Goal: Task Accomplishment & Management: Use online tool/utility

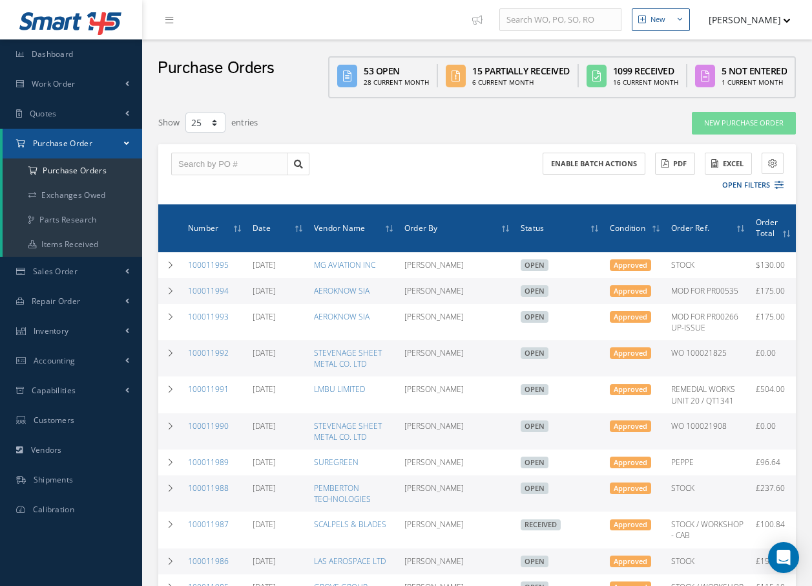
select select "25"
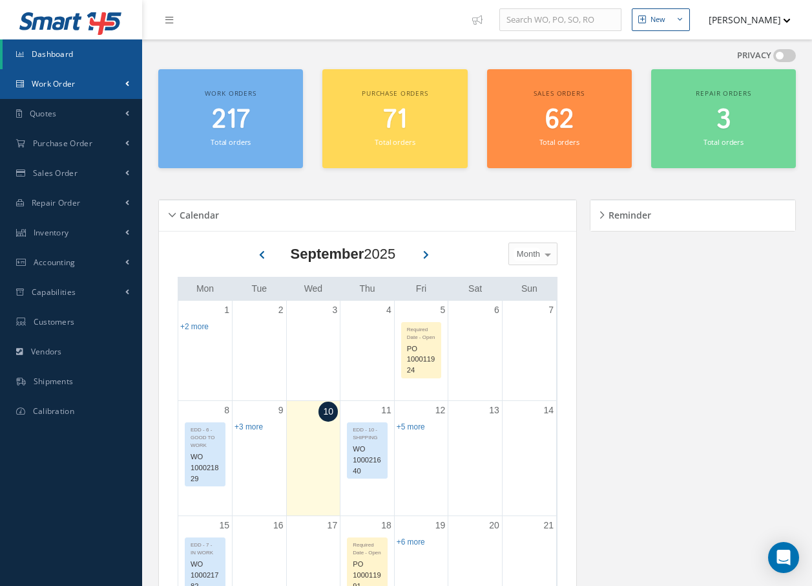
click at [64, 81] on span "Work Order" at bounding box center [54, 83] width 44 height 11
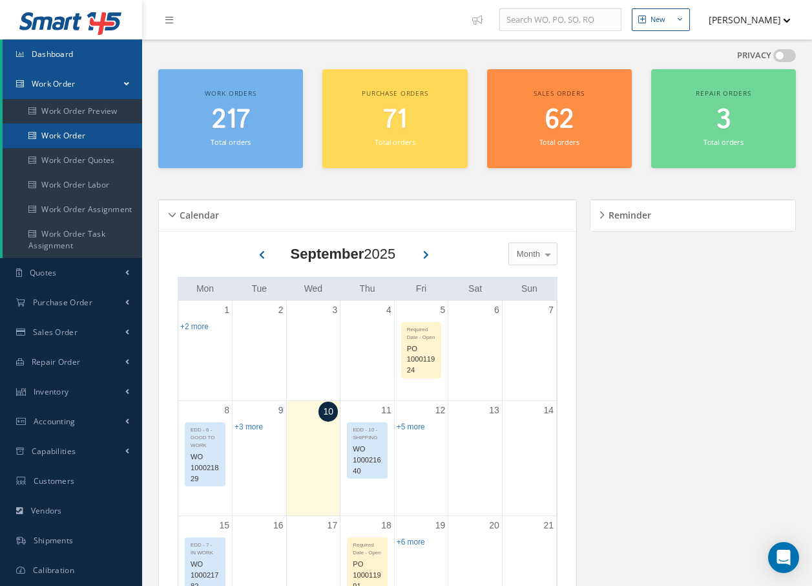
click at [60, 131] on link "Work Order" at bounding box center [73, 135] width 140 height 25
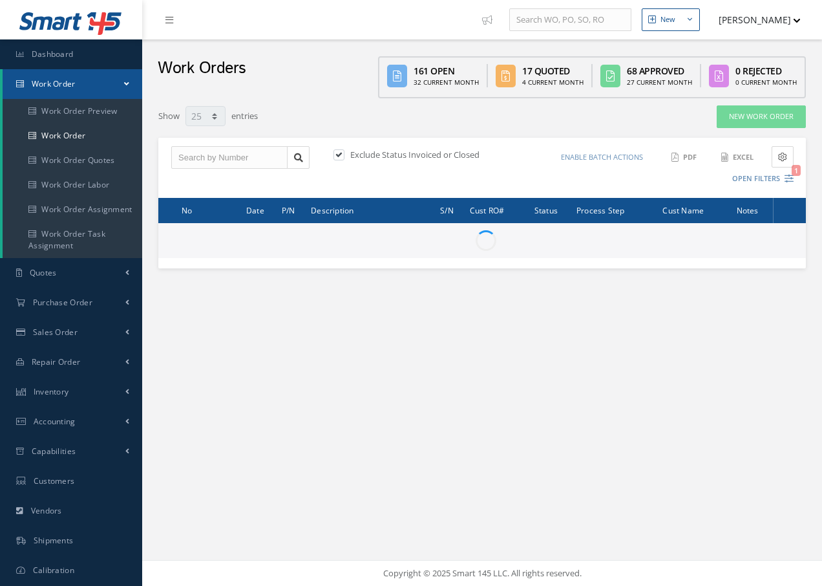
select select "25"
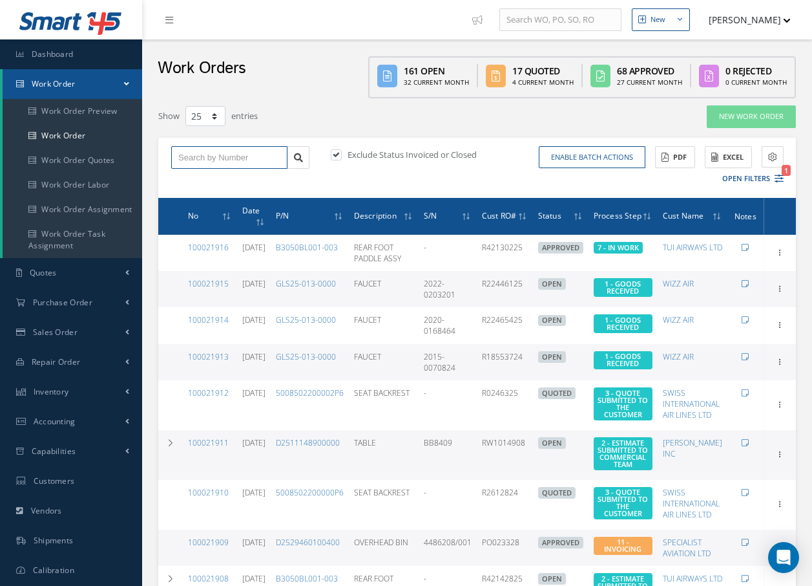
click at [214, 157] on input "text" at bounding box center [229, 157] width 116 height 23
type input "100021886"
click at [225, 184] on div "100021886" at bounding box center [229, 180] width 102 height 13
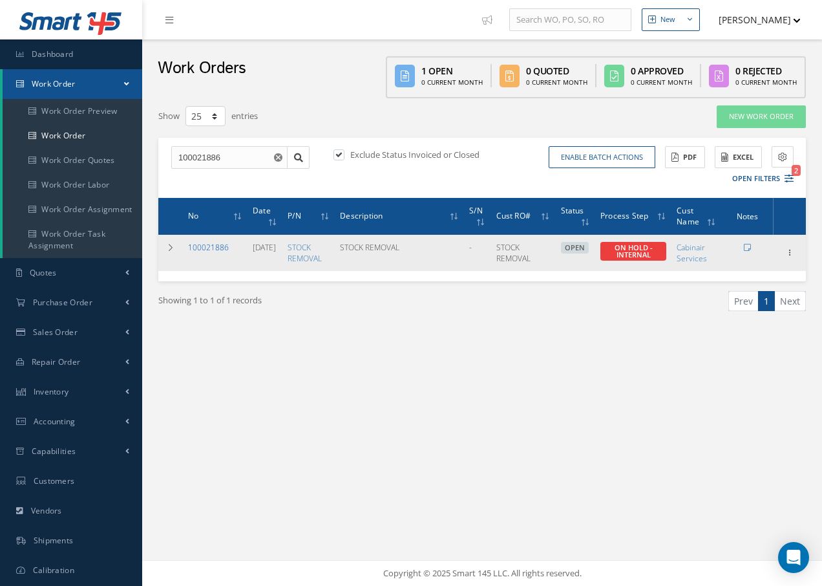
click at [210, 245] on link "100021886" at bounding box center [208, 247] width 41 height 11
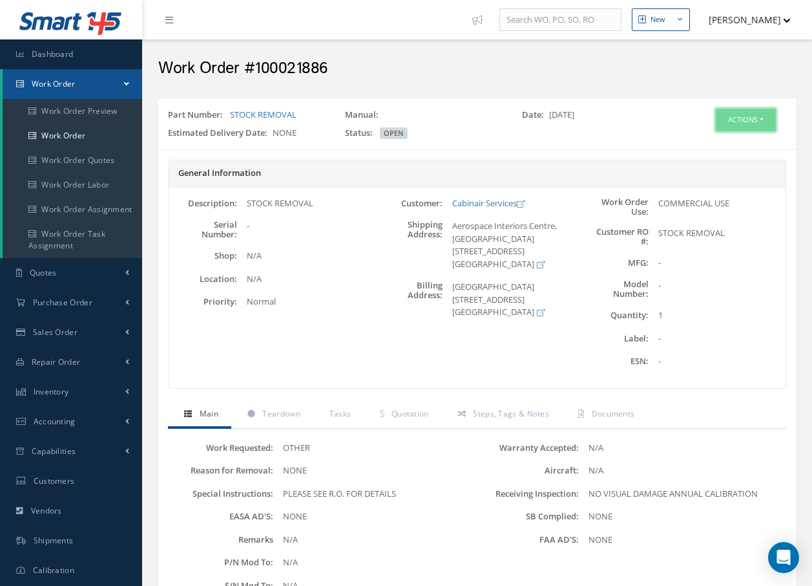
click at [730, 111] on button "Actions" at bounding box center [746, 120] width 60 height 23
click at [692, 143] on icon at bounding box center [691, 143] width 9 height 7
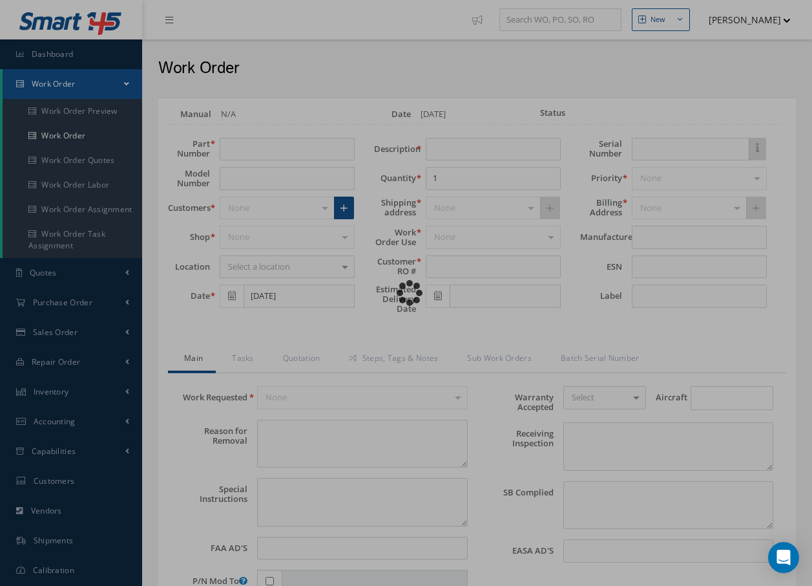
type input "STOCK REMOVAL"
type input "[DATE]"
type input "STOCK REMOVAL"
type textarea "NONE"
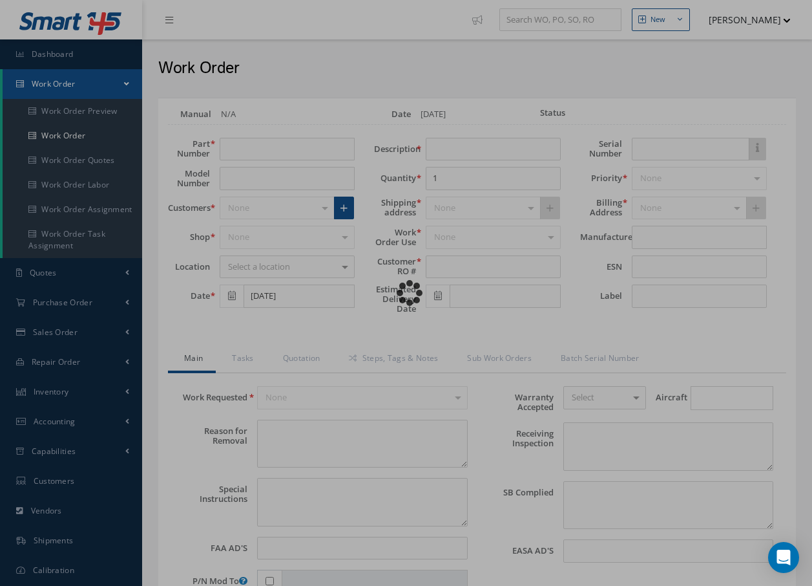
type textarea "PLEASE SEE R.O. FOR DETAILS"
type input "NONE"
type textarea "NO VISUAL DAMAGE ANNUAL CALIBRATION"
type textarea "NONE"
type input "NONE"
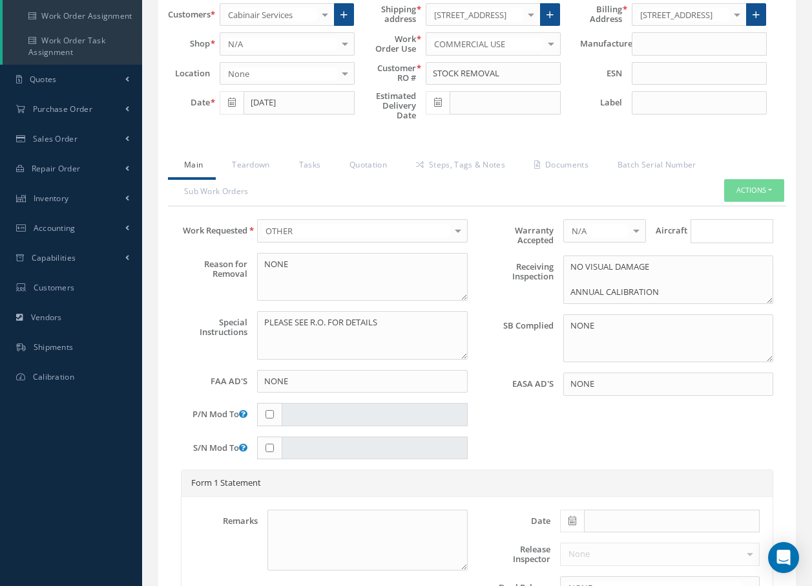
scroll to position [194, 0]
click at [365, 165] on link "Quotation" at bounding box center [366, 165] width 67 height 27
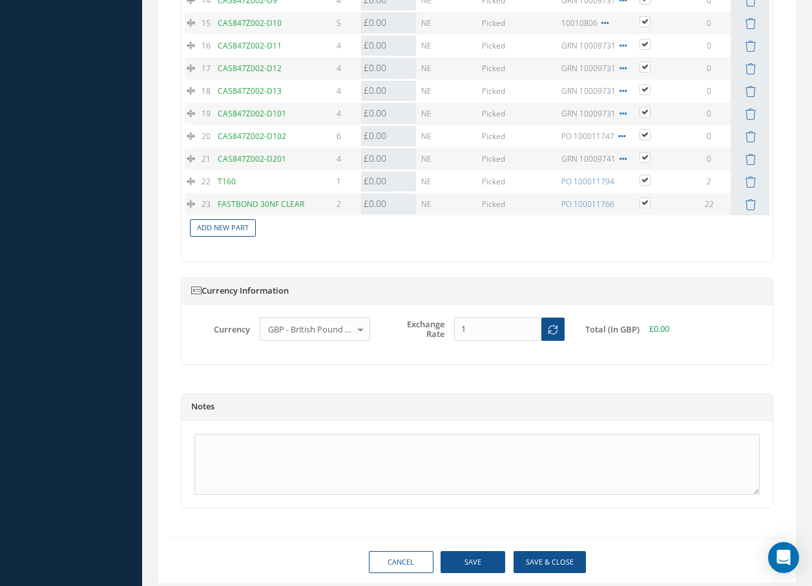
scroll to position [1616, 0]
click at [245, 226] on link "Add New Part" at bounding box center [223, 226] width 66 height 17
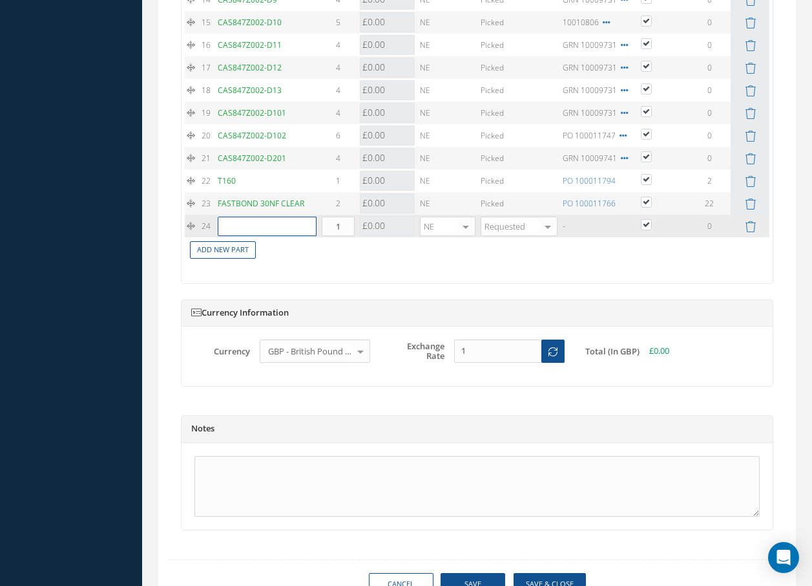
click at [253, 230] on input "text" at bounding box center [267, 226] width 99 height 19
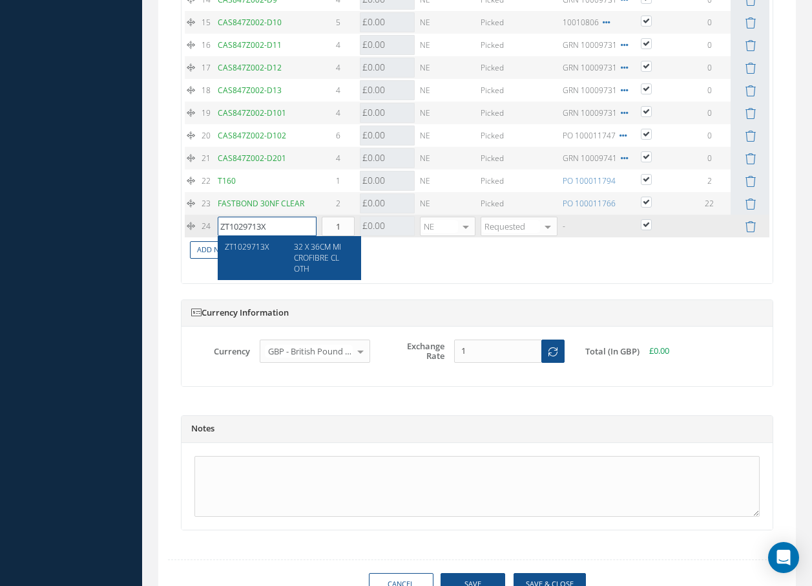
type input "ZT1029713X"
click at [328, 252] on span "32 X 36CM MICROFIBRE CLOTH" at bounding box center [317, 257] width 47 height 33
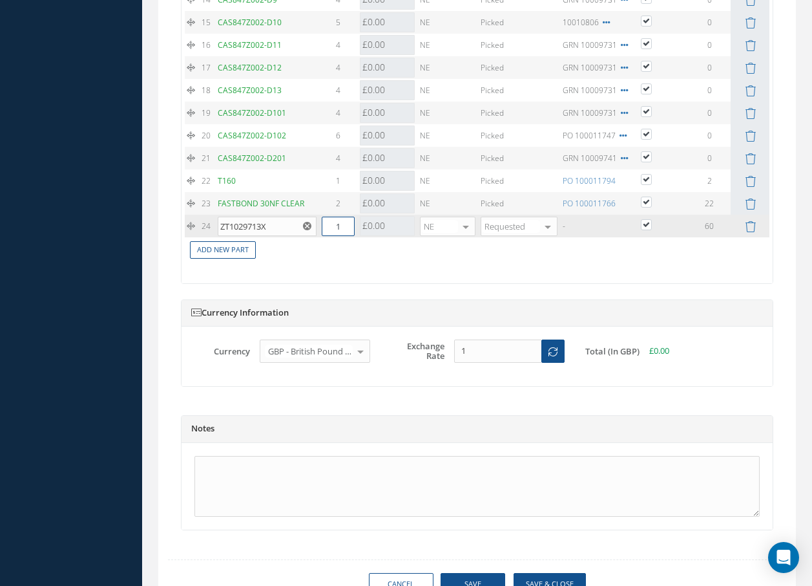
drag, startPoint x: 347, startPoint y: 229, endPoint x: 336, endPoint y: 226, distance: 11.5
click at [336, 226] on input "1" at bounding box center [338, 226] width 33 height 19
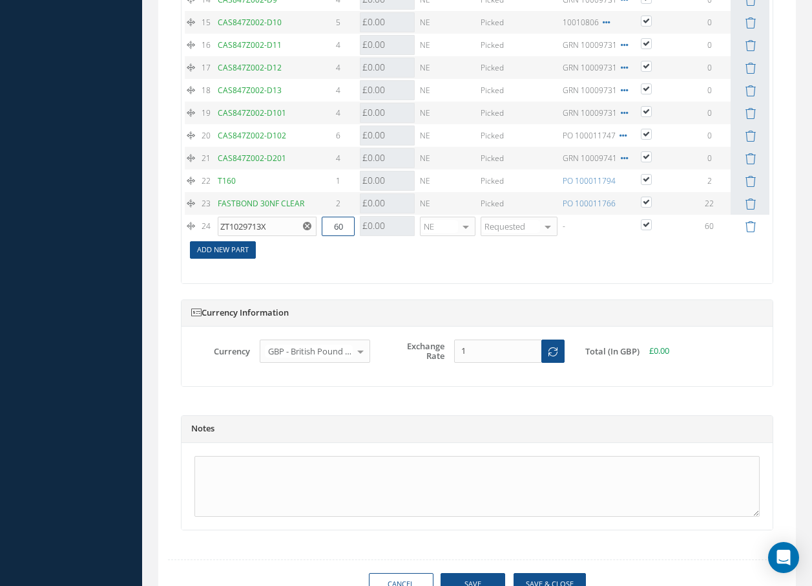
type input "60"
click at [246, 248] on link "Add New Part" at bounding box center [223, 249] width 66 height 17
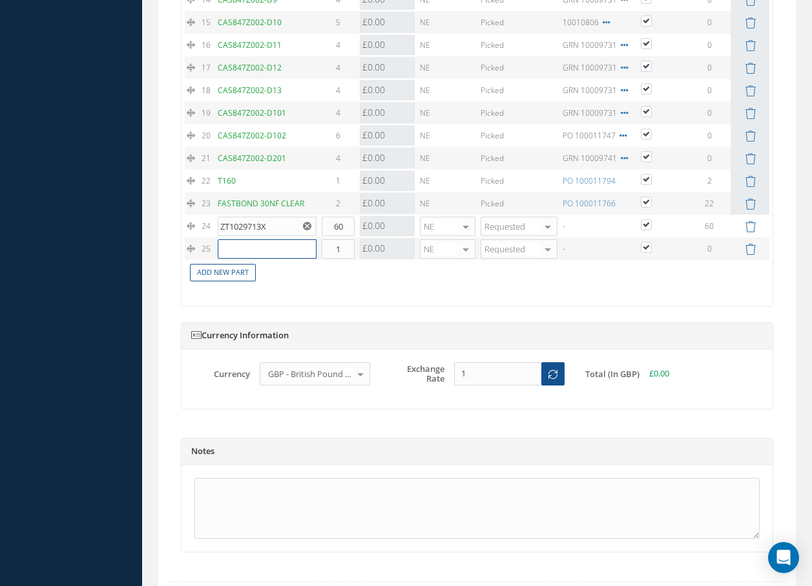
click at [247, 248] on input "text" at bounding box center [267, 248] width 99 height 19
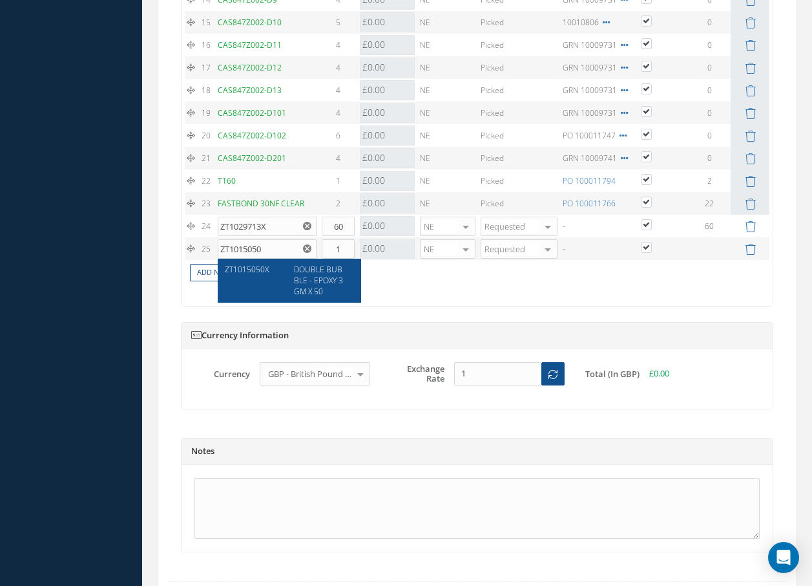
click at [315, 278] on span "DOUBLE BUBBLE - EPOXY 3GM X 50" at bounding box center [318, 280] width 49 height 33
type input "ZT1015050X"
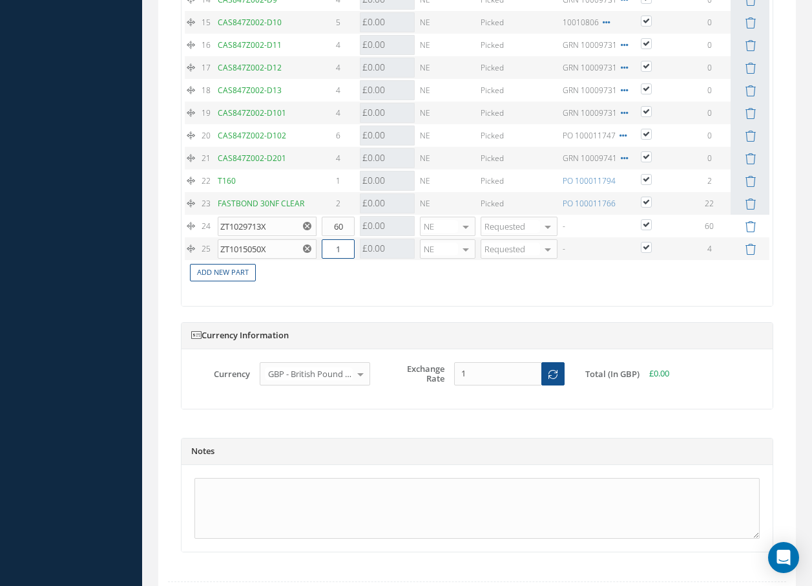
drag, startPoint x: 345, startPoint y: 247, endPoint x: 320, endPoint y: 246, distance: 25.2
click at [320, 246] on td "1" at bounding box center [338, 248] width 38 height 23
type input "4"
click at [224, 271] on link "Add New Part" at bounding box center [223, 272] width 66 height 17
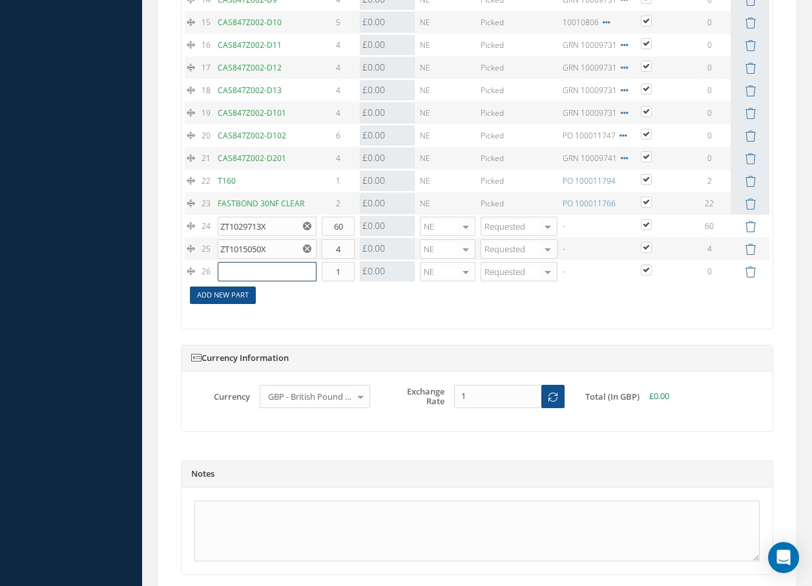
click at [229, 271] on input "text" at bounding box center [267, 271] width 99 height 19
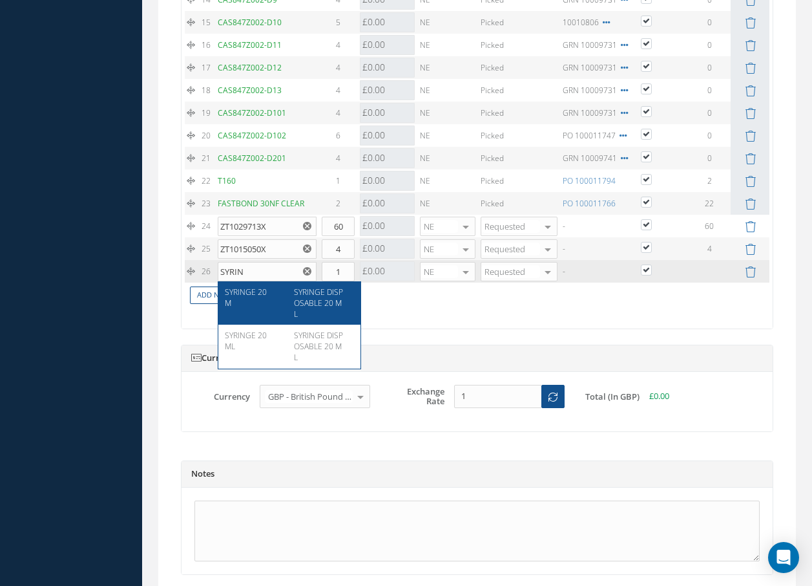
click at [314, 307] on span "SYRINGE DISPOSABLE 20 ML" at bounding box center [318, 302] width 49 height 33
type input "SYRINGE 20 M"
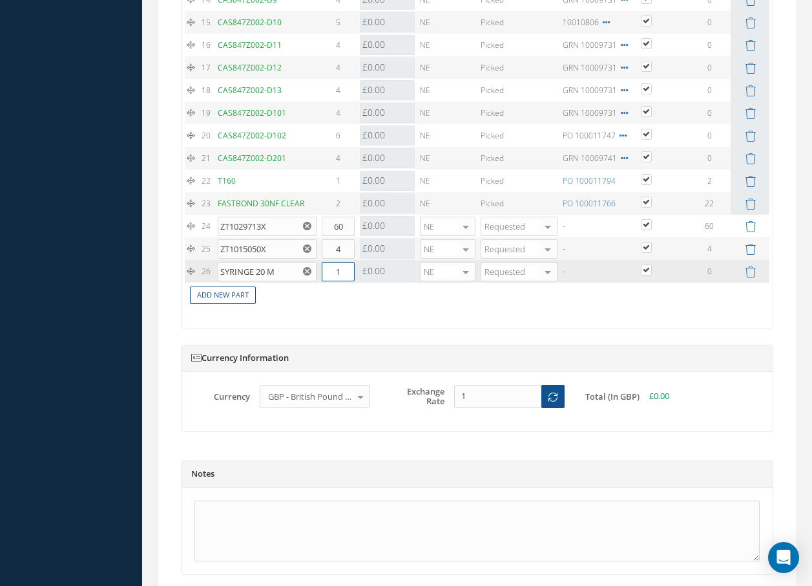
drag, startPoint x: 344, startPoint y: 273, endPoint x: 337, endPoint y: 273, distance: 7.1
click at [337, 273] on input "1" at bounding box center [338, 271] width 33 height 19
type input "100"
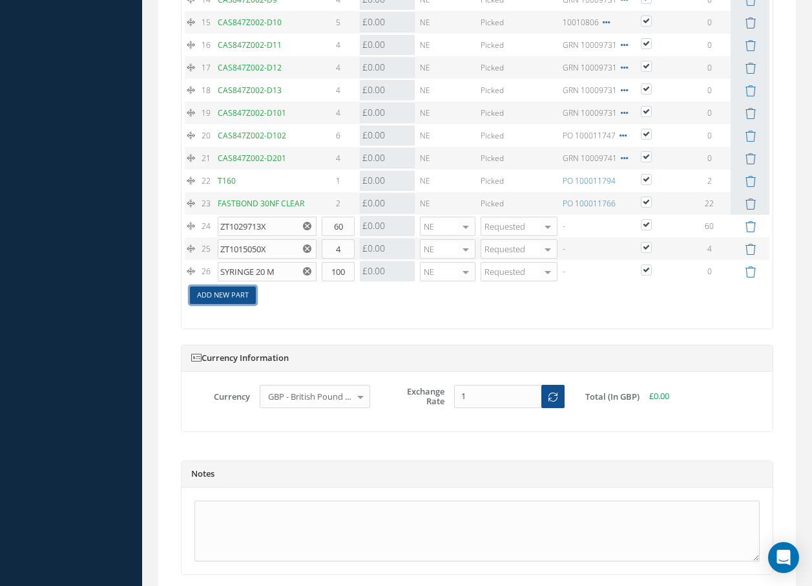
click at [247, 294] on link "Add New Part" at bounding box center [223, 294] width 66 height 17
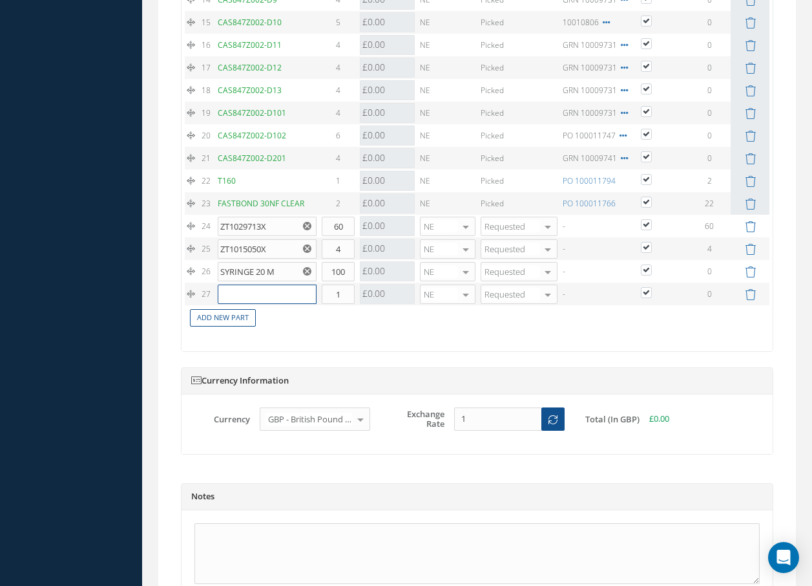
click at [246, 294] on input "text" at bounding box center [267, 293] width 99 height 19
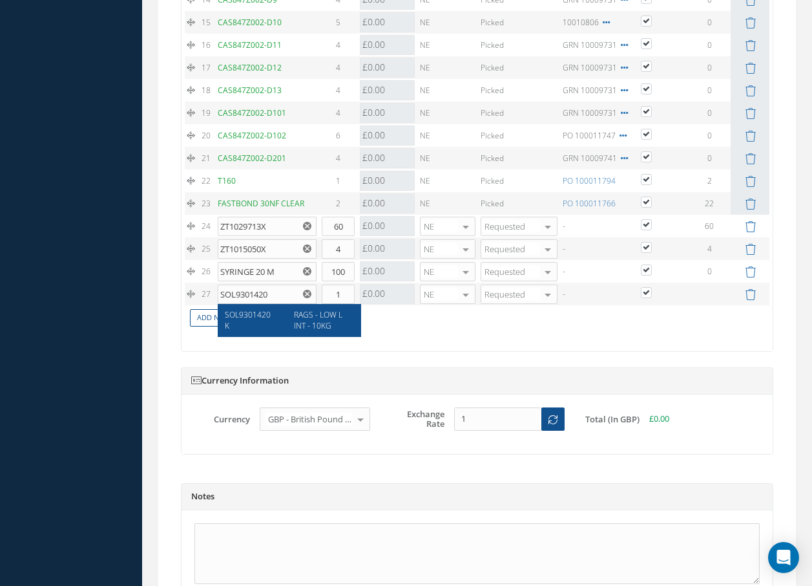
click at [299, 325] on span "RAGS - LOW LINT - 10KG" at bounding box center [318, 320] width 48 height 22
type input "SOL9301420K"
drag, startPoint x: 348, startPoint y: 292, endPoint x: 284, endPoint y: 290, distance: 64.0
click at [284, 290] on tr "27 SOL9301420K RAGS - LOW LINT - 10KG Part Number Description Qty in Stock Mast…" at bounding box center [477, 293] width 585 height 23
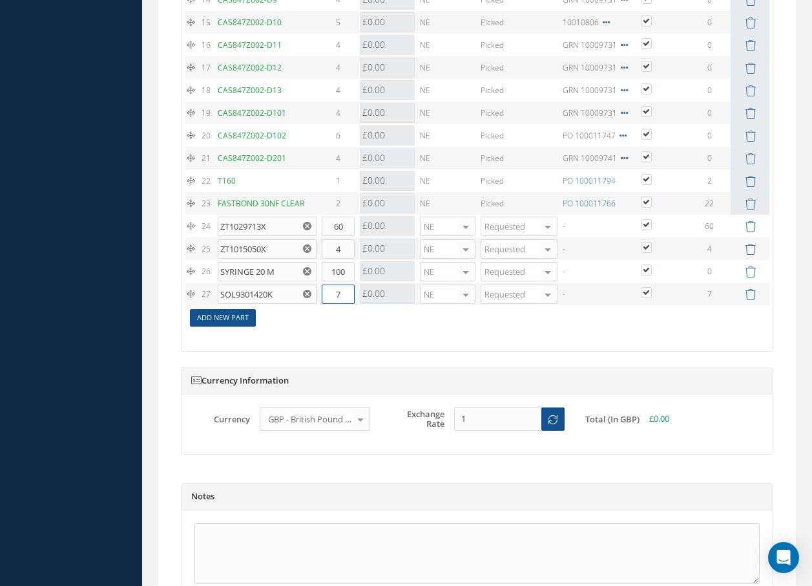
type input "7"
click at [231, 317] on link "Add New Part" at bounding box center [223, 317] width 66 height 17
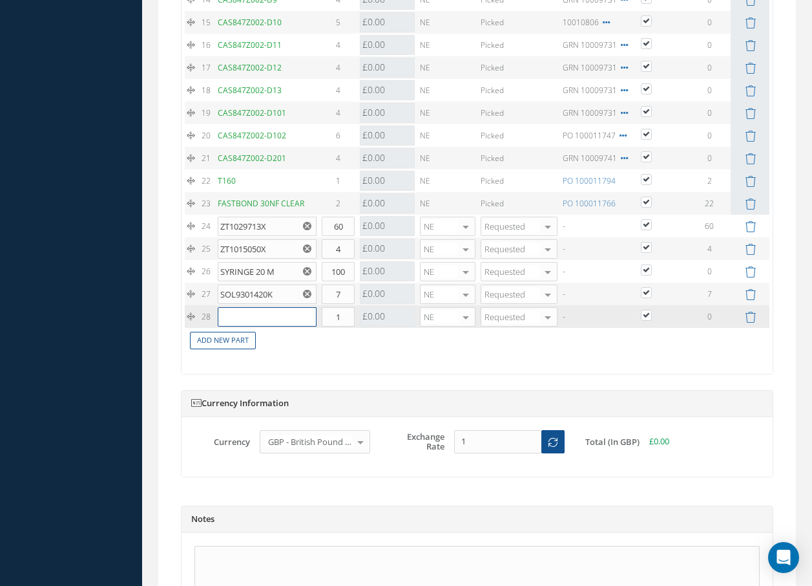
click at [235, 317] on input "text" at bounding box center [267, 316] width 99 height 19
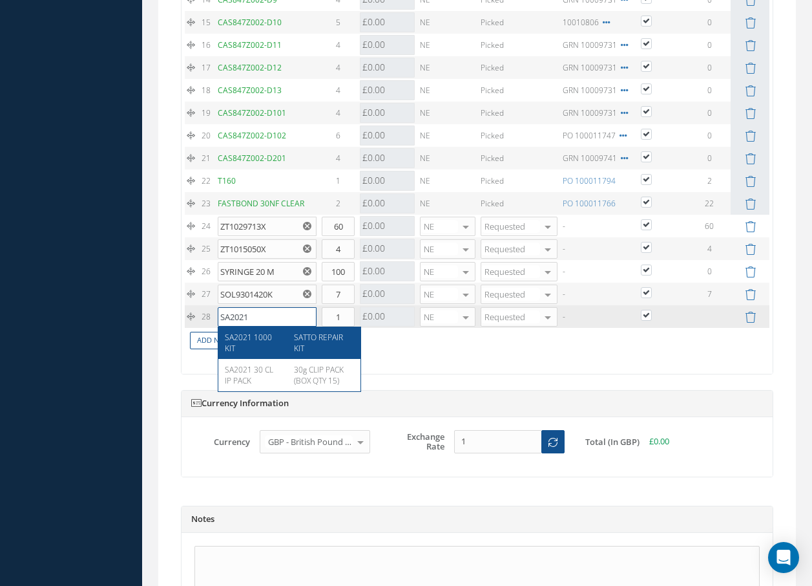
type input "SA2021"
click at [326, 348] on tbody "1 SP21651L QUICKLOCK 1 £7.00 Cost References for: Main PN: SP21651L Vendors Quo…" at bounding box center [477, 22] width 585 height 655
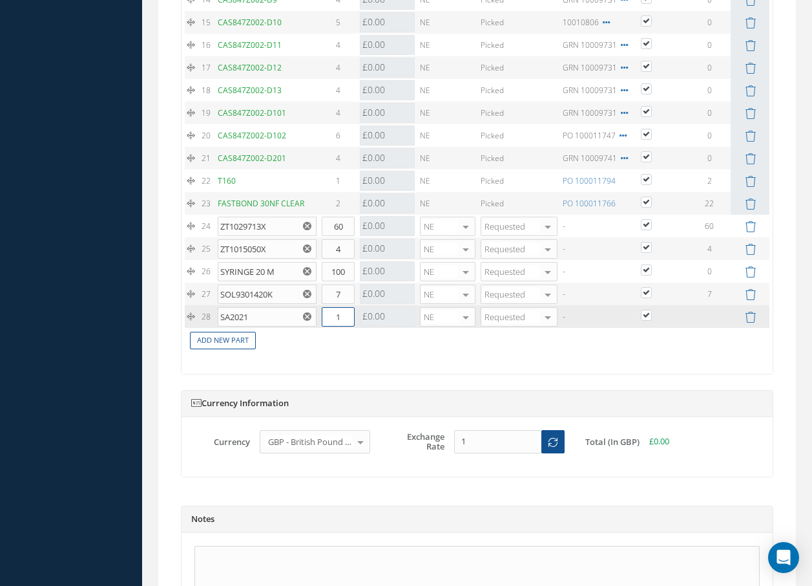
click at [337, 317] on input "1" at bounding box center [338, 316] width 33 height 19
drag, startPoint x: 335, startPoint y: 317, endPoint x: 343, endPoint y: 315, distance: 8.2
click at [343, 315] on input "1" at bounding box center [338, 316] width 33 height 19
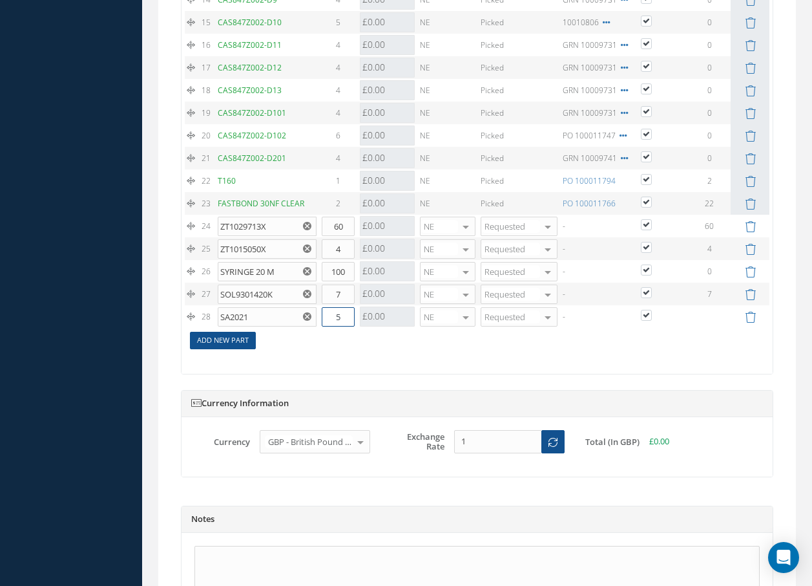
type input "5"
click at [244, 337] on link "Add New Part" at bounding box center [223, 340] width 66 height 17
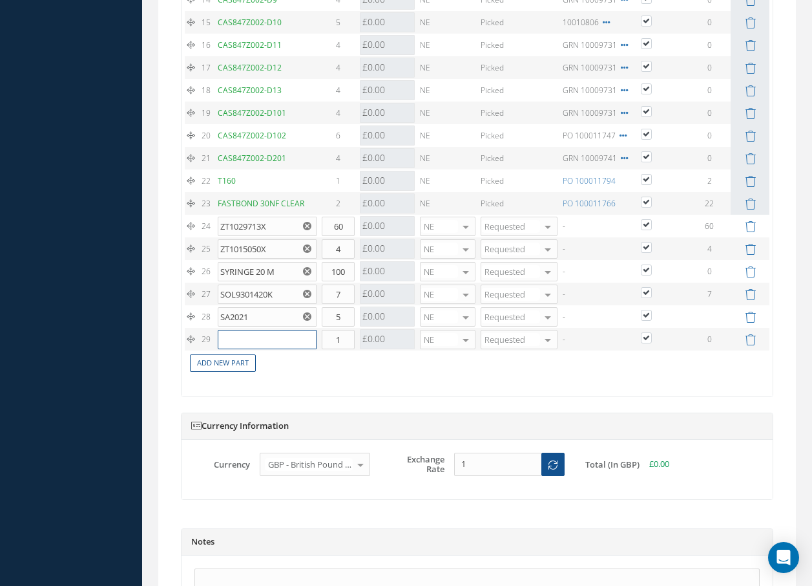
click at [247, 337] on input "text" at bounding box center [267, 339] width 99 height 19
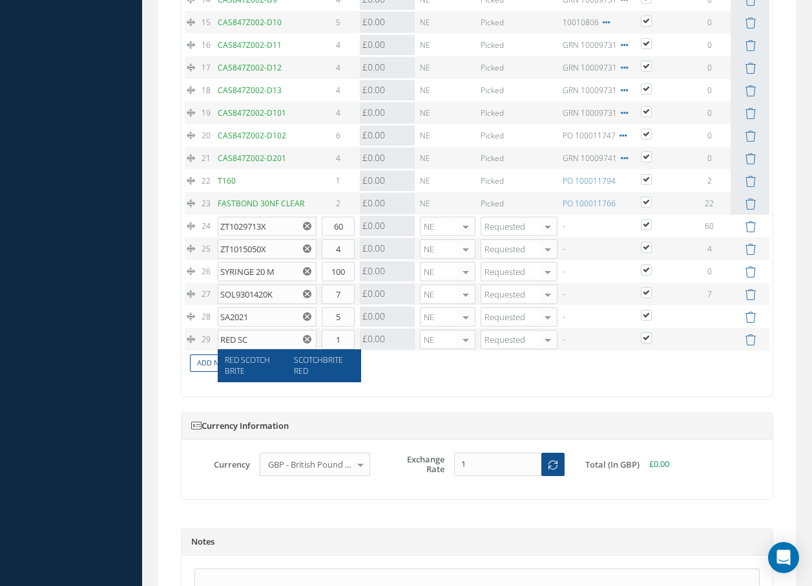
click at [306, 370] on span "SCOTCHBRITE RED" at bounding box center [318, 365] width 49 height 22
type input "RED SCOTCH BRITE"
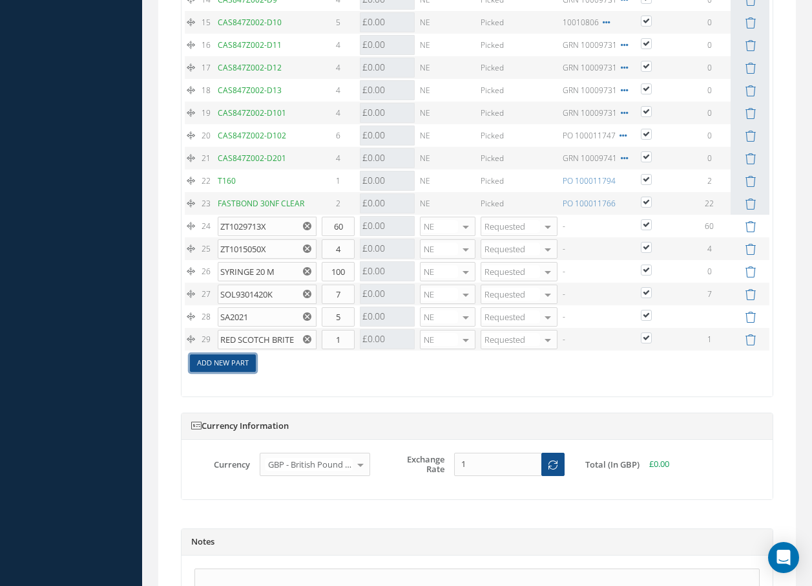
click at [240, 360] on link "Add New Part" at bounding box center [223, 362] width 66 height 17
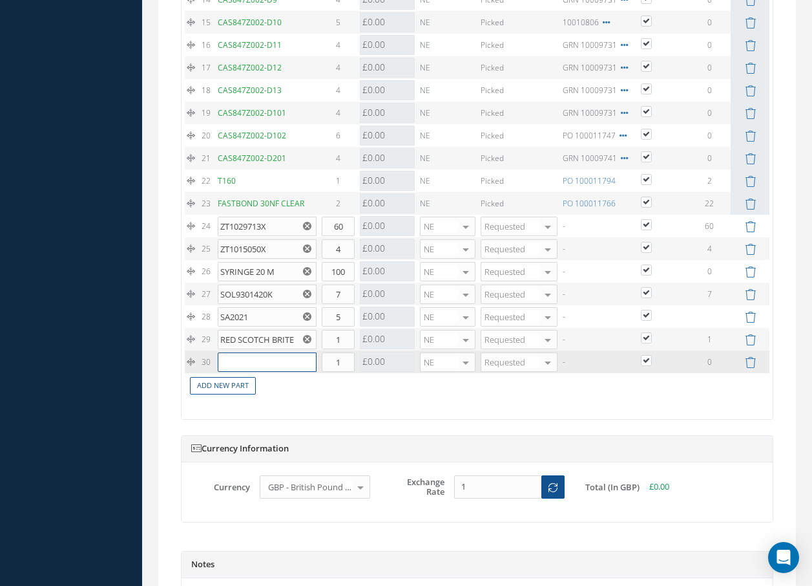
click at [244, 359] on input "text" at bounding box center [267, 361] width 99 height 19
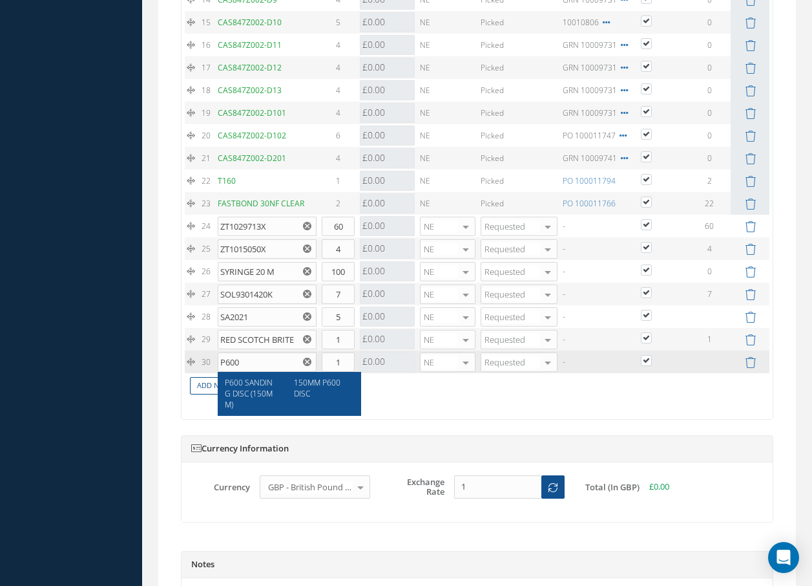
click at [254, 392] on span "P600 SANDING DISC (150MM)" at bounding box center [249, 393] width 48 height 33
type input "P600 SANDING DISC (150MM)"
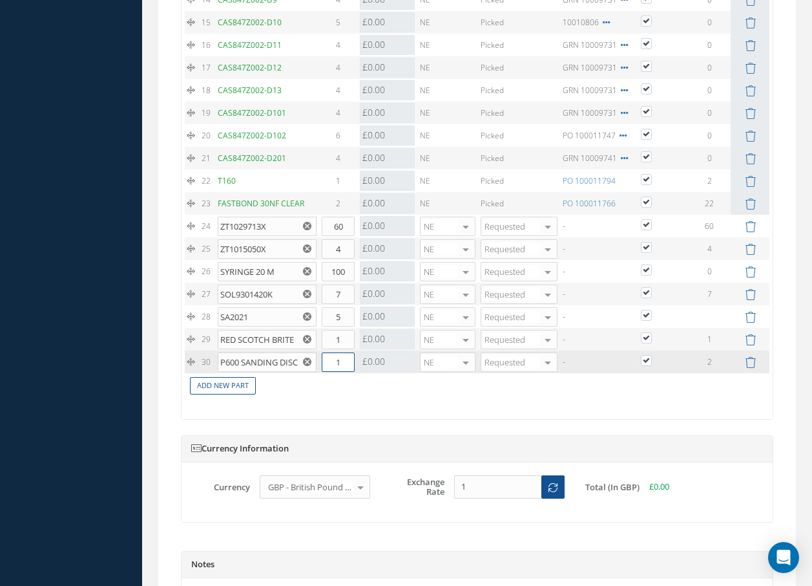
drag, startPoint x: 343, startPoint y: 366, endPoint x: 331, endPoint y: 366, distance: 12.3
click at [331, 366] on input "1" at bounding box center [338, 361] width 33 height 19
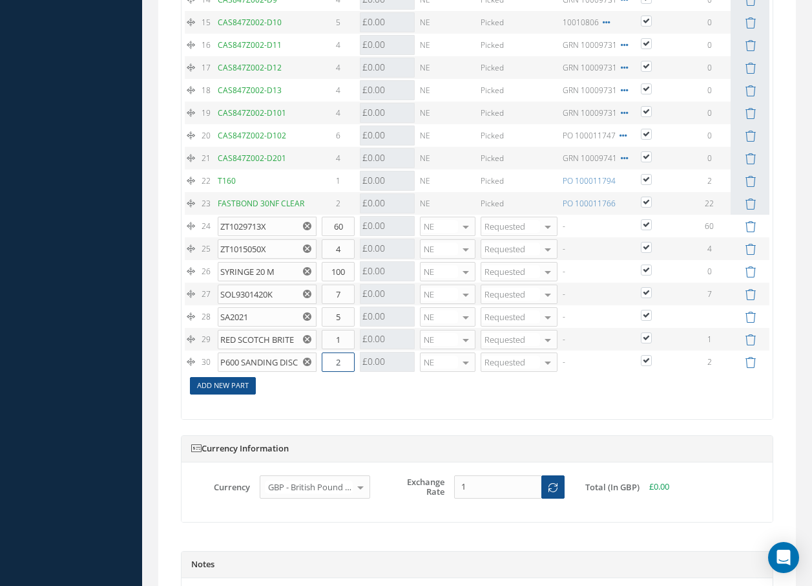
type input "2"
click at [247, 385] on link "Add New Part" at bounding box center [223, 385] width 66 height 17
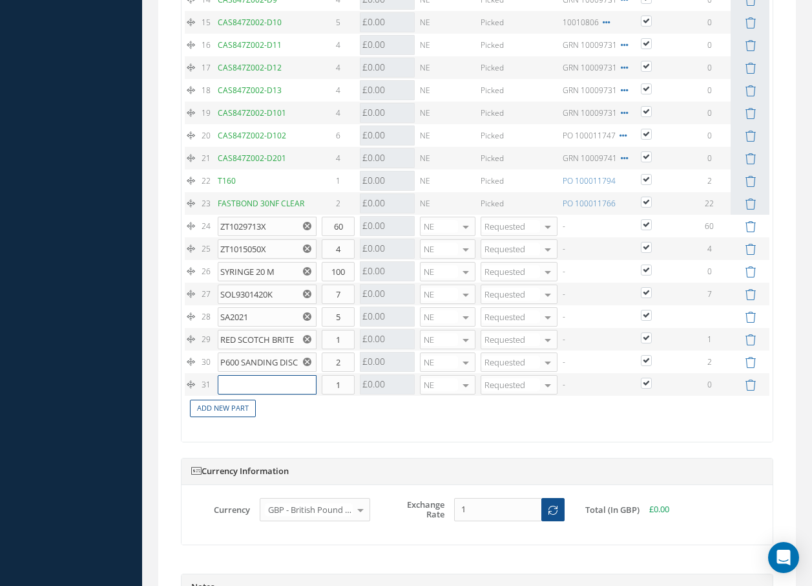
click at [249, 385] on input "text" at bounding box center [267, 384] width 99 height 19
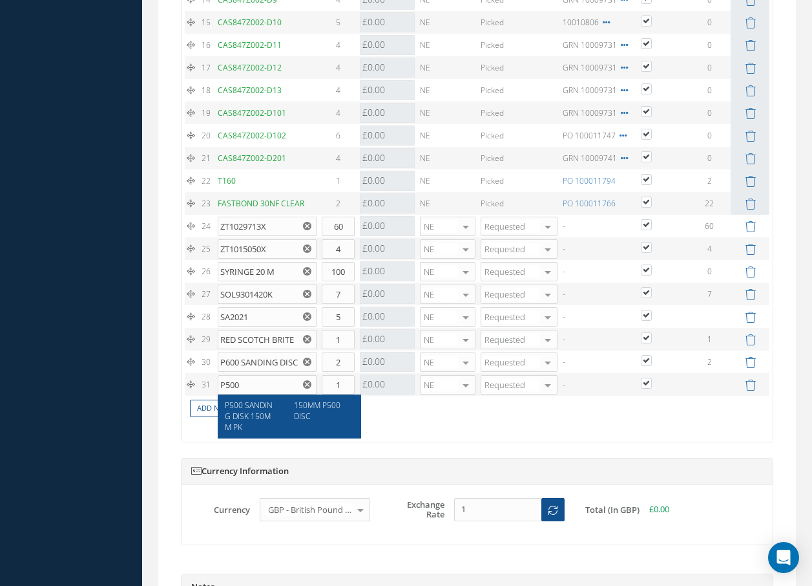
click at [254, 411] on span "P500 SANDING DISK 150MM PK" at bounding box center [249, 415] width 48 height 33
type input "P500 SANDING DISK 150MM PK"
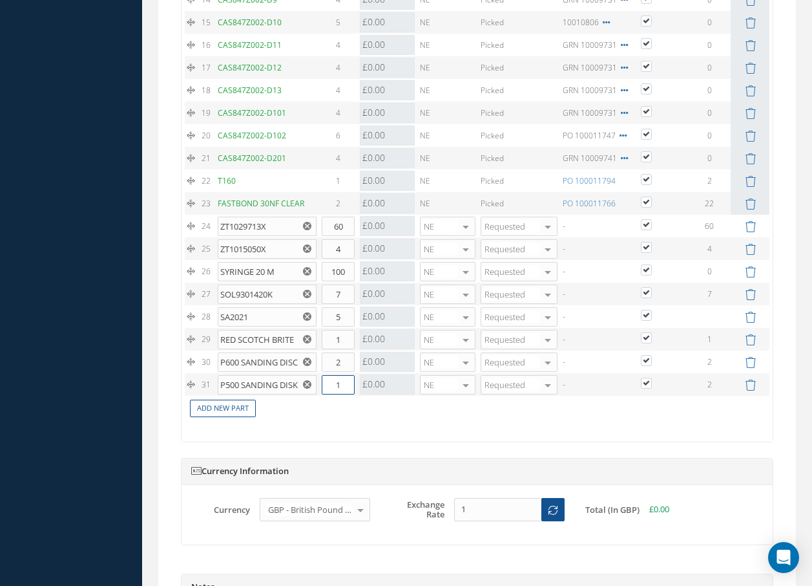
drag, startPoint x: 339, startPoint y: 388, endPoint x: 329, endPoint y: 388, distance: 10.4
click at [329, 388] on input "1" at bounding box center [338, 384] width 33 height 19
type input "2"
click at [246, 410] on link "Add New Part" at bounding box center [223, 407] width 66 height 17
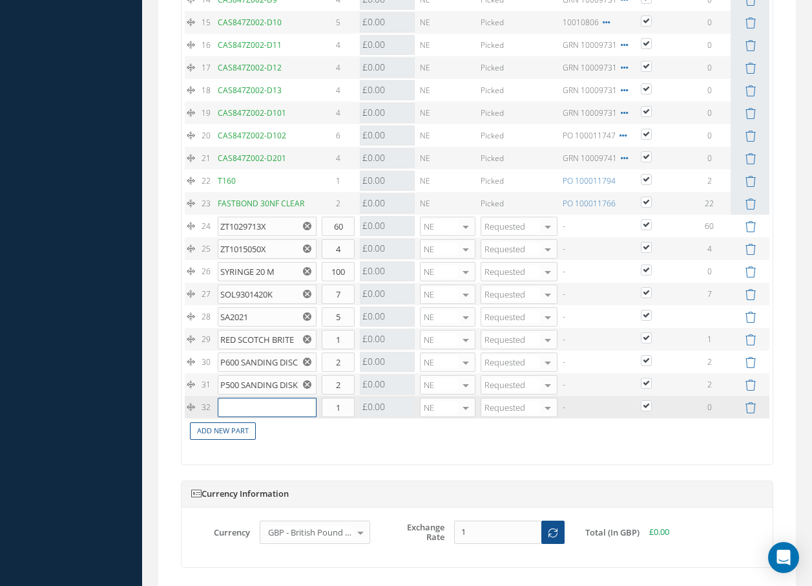
click at [248, 407] on input "text" at bounding box center [267, 406] width 99 height 19
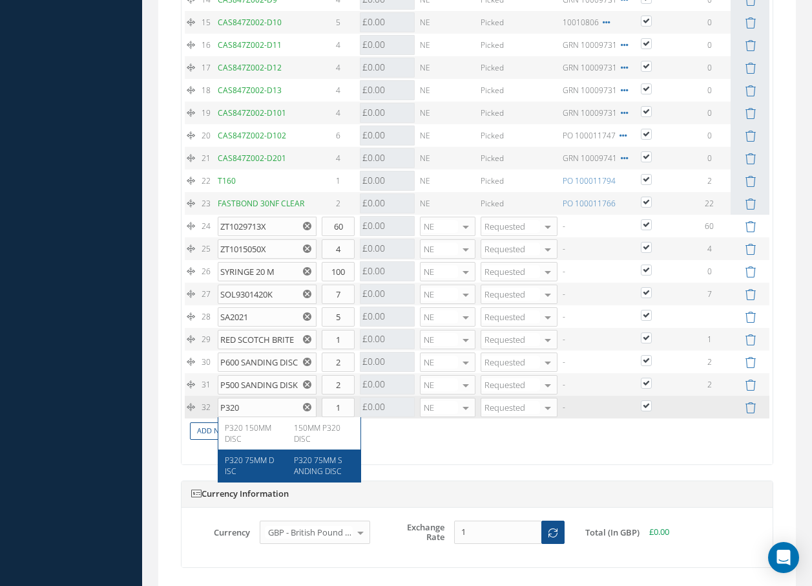
click at [260, 463] on span "P320 75MM DISC" at bounding box center [249, 465] width 49 height 22
type input "P320 75MM DISC"
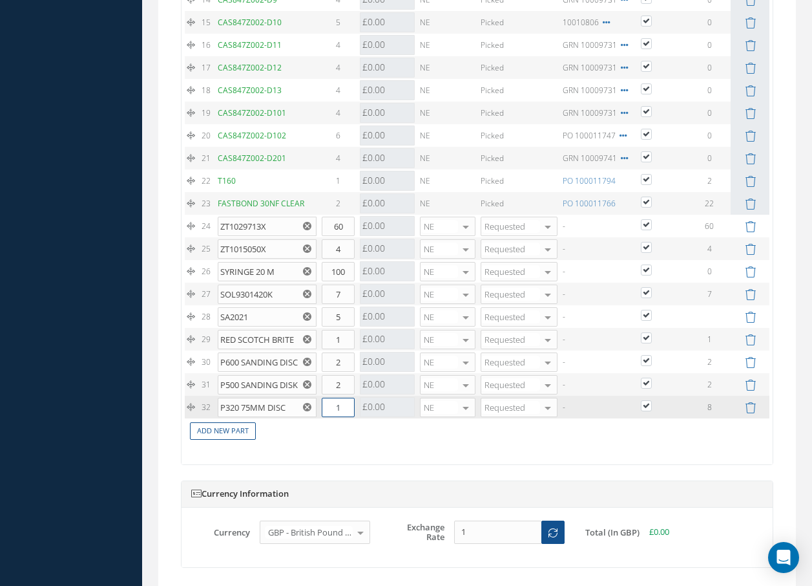
drag, startPoint x: 344, startPoint y: 405, endPoint x: 326, endPoint y: 408, distance: 18.9
click at [327, 407] on input "1" at bounding box center [338, 406] width 33 height 19
type input "8"
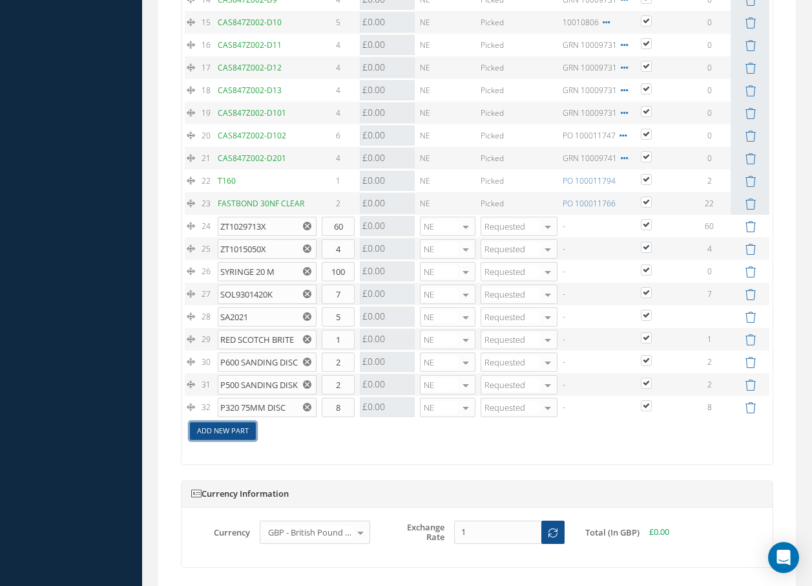
click at [224, 429] on link "Add New Part" at bounding box center [223, 430] width 66 height 17
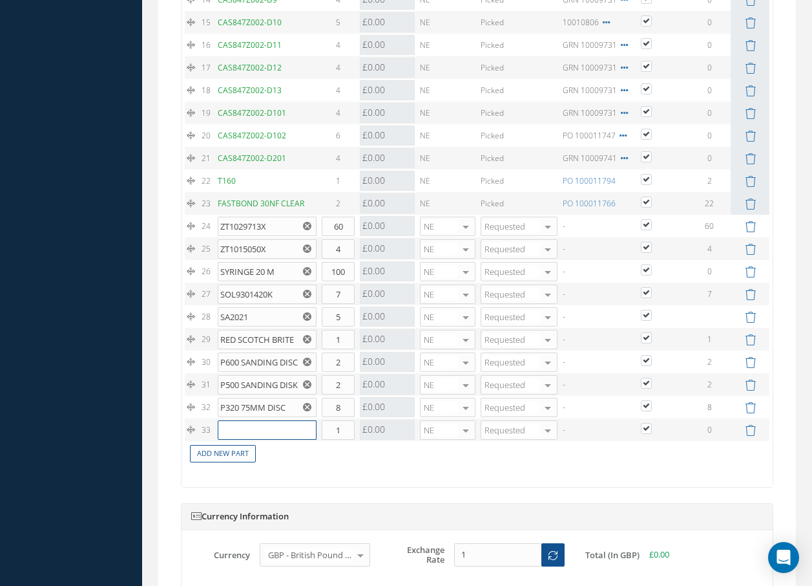
click at [229, 428] on input "text" at bounding box center [267, 429] width 99 height 19
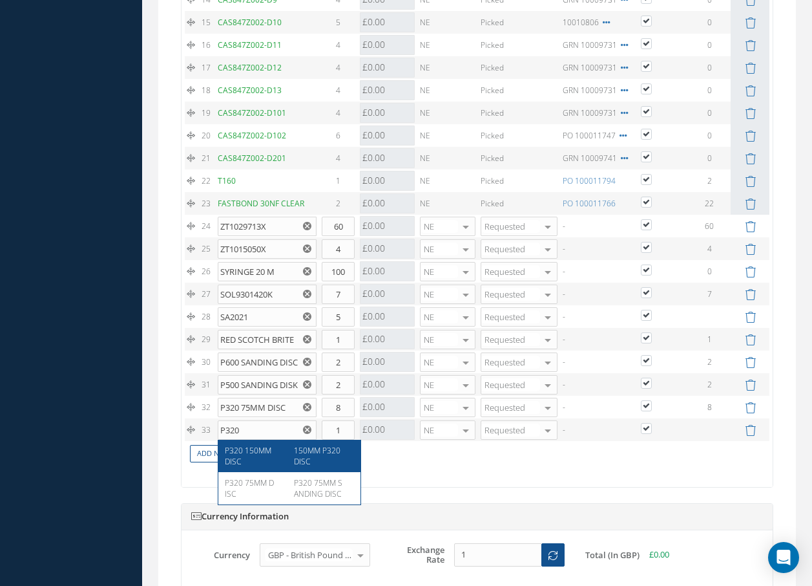
click at [236, 454] on span "P320 150MM DISC" at bounding box center [248, 456] width 47 height 22
type input "P320 150MM DISC"
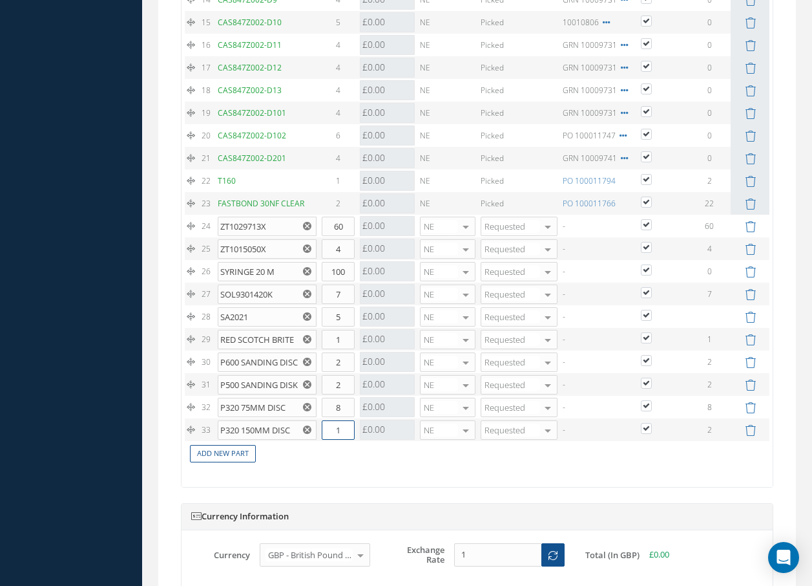
drag, startPoint x: 349, startPoint y: 427, endPoint x: 358, endPoint y: 425, distance: 9.4
click at [358, 425] on tr "33 P320 150MM DISC 150MM P320 DISC Part Number Description Qty in Stock Master …" at bounding box center [477, 429] width 585 height 23
type input "2"
click at [248, 457] on link "Add New Part" at bounding box center [223, 453] width 66 height 17
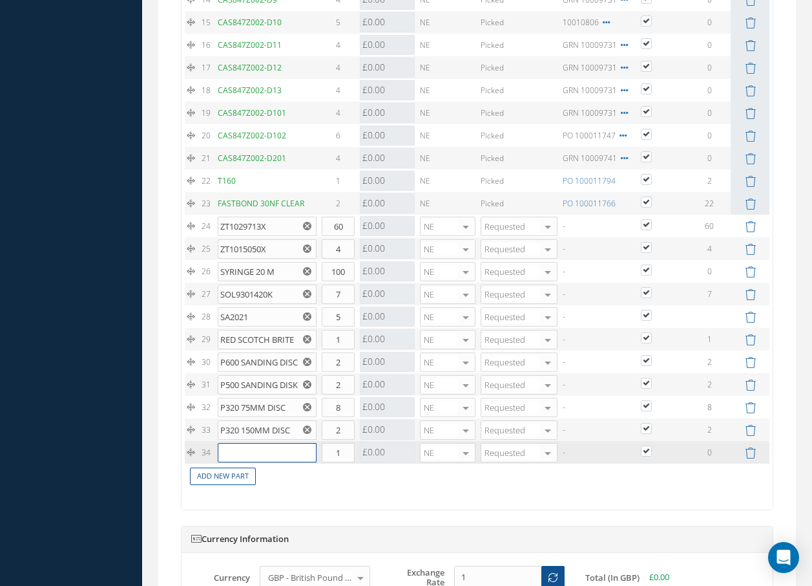
click at [251, 456] on input "text" at bounding box center [267, 452] width 99 height 19
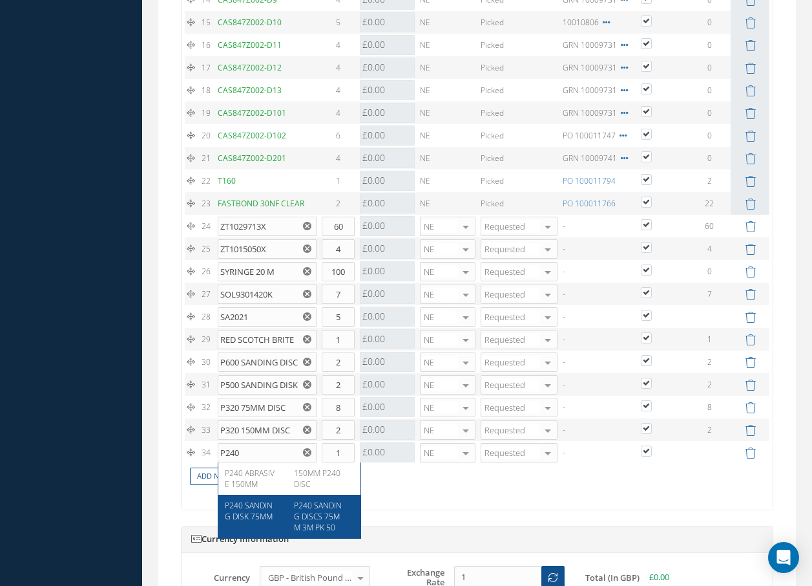
click at [251, 509] on span "P240 SANDING DISK 75MM" at bounding box center [249, 511] width 48 height 22
type input "P240 SANDING DISK 75MM"
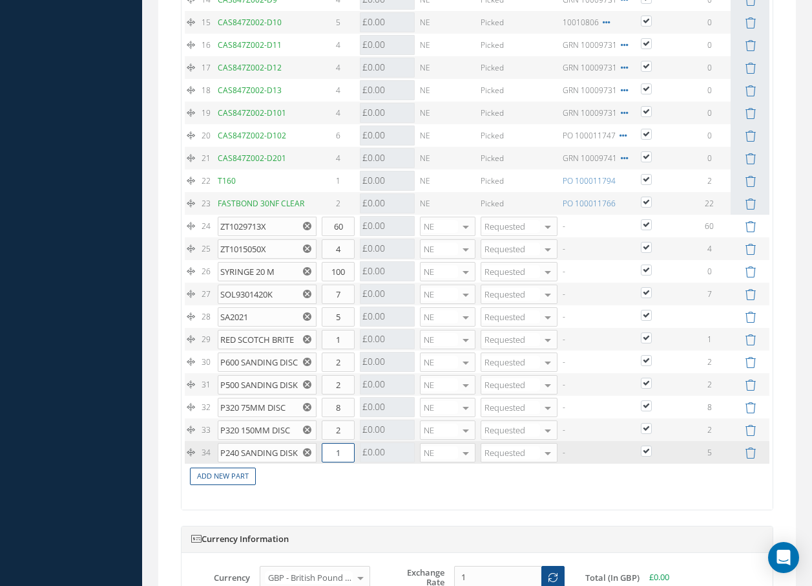
drag, startPoint x: 354, startPoint y: 450, endPoint x: 362, endPoint y: 448, distance: 8.2
click at [362, 448] on tr "34 P240 SANDING DISK 75MM P240 SANDING DISCS 75MM 3M PK 50 Part Number Descript…" at bounding box center [477, 452] width 585 height 23
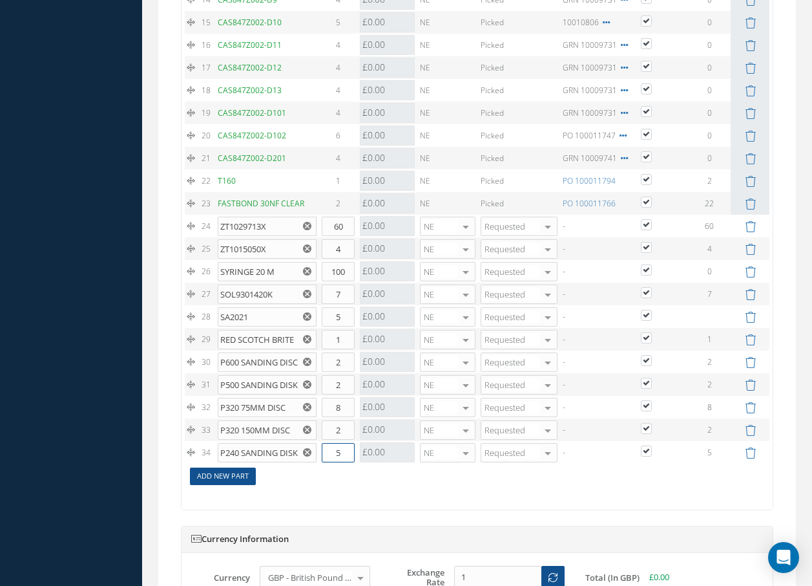
type input "5"
click at [219, 478] on link "Add New Part" at bounding box center [223, 475] width 66 height 17
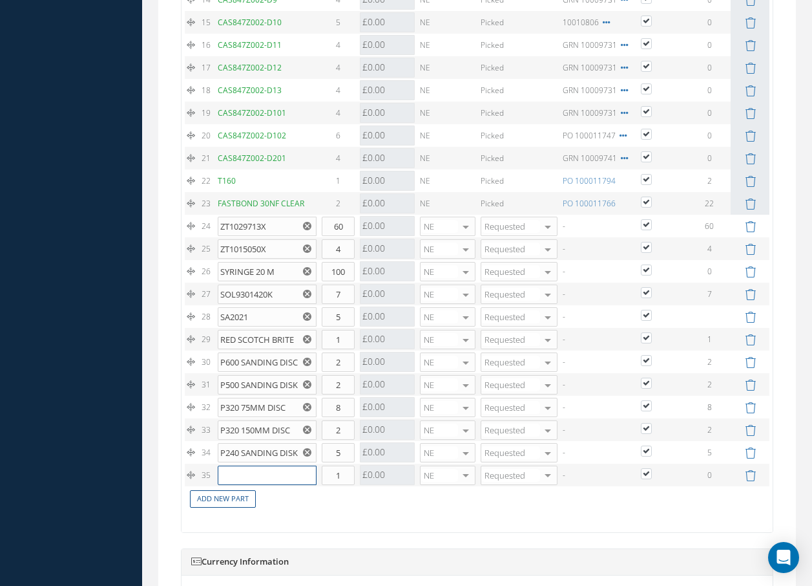
click at [233, 473] on input "text" at bounding box center [267, 474] width 99 height 19
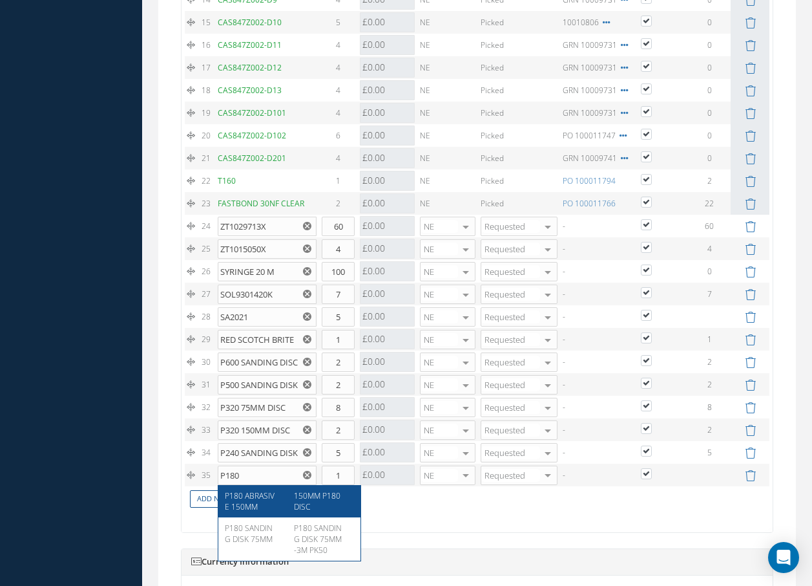
click at [249, 503] on span "P180 ABRASIVE 150MM" at bounding box center [250, 501] width 50 height 22
type input "P180 ABRASIVE 150MM"
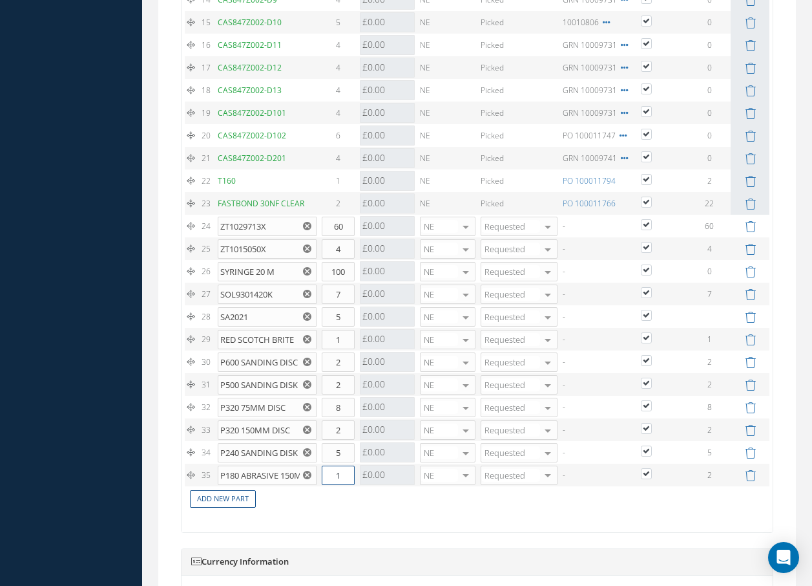
drag, startPoint x: 327, startPoint y: 476, endPoint x: 352, endPoint y: 472, distance: 25.0
click at [352, 472] on input "1" at bounding box center [338, 474] width 33 height 19
type input "2"
click at [221, 498] on link "Add New Part" at bounding box center [223, 498] width 66 height 17
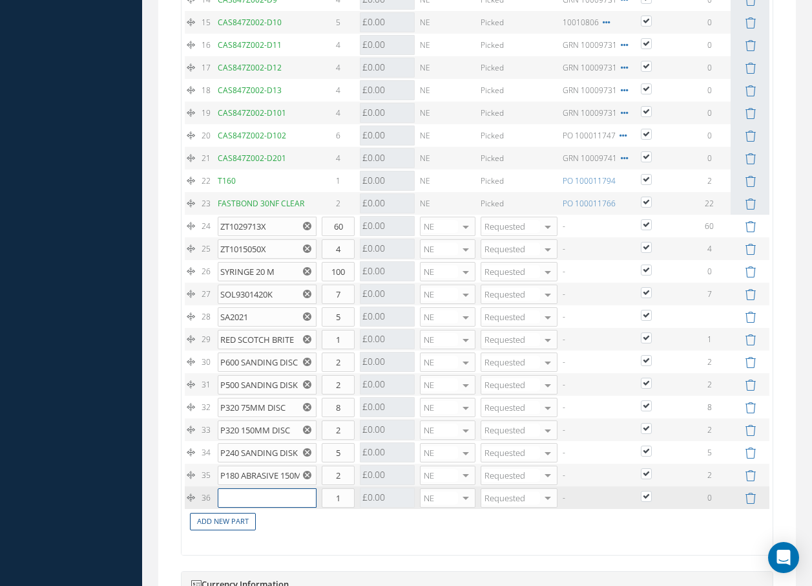
click at [227, 498] on input "text" at bounding box center [267, 497] width 99 height 19
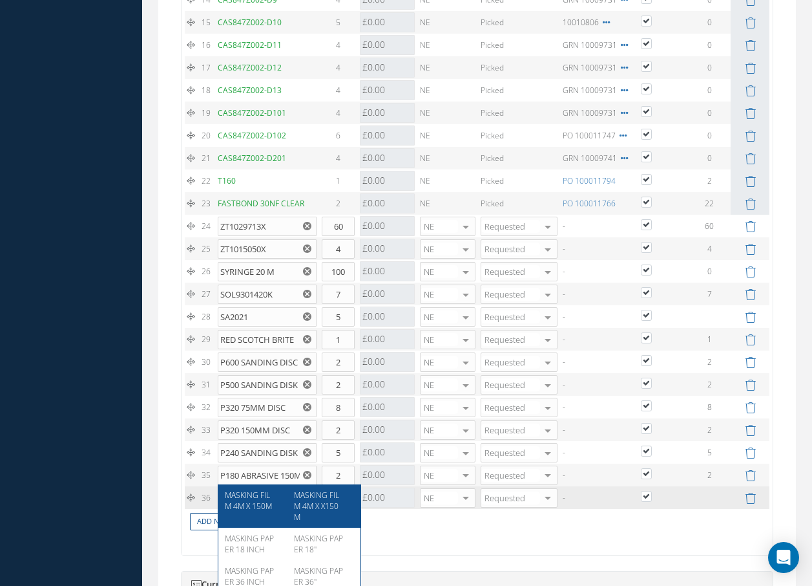
scroll to position [1680, 0]
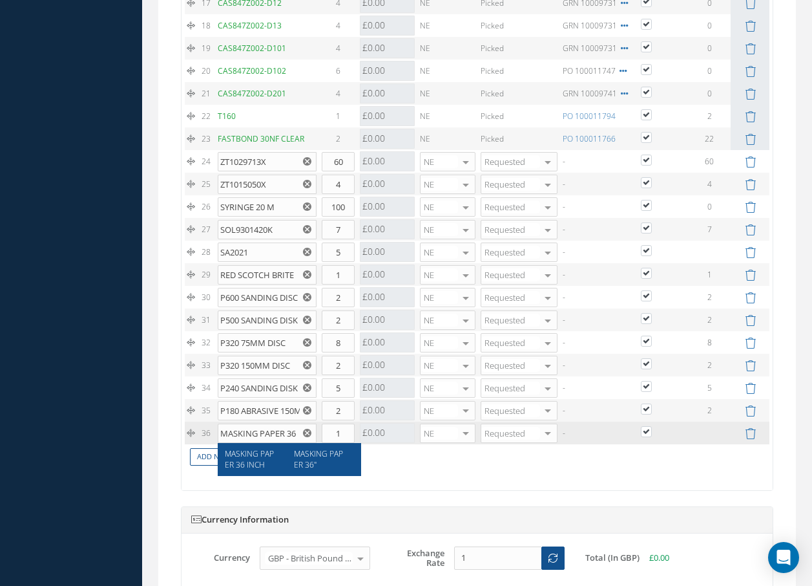
click at [264, 458] on span "MASKING PAPER 36 INCH" at bounding box center [249, 459] width 49 height 22
type input "MASKING PAPER 36 INCH"
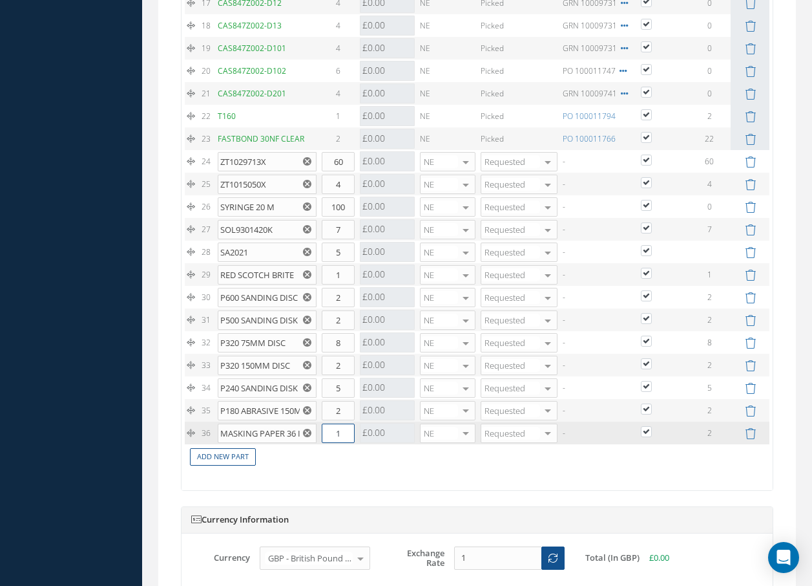
drag, startPoint x: 342, startPoint y: 427, endPoint x: 332, endPoint y: 433, distance: 11.7
click at [332, 433] on input "1" at bounding box center [338, 432] width 33 height 19
type input "2"
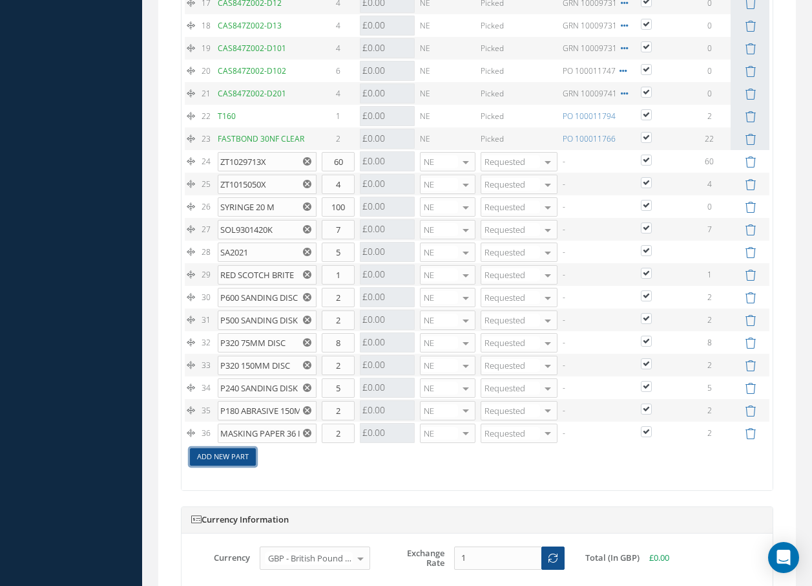
click at [242, 456] on link "Add New Part" at bounding box center [223, 456] width 66 height 17
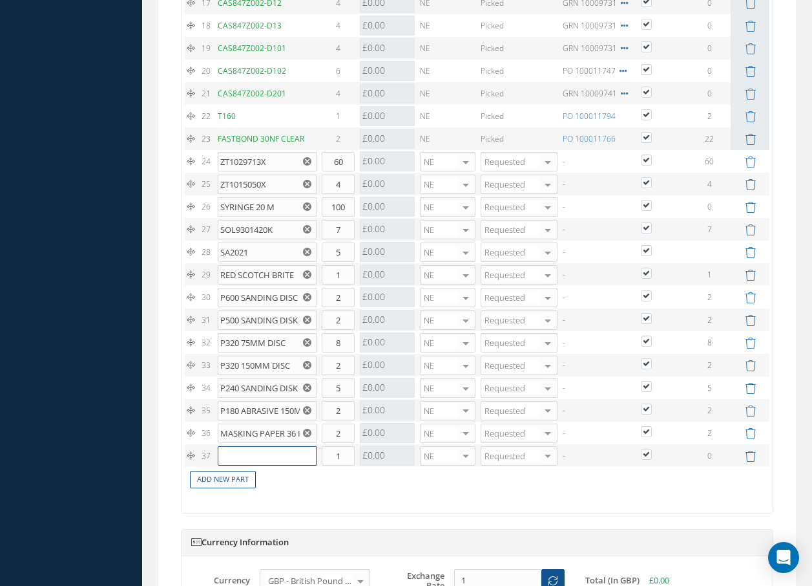
click at [244, 455] on input "text" at bounding box center [267, 455] width 99 height 19
type input ","
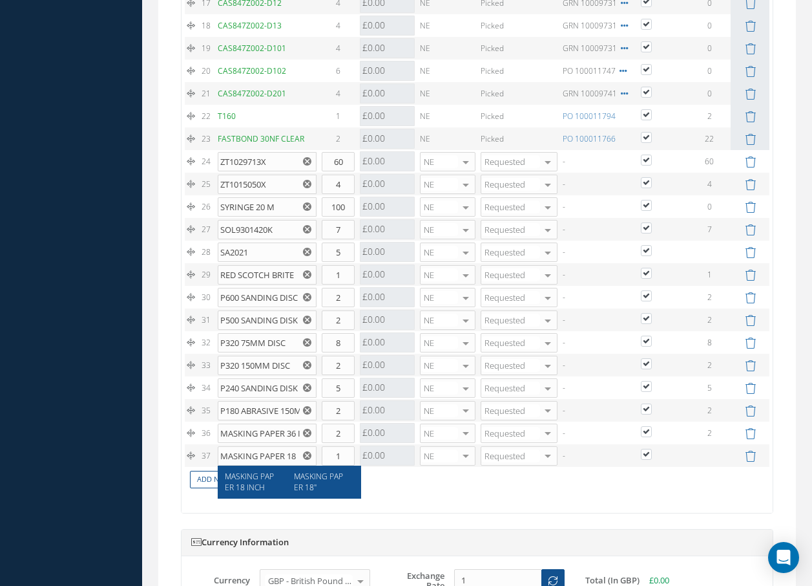
click at [224, 478] on div "MASKING PAPER 18 INCH MASKING PAPER 18"" at bounding box center [289, 481] width 142 height 32
type input "MASKING PAPER 18 INCH"
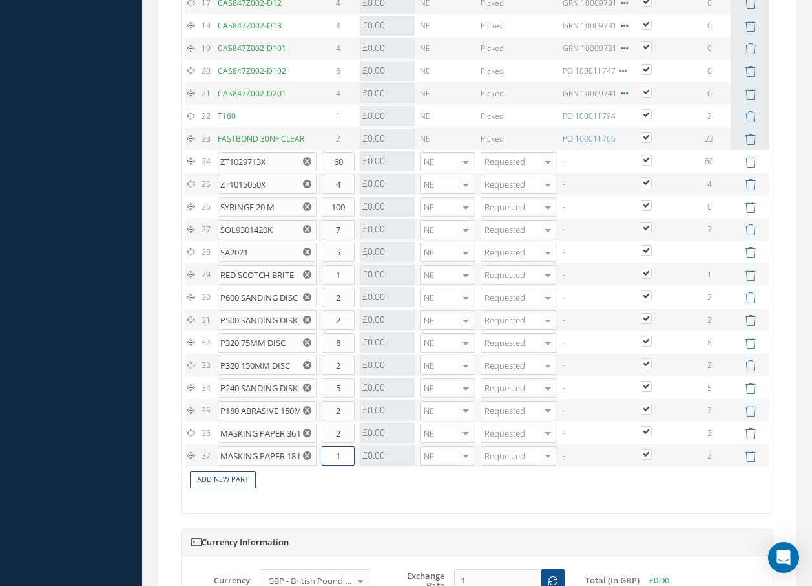
drag, startPoint x: 335, startPoint y: 450, endPoint x: 374, endPoint y: 447, distance: 39.6
click at [374, 447] on tr "37 MASKING PAPER 18 INCH MASKING PAPER 18" Part Number Description Qty in Stock…" at bounding box center [477, 455] width 585 height 23
type input "2"
click at [241, 476] on link "Add New Part" at bounding box center [223, 479] width 66 height 17
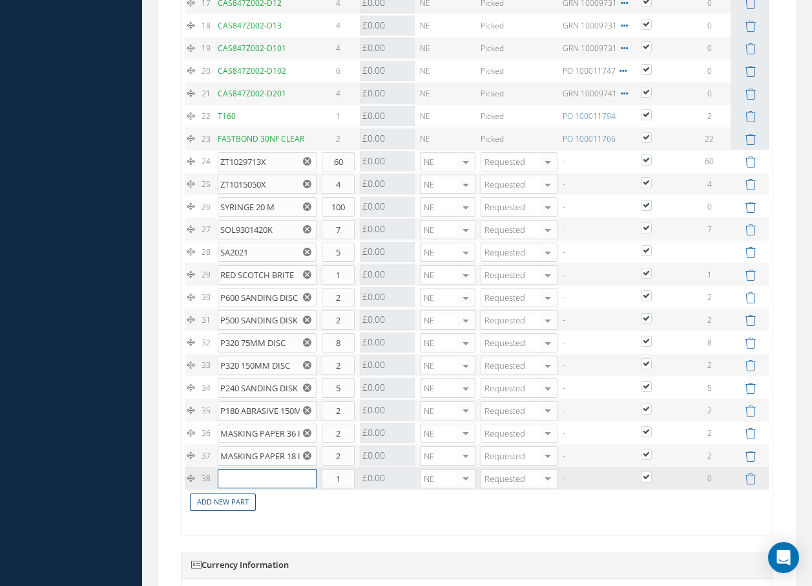
click at [241, 474] on input "text" at bounding box center [267, 478] width 99 height 19
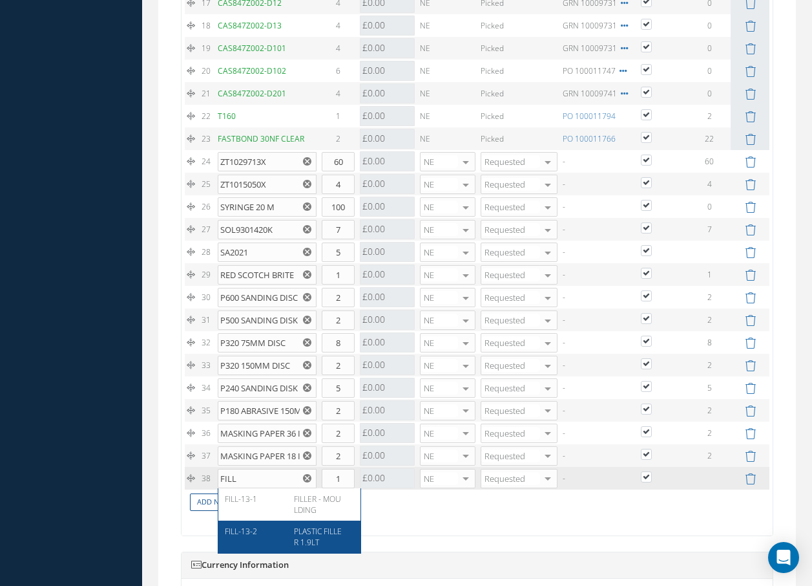
click at [337, 535] on span "PLASTIC FILLER 1.9LT" at bounding box center [318, 536] width 48 height 22
type input "FILL-13-2"
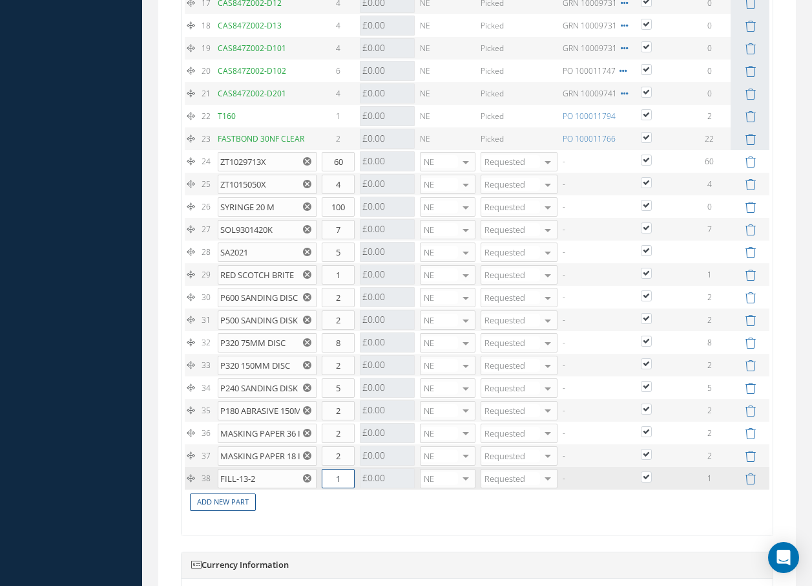
click at [348, 479] on input "1" at bounding box center [338, 478] width 33 height 19
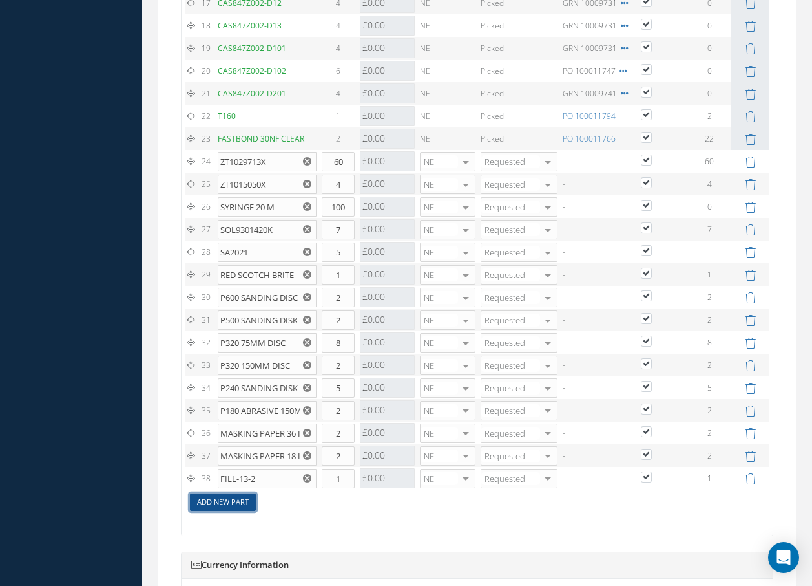
click at [246, 500] on link "Add New Part" at bounding box center [223, 501] width 66 height 17
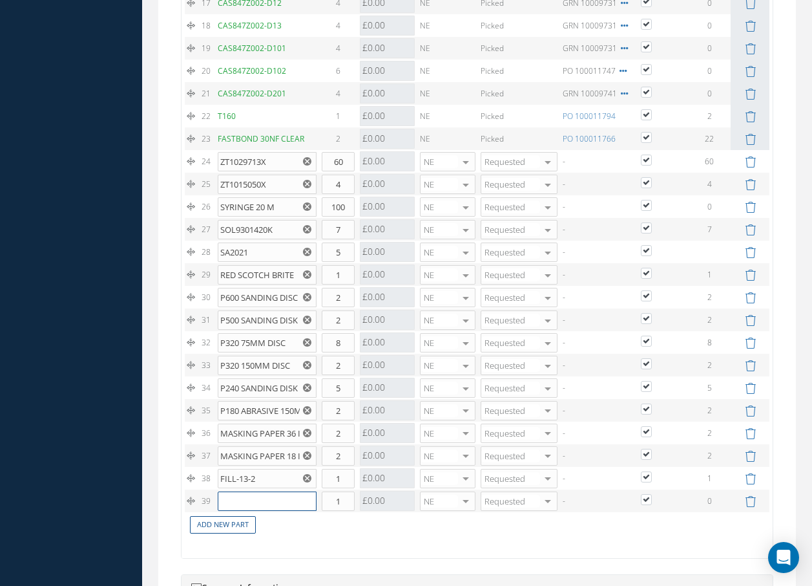
click at [246, 500] on input "text" at bounding box center [267, 500] width 99 height 19
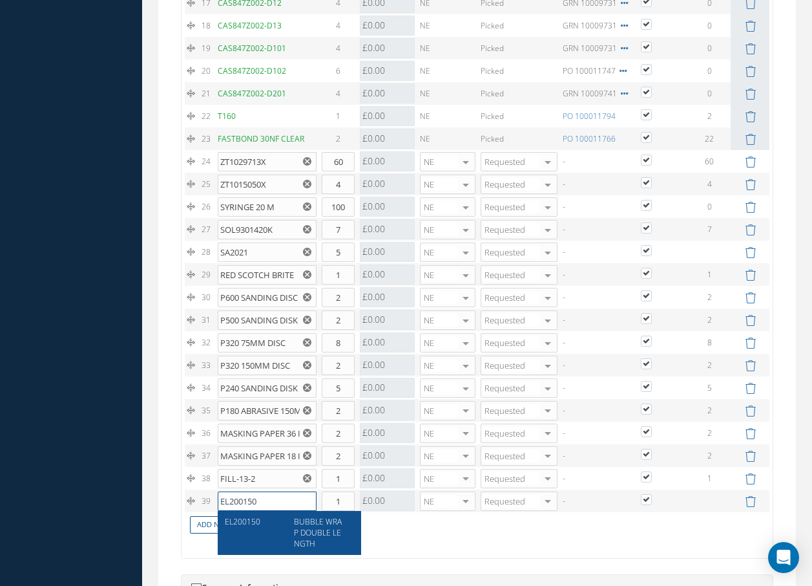
type input "EL200150"
click at [299, 520] on span "BUBBLE WRAP DOUBLE LENGTH" at bounding box center [318, 532] width 48 height 33
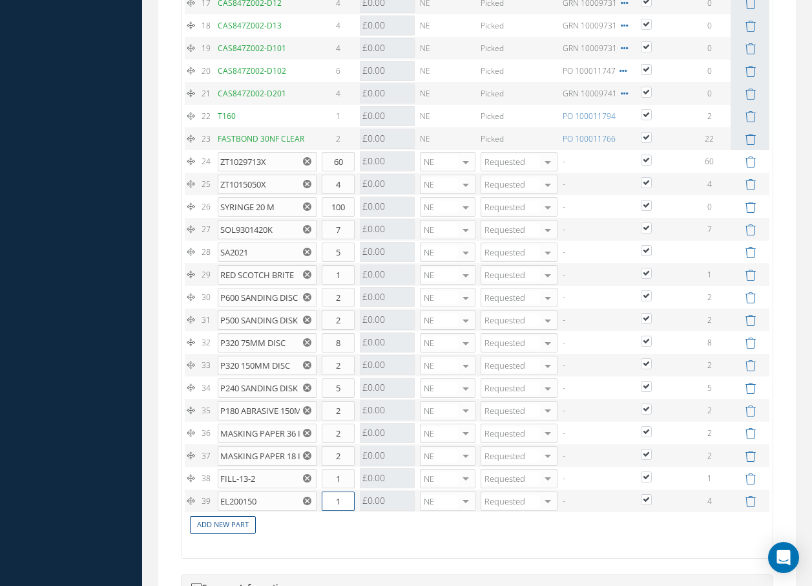
drag, startPoint x: 326, startPoint y: 498, endPoint x: 345, endPoint y: 494, distance: 19.8
click at [345, 494] on input "1" at bounding box center [338, 500] width 33 height 19
type input "4"
click at [241, 524] on link "Add New Part" at bounding box center [223, 524] width 66 height 17
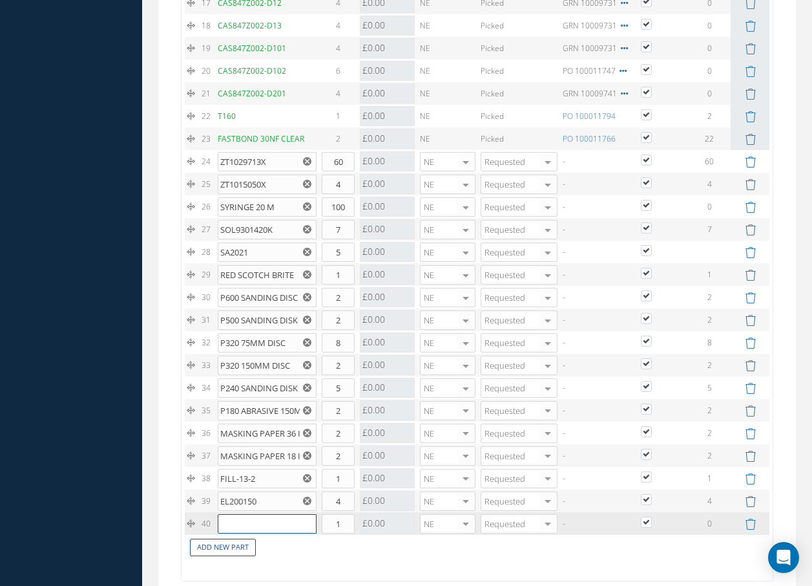
click at [241, 524] on input "text" at bounding box center [267, 523] width 99 height 19
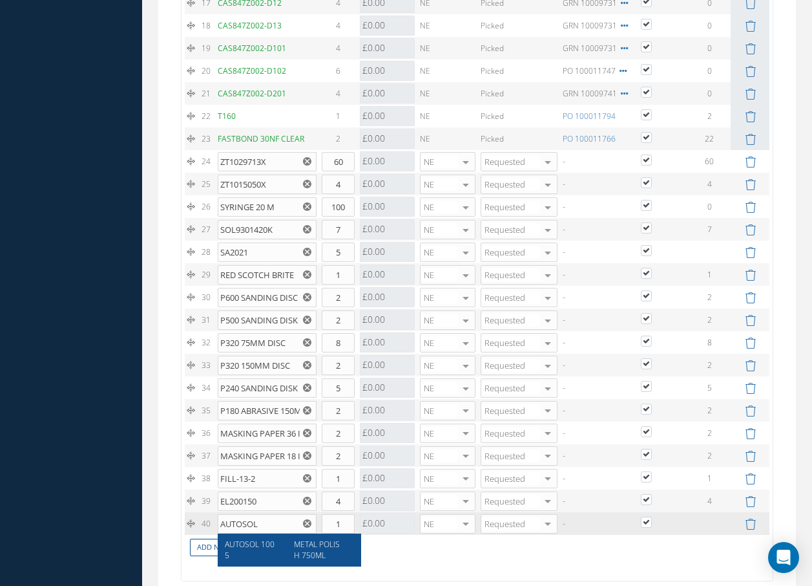
click at [311, 549] on span "METAL POLISH 750ML" at bounding box center [317, 549] width 46 height 22
type input "AUTOSOL 1005"
click at [341, 520] on input "1" at bounding box center [338, 523] width 33 height 19
type input "1"
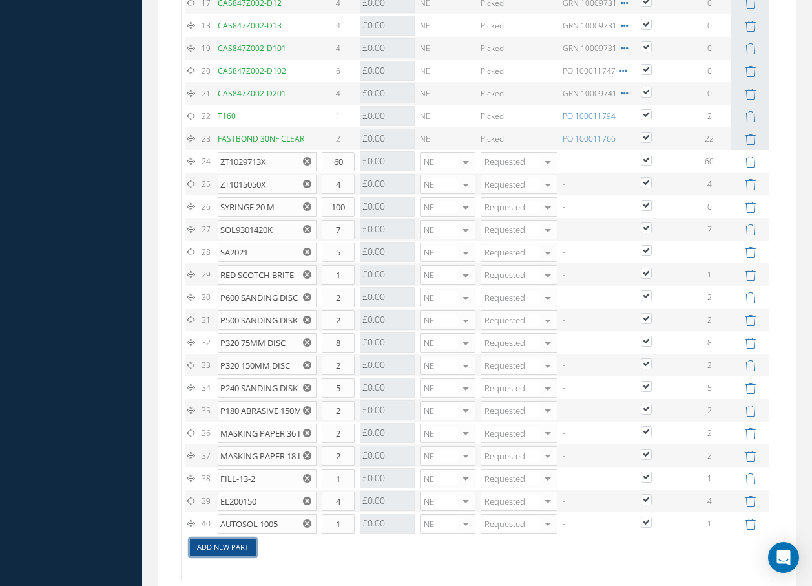
click at [238, 549] on link "Add New Part" at bounding box center [223, 546] width 66 height 17
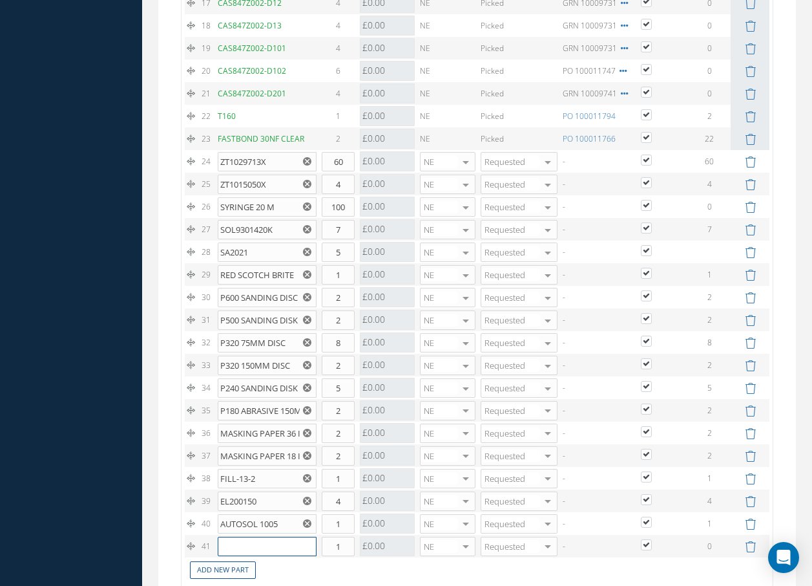
click at [246, 548] on input "text" at bounding box center [267, 545] width 99 height 19
type input "AF444"
click at [307, 569] on span "SURFACE FILLER" at bounding box center [318, 572] width 48 height 22
drag, startPoint x: 348, startPoint y: 546, endPoint x: 304, endPoint y: 545, distance: 43.3
click at [304, 545] on tr "41 AF444 SURFACE FILLER Part Number Description Qty in Stock Master Cost Master…" at bounding box center [477, 545] width 585 height 23
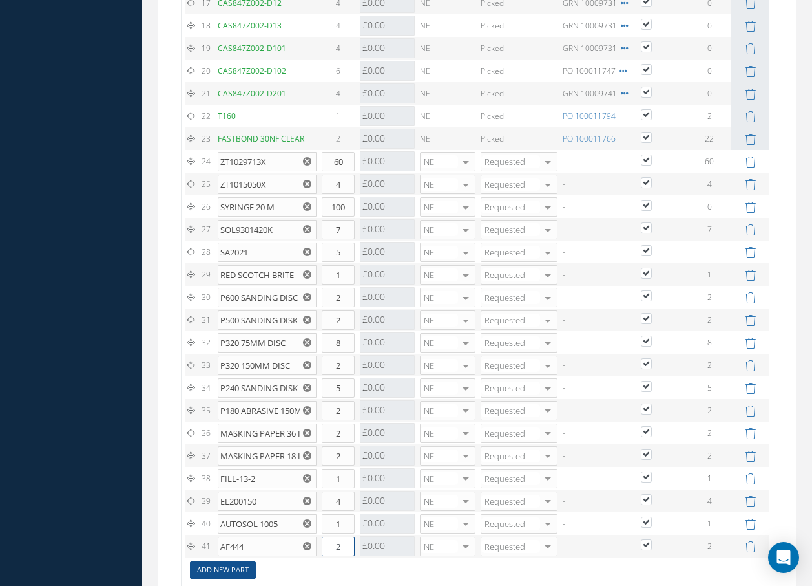
type input "2"
click at [242, 567] on link "Add New Part" at bounding box center [223, 569] width 66 height 17
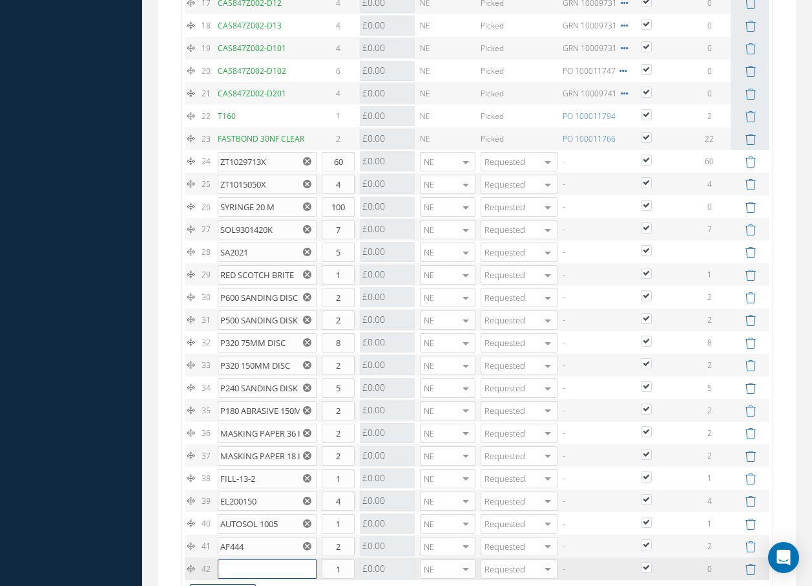
click at [246, 567] on input "text" at bounding box center [267, 568] width 99 height 19
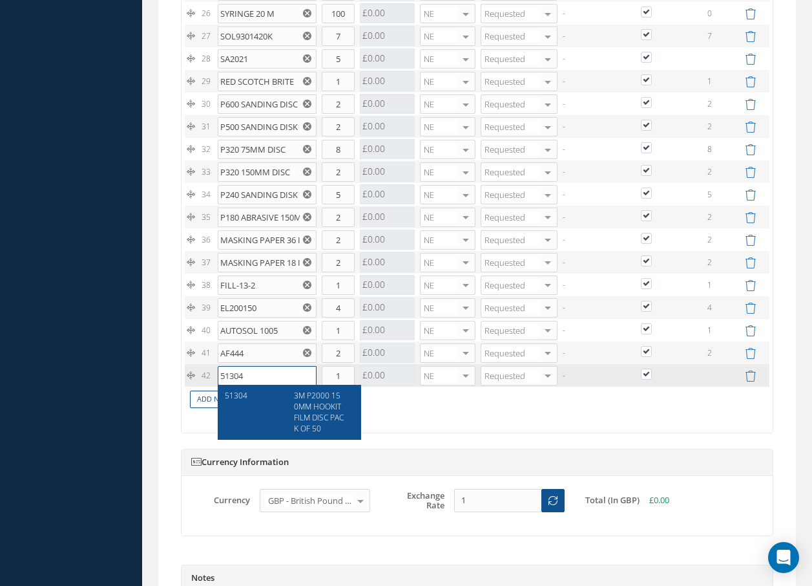
scroll to position [1874, 0]
type input "51304"
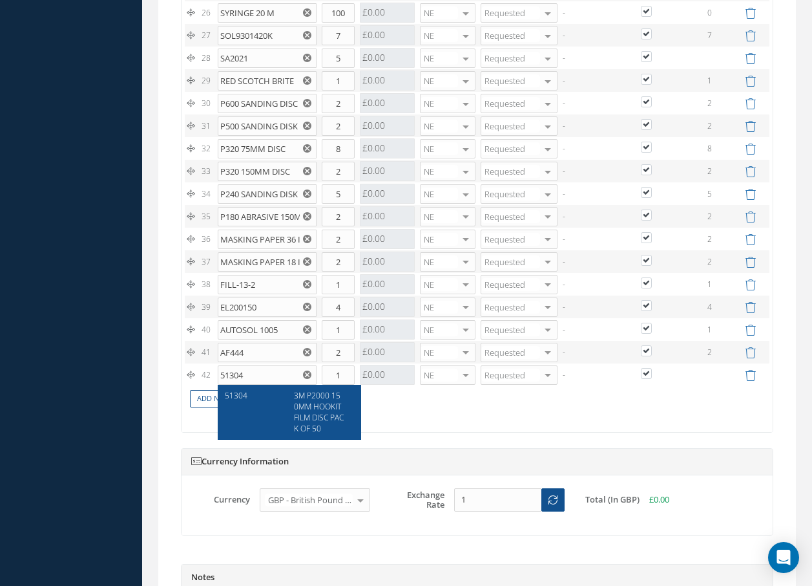
click at [315, 407] on span "3M P2000 150MM HOOKIT FILM DISC PACK OF 50" at bounding box center [319, 412] width 50 height 44
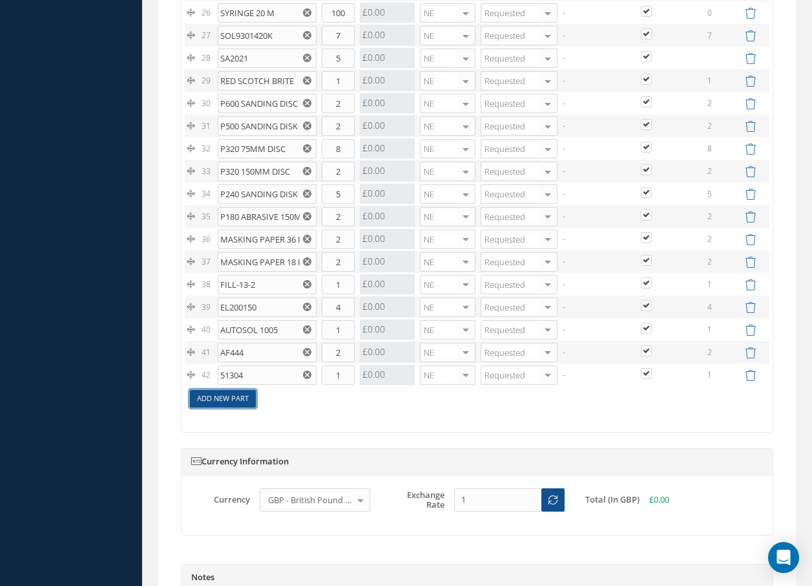
click at [239, 401] on link "Add New Part" at bounding box center [223, 398] width 66 height 17
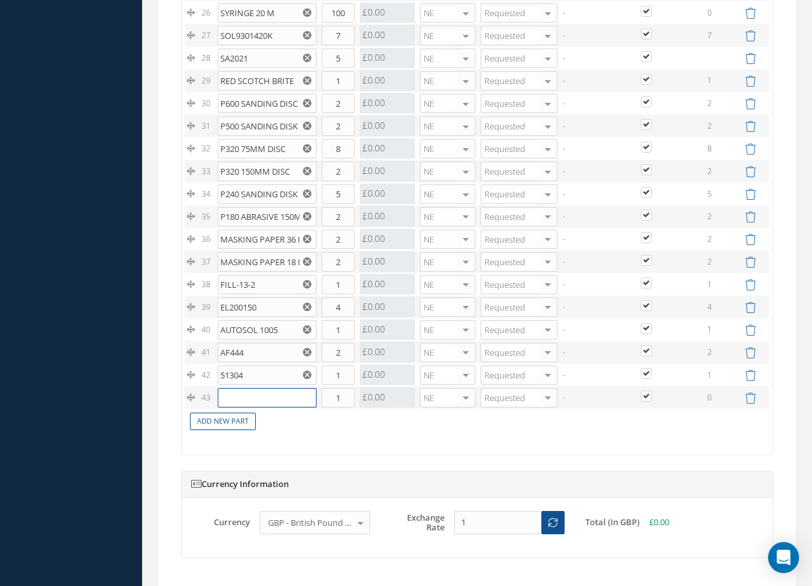
click at [242, 399] on input "text" at bounding box center [267, 397] width 99 height 19
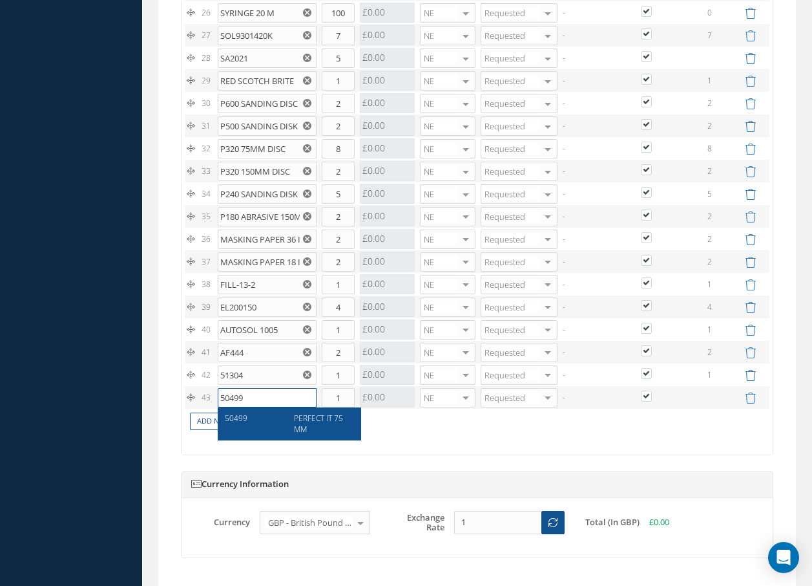
type input "50499"
click at [323, 421] on span "PERFECT IT 75MM" at bounding box center [318, 423] width 49 height 22
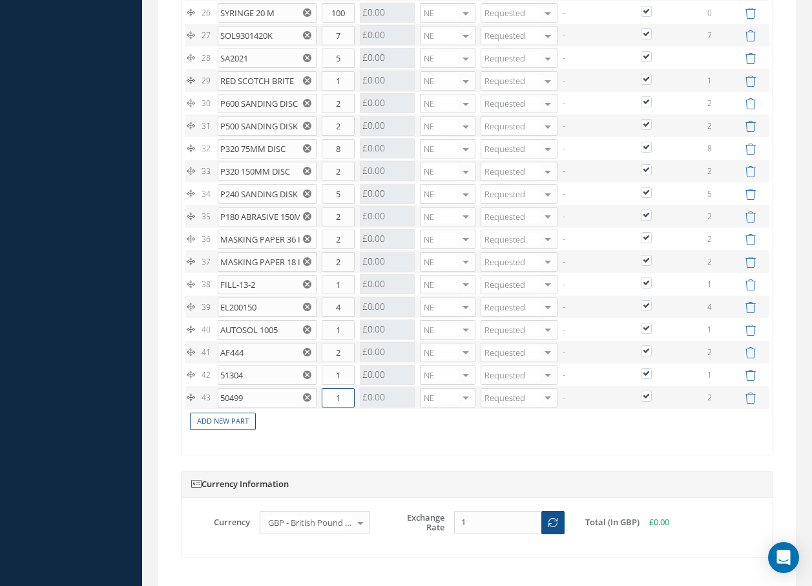
drag, startPoint x: 342, startPoint y: 400, endPoint x: 335, endPoint y: 401, distance: 6.5
click at [335, 401] on input "1" at bounding box center [338, 397] width 33 height 19
type input "2"
click at [230, 418] on link "Add New Part" at bounding box center [223, 420] width 66 height 17
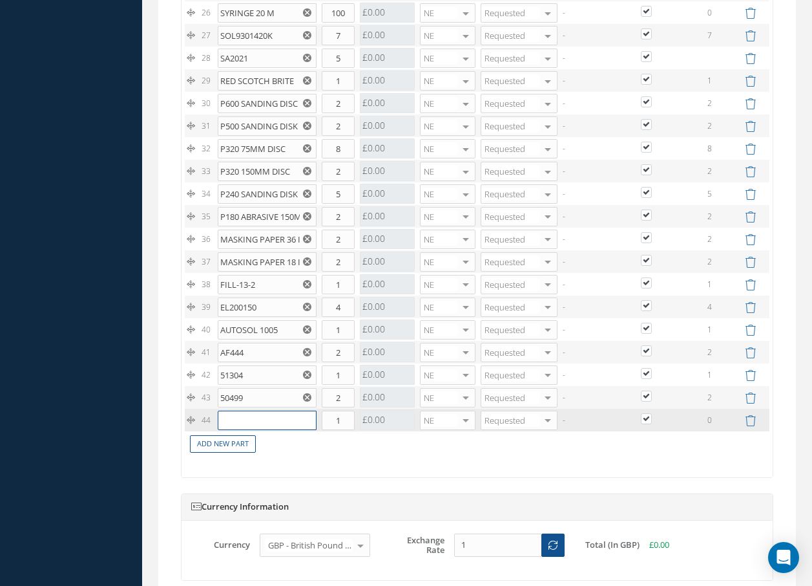
click at [235, 418] on input "text" at bounding box center [267, 419] width 99 height 19
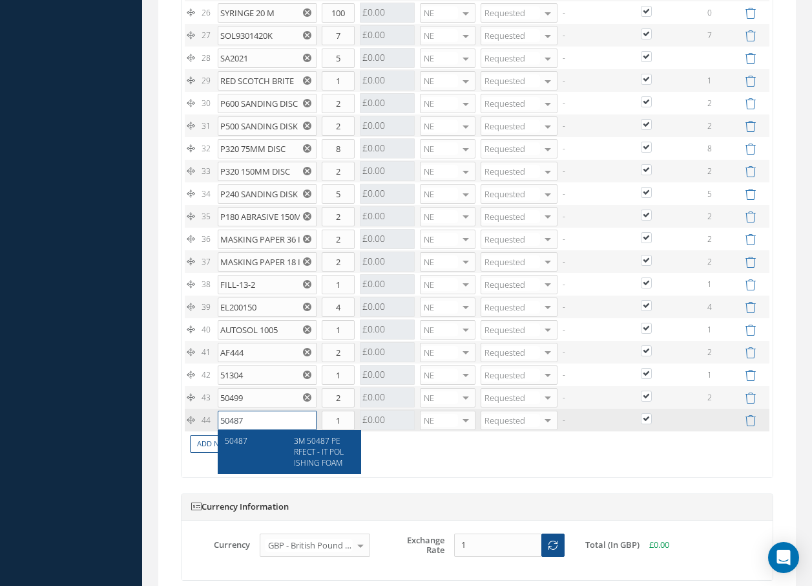
type input "50487"
click at [312, 449] on span "3M 50487 PERFECT - IT POLISHING FOAM" at bounding box center [319, 451] width 50 height 33
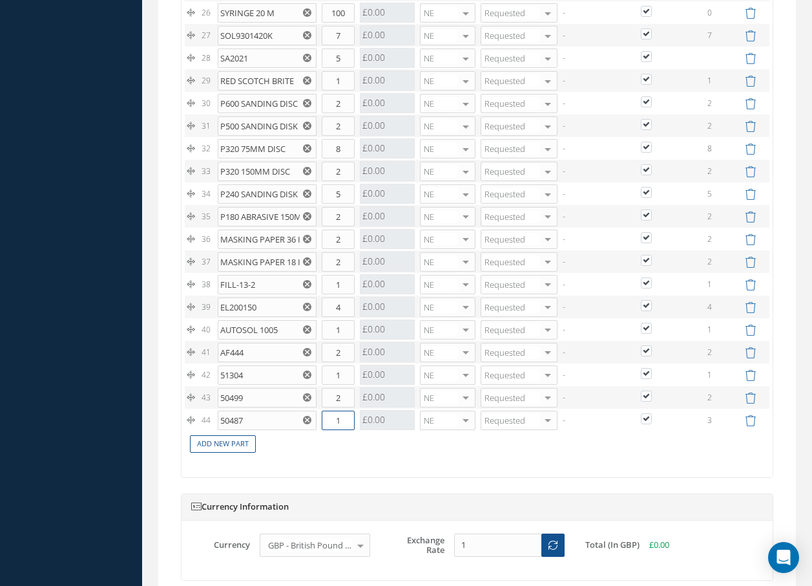
drag, startPoint x: 344, startPoint y: 421, endPoint x: 298, endPoint y: 421, distance: 46.5
click at [298, 421] on tr "44 50487 3M 50487 PERFECT - IT POLISHING FOAM Part Number Description Qty in St…" at bounding box center [477, 419] width 585 height 23
type input "3"
click at [238, 449] on link "Add New Part" at bounding box center [223, 443] width 66 height 17
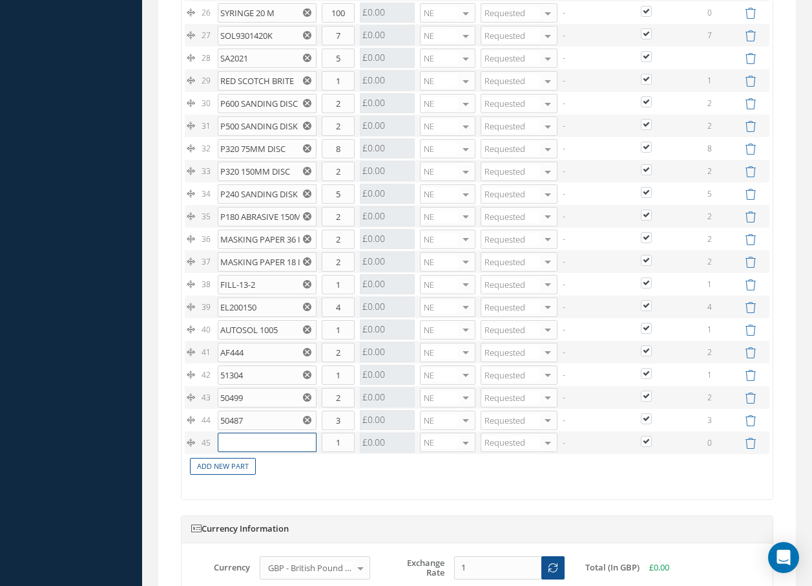
click at [242, 444] on input "text" at bounding box center [267, 441] width 99 height 19
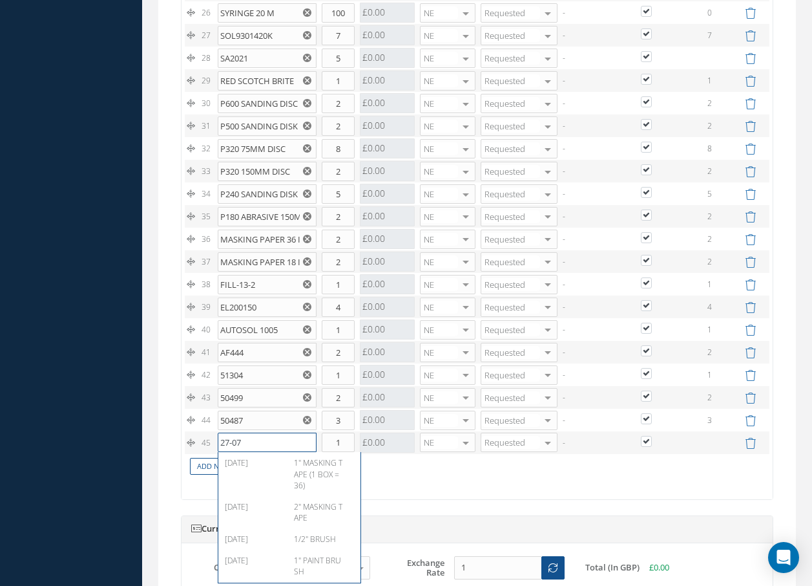
type input "27-07-"
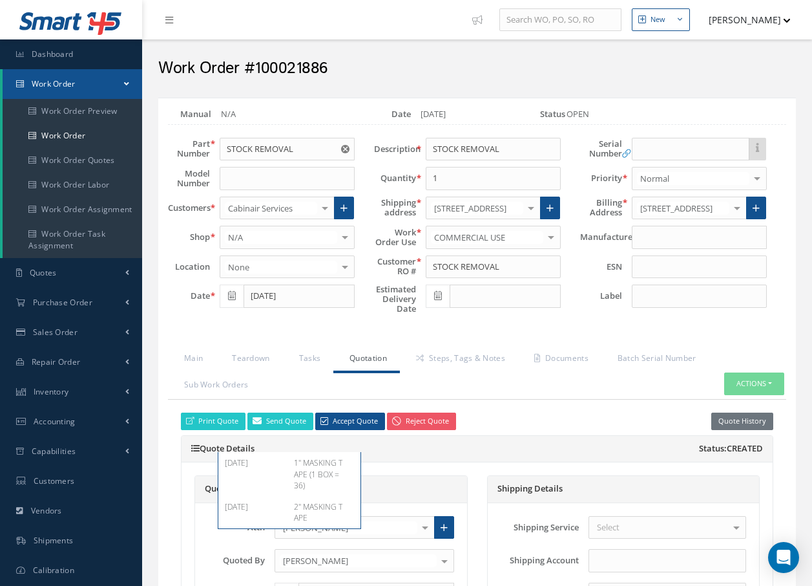
scroll to position [1874, 0]
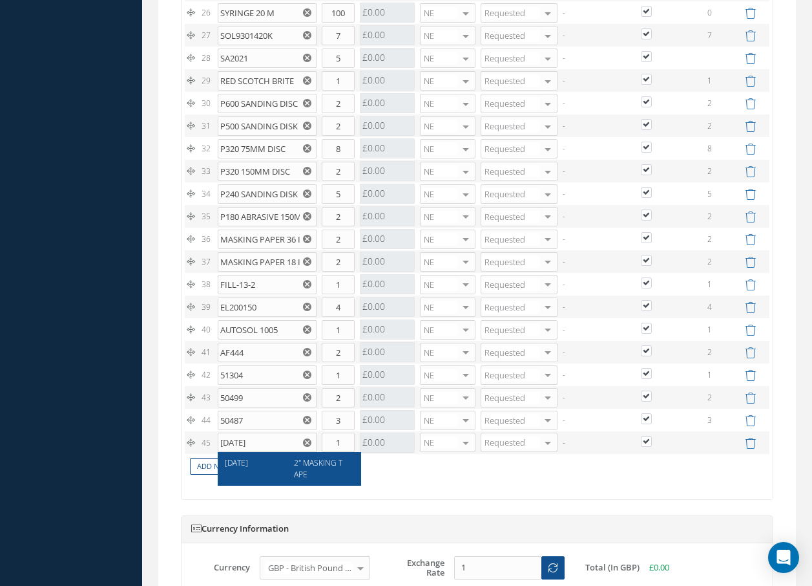
type input "[DATE]"
click at [310, 471] on div "2" MASKING TAPE" at bounding box center [319, 468] width 70 height 22
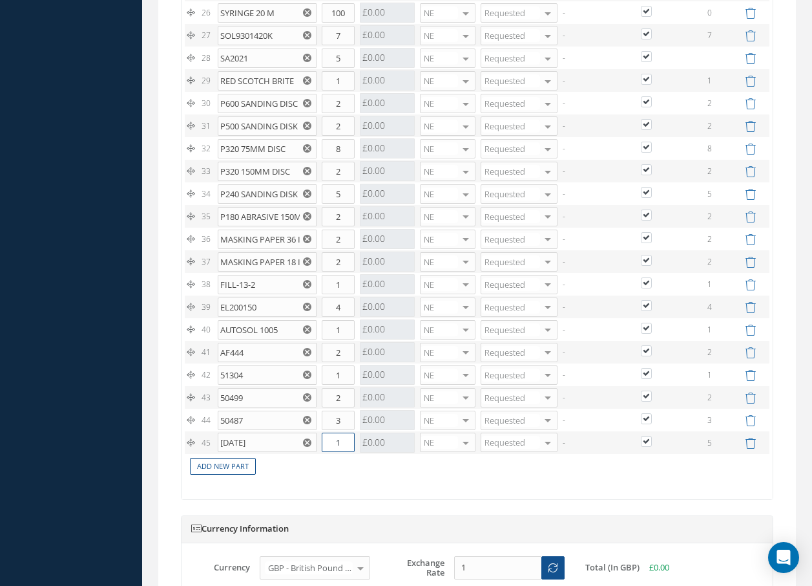
click at [344, 441] on input "1" at bounding box center [338, 441] width 33 height 19
type input "5"
click at [244, 466] on link "Add New Part" at bounding box center [223, 466] width 66 height 17
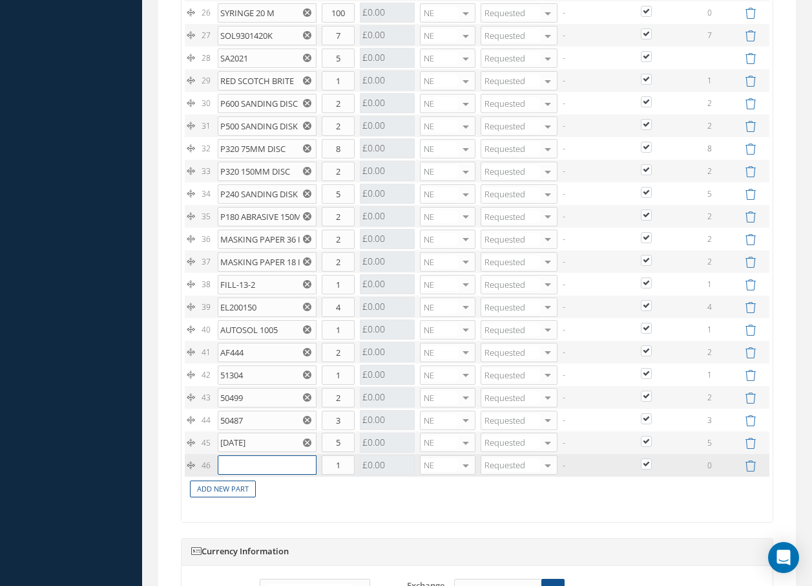
click at [248, 465] on input "text" at bounding box center [267, 464] width 99 height 19
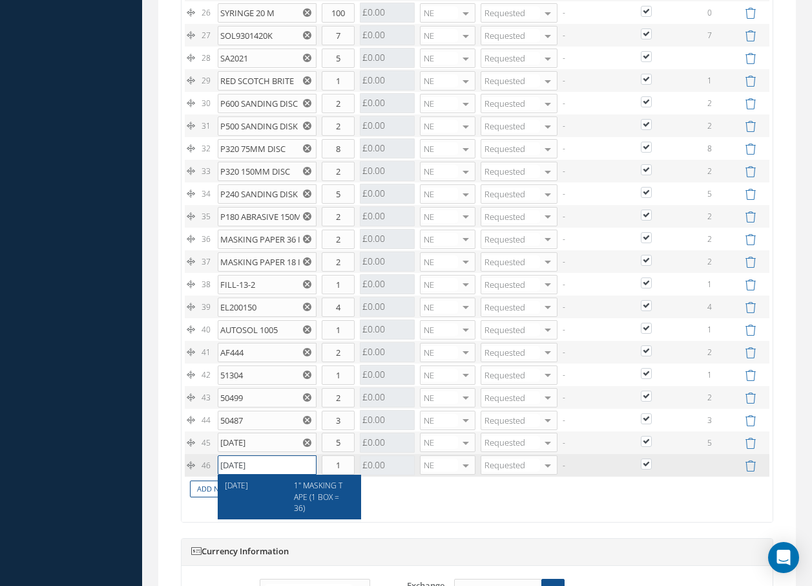
type input "[DATE]"
click at [313, 488] on span "1" MASKING TAPE (1 BOX = 36)" at bounding box center [318, 496] width 48 height 33
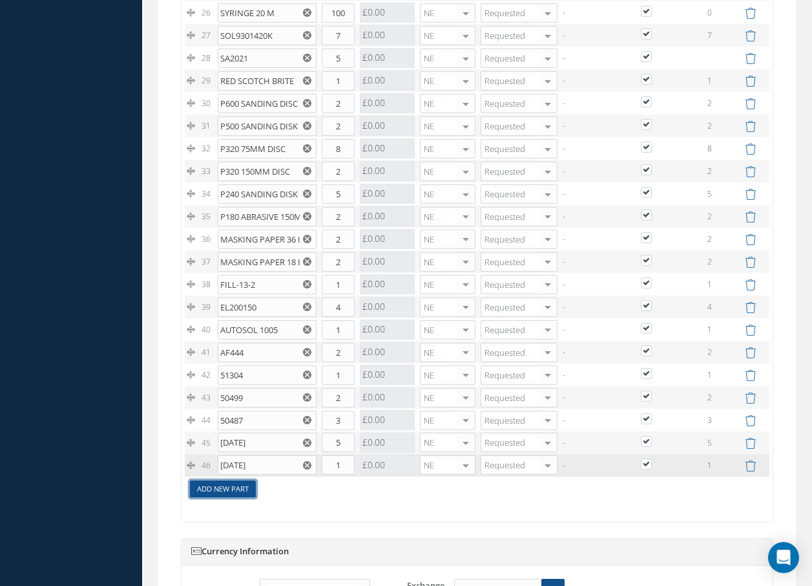
click at [233, 489] on link "Add New Part" at bounding box center [223, 488] width 66 height 17
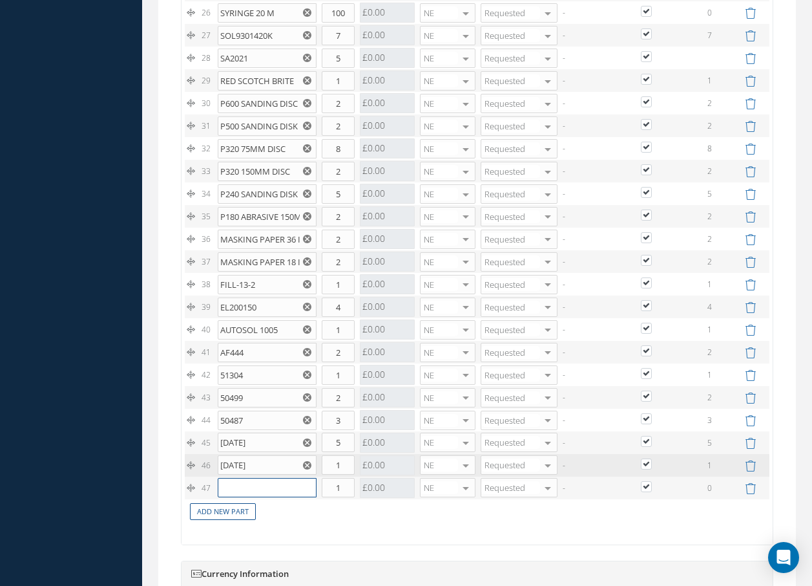
drag, startPoint x: 233, startPoint y: 489, endPoint x: 240, endPoint y: 485, distance: 9.0
click at [240, 485] on input "text" at bounding box center [267, 487] width 99 height 19
type input "2002/5"
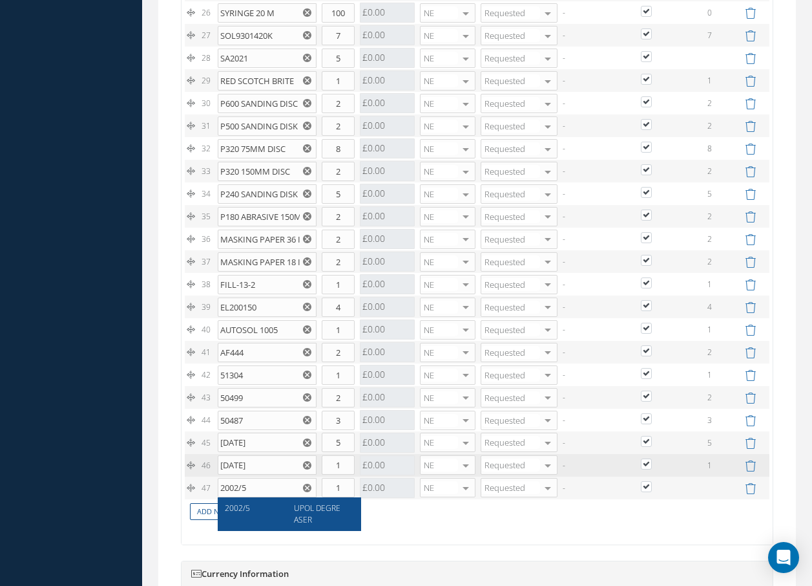
click at [319, 512] on span "UPOL DEGREASER" at bounding box center [317, 513] width 47 height 22
drag, startPoint x: 341, startPoint y: 491, endPoint x: 327, endPoint y: 491, distance: 14.2
click at [329, 491] on input "1" at bounding box center [338, 487] width 33 height 19
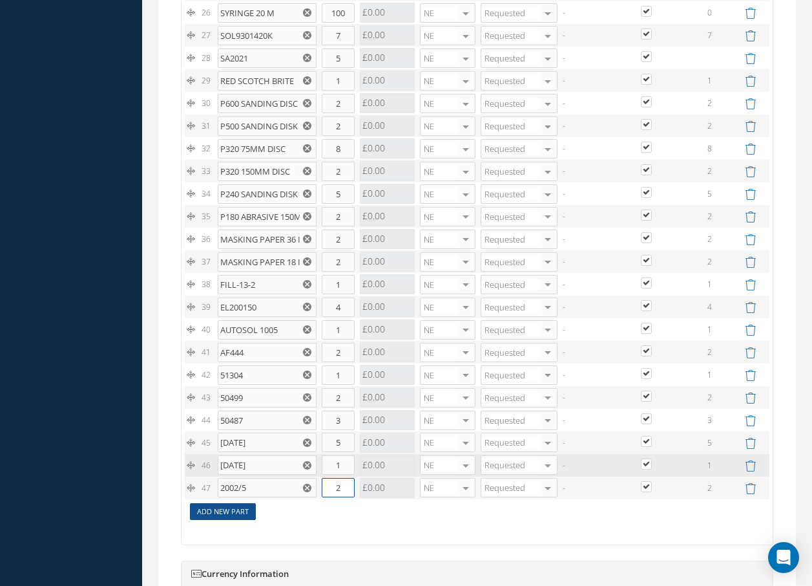
type input "2"
click at [249, 514] on link "Add New Part" at bounding box center [223, 511] width 66 height 17
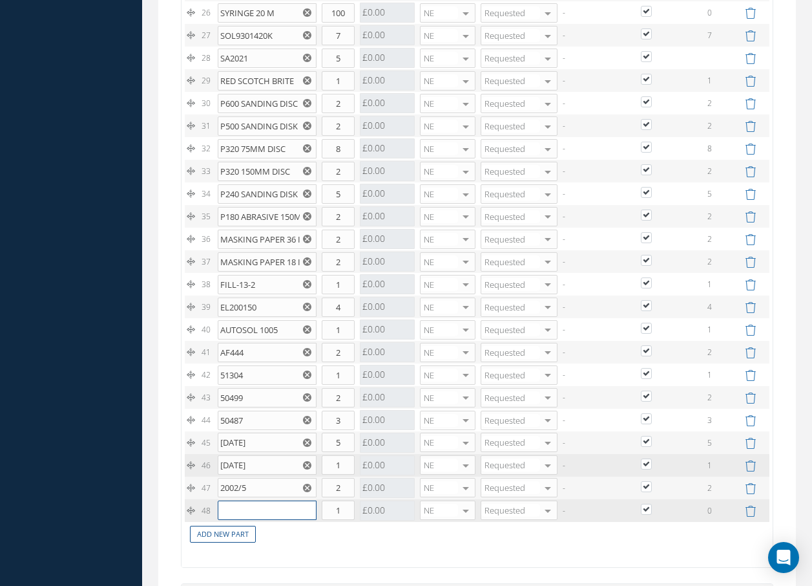
click at [254, 511] on input "text" at bounding box center [267, 509] width 99 height 19
type input "14-66-72"
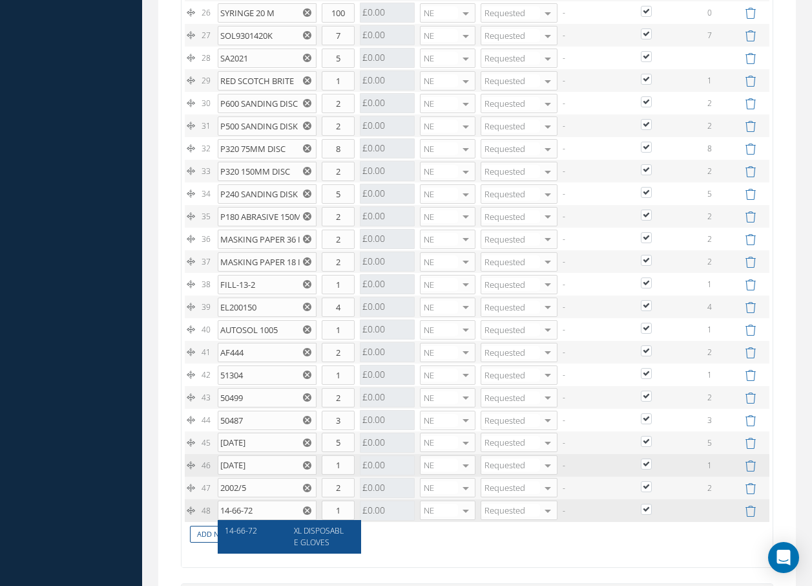
click at [312, 529] on span "XL DISPOSABLE GLOVES" at bounding box center [319, 536] width 50 height 22
click at [348, 508] on input "1" at bounding box center [338, 509] width 33 height 19
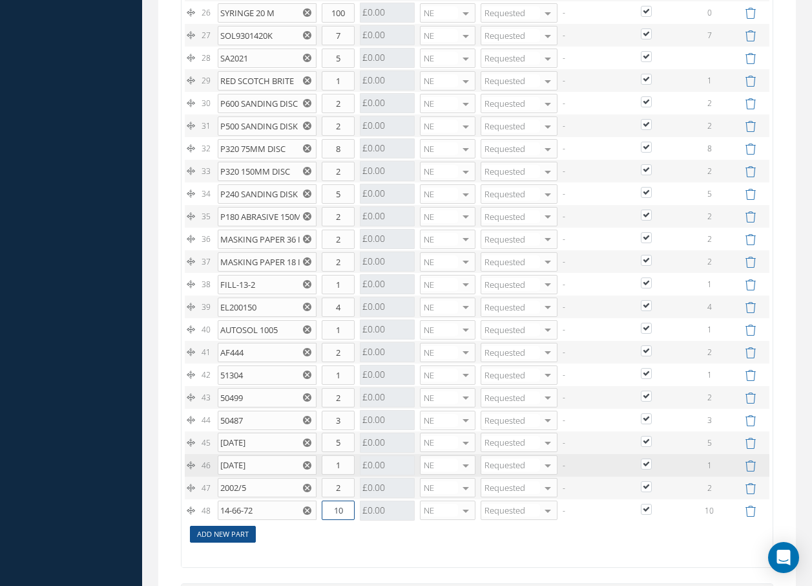
type input "10"
click at [246, 533] on link "Add New Part" at bounding box center [223, 533] width 66 height 17
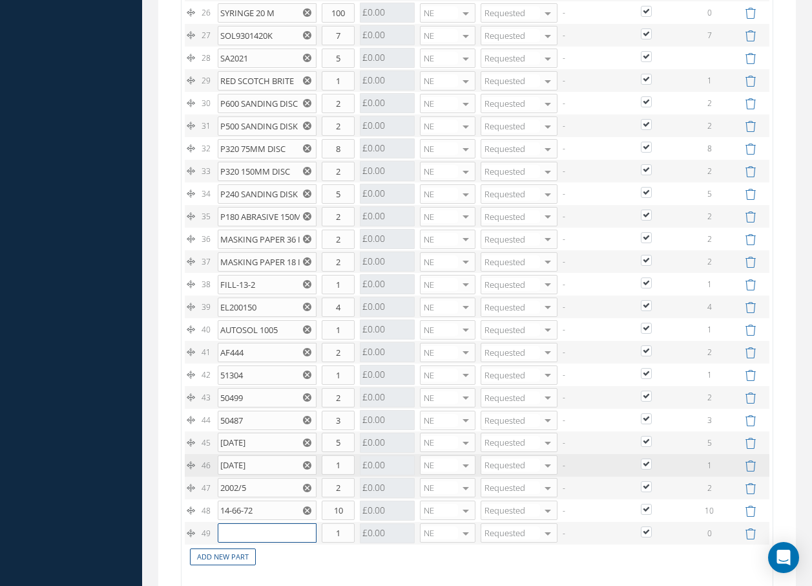
click at [249, 533] on input "text" at bounding box center [267, 532] width 99 height 19
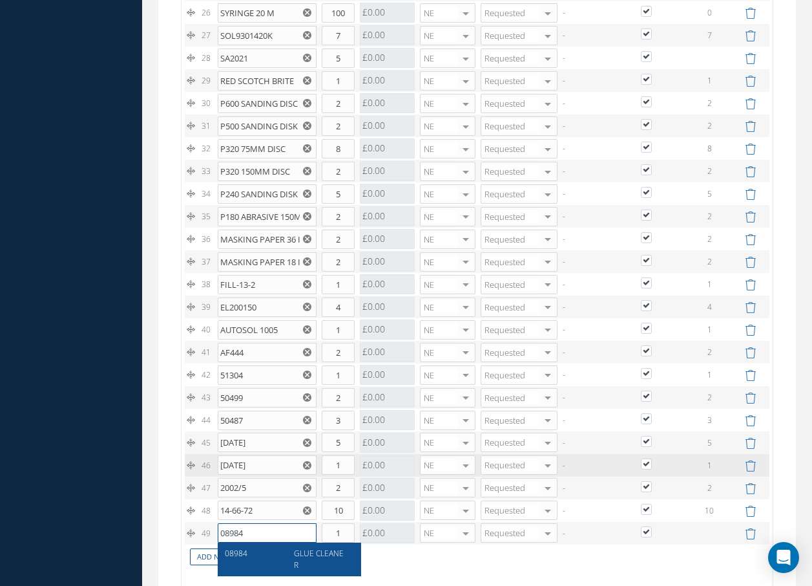
type input "08984"
click at [317, 555] on span "GLUE CLEANER" at bounding box center [319, 558] width 50 height 22
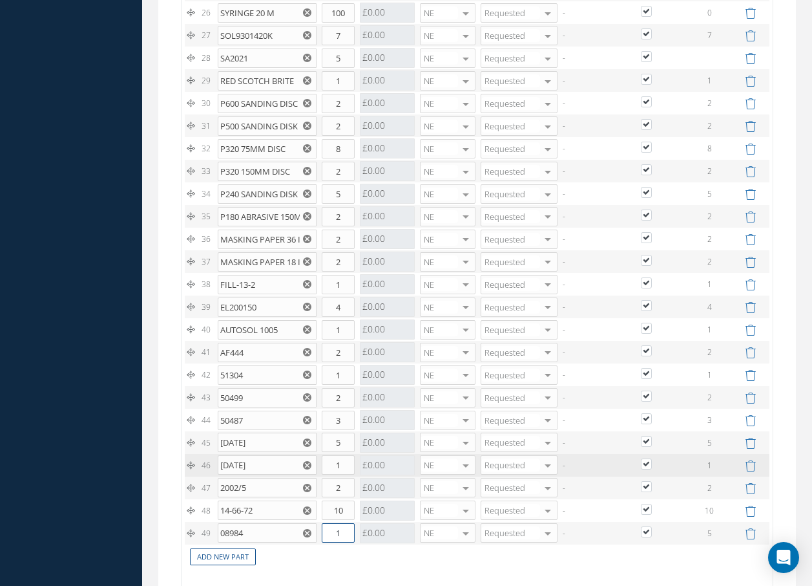
drag, startPoint x: 350, startPoint y: 534, endPoint x: 330, endPoint y: 534, distance: 19.4
click at [330, 534] on input "1" at bounding box center [338, 532] width 33 height 19
type input "5"
click at [215, 556] on link "Add New Part" at bounding box center [223, 556] width 66 height 17
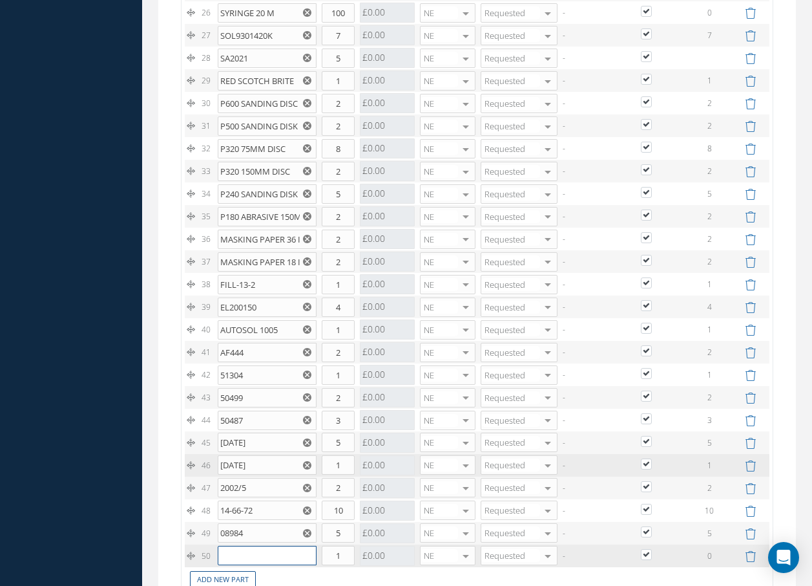
click at [228, 552] on input "text" at bounding box center [267, 554] width 99 height 19
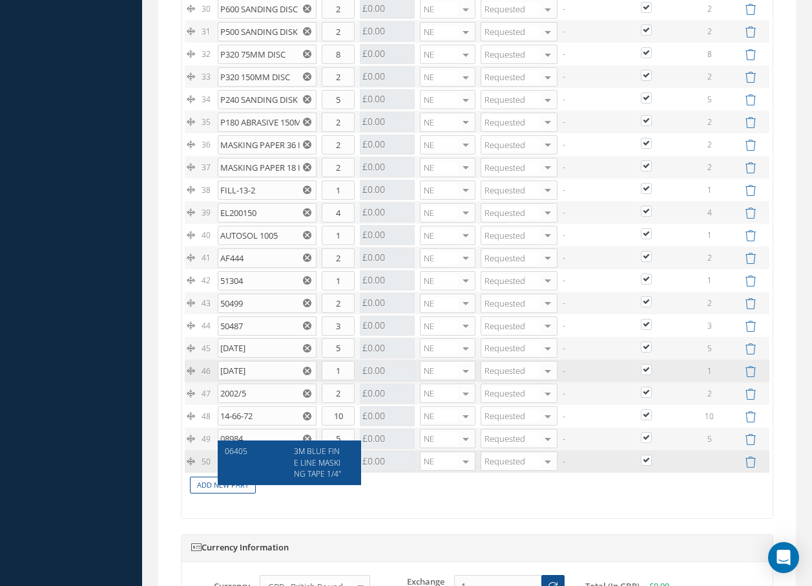
scroll to position [2004, 0]
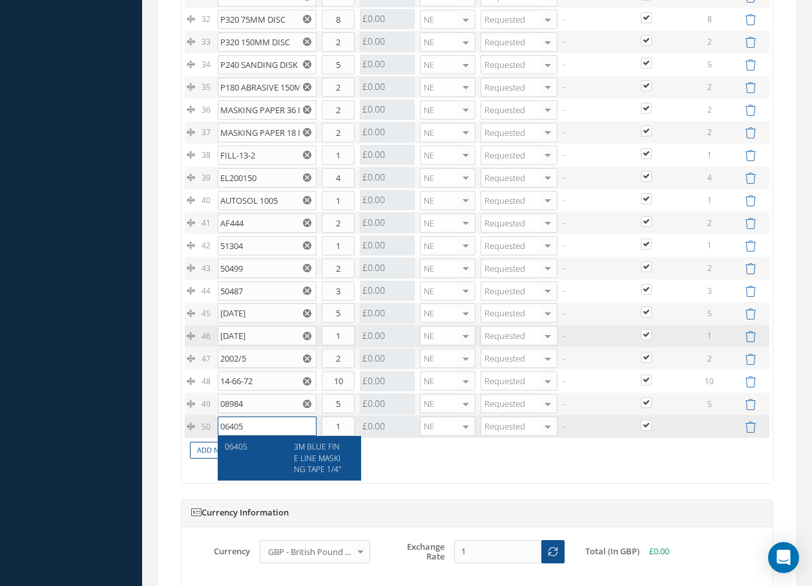
type input "06405"
click at [325, 454] on span "3M BLUE FINE LINE MASKING TAPE 1/4"" at bounding box center [317, 457] width 47 height 33
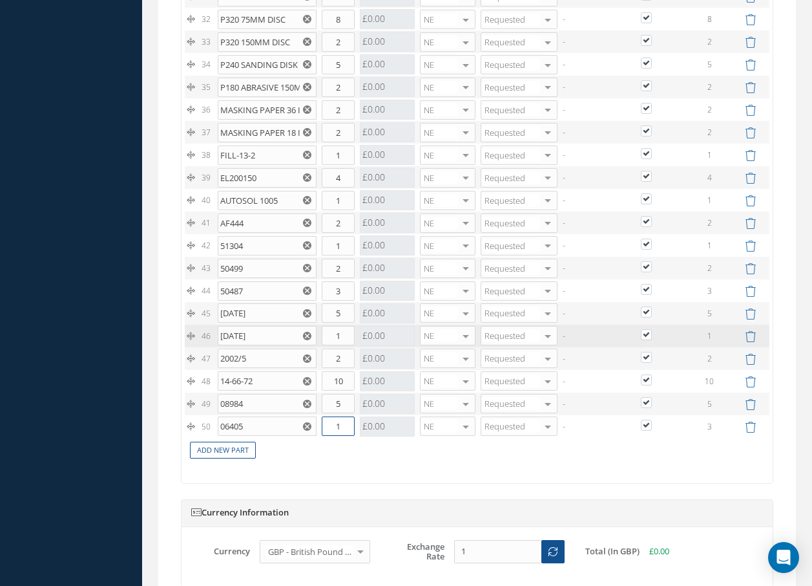
drag, startPoint x: 348, startPoint y: 430, endPoint x: 315, endPoint y: 427, distance: 32.5
click at [315, 427] on tr "50 06405 3M BLUE FINE LINE MASKING TAPE 1/4" Part Number Description Qty in Sto…" at bounding box center [477, 426] width 585 height 23
type input "3"
click at [227, 445] on link "Add New Part" at bounding box center [223, 449] width 66 height 17
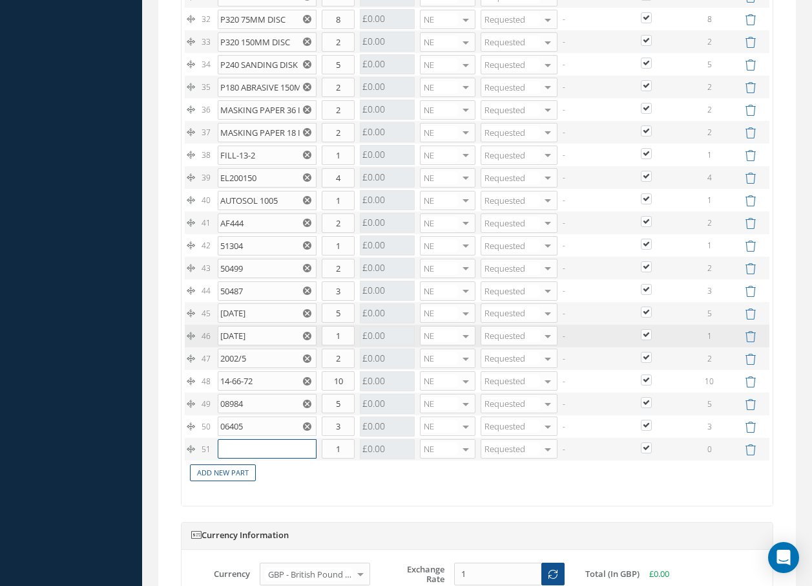
click at [233, 441] on input "text" at bounding box center [267, 448] width 99 height 19
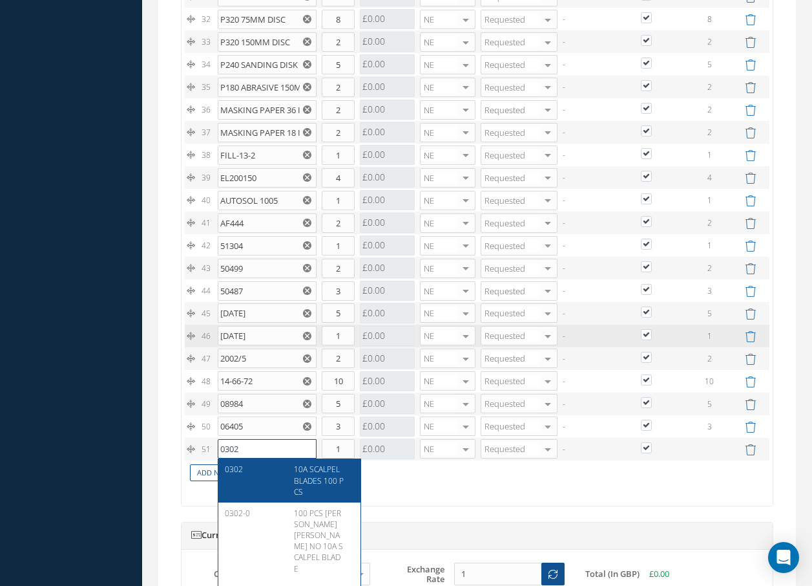
type input "0302"
click at [342, 486] on div "10A SCALPEL BLADES 100 PCS" at bounding box center [319, 479] width 70 height 33
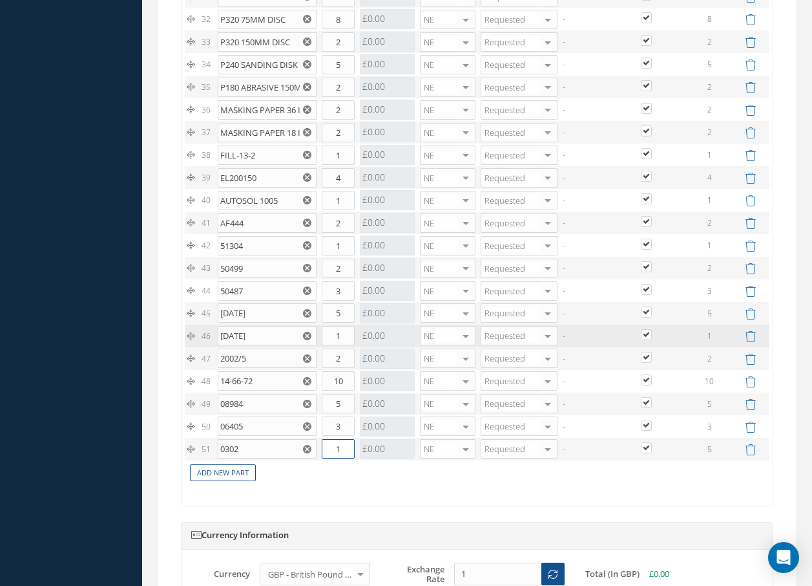
drag, startPoint x: 353, startPoint y: 448, endPoint x: 317, endPoint y: 453, distance: 36.6
click at [317, 453] on tr "51 0302 10A SCALPEL BLADES 100 PCS Part Number Description Qty in Stock Master …" at bounding box center [477, 449] width 585 height 23
type input "5"
click at [246, 471] on link "Add New Part" at bounding box center [223, 472] width 66 height 17
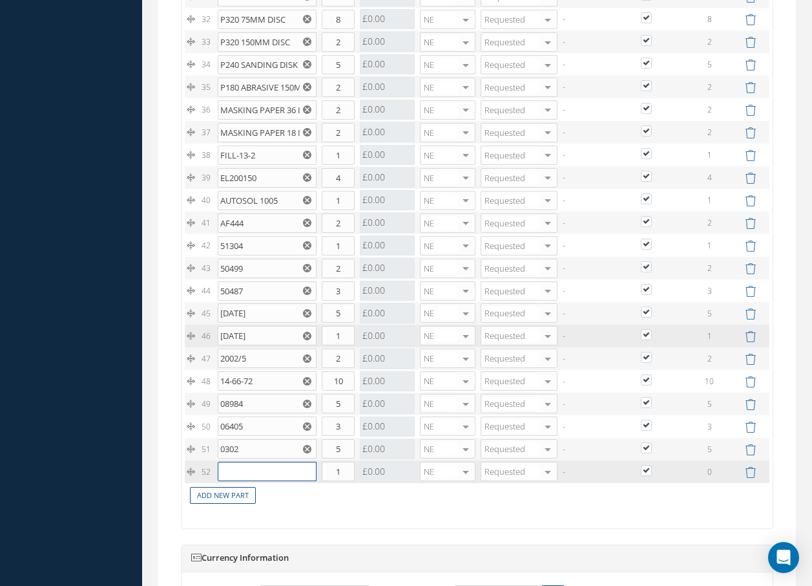
click at [253, 469] on input "text" at bounding box center [267, 470] width 99 height 19
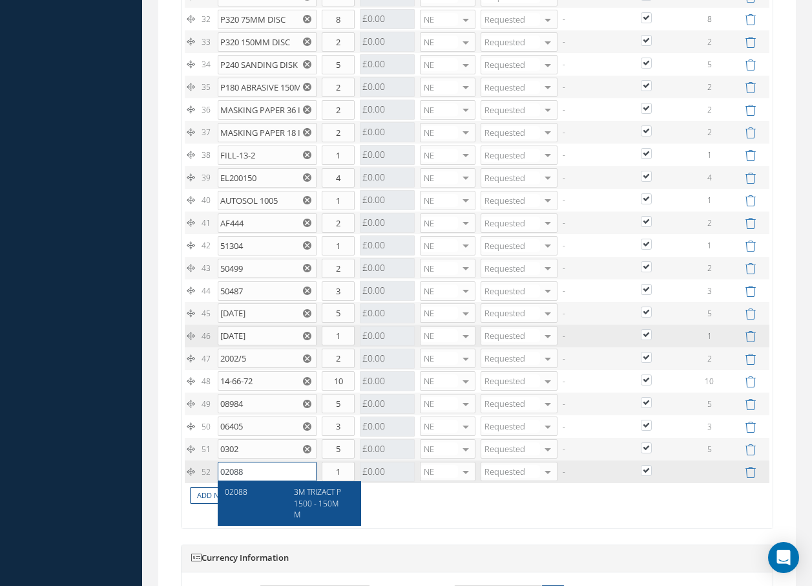
type input "02088"
click at [322, 509] on div "3M TRIZACT P1500 - 150MM" at bounding box center [319, 502] width 70 height 33
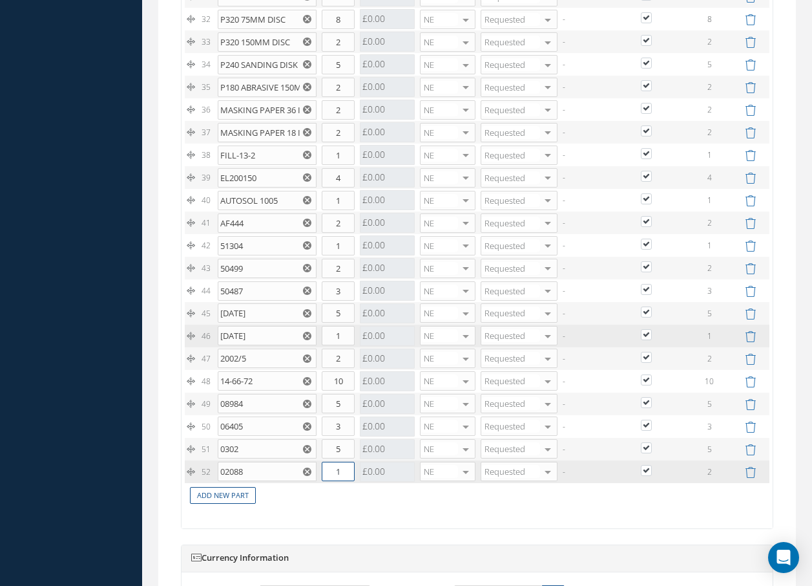
drag, startPoint x: 348, startPoint y: 468, endPoint x: 321, endPoint y: 476, distance: 29.0
click at [321, 476] on td "1" at bounding box center [338, 471] width 38 height 23
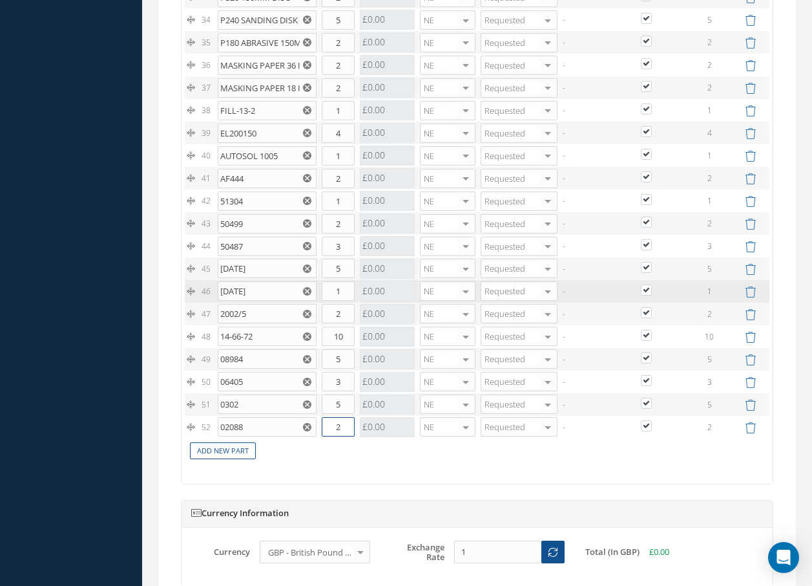
scroll to position [2068, 0]
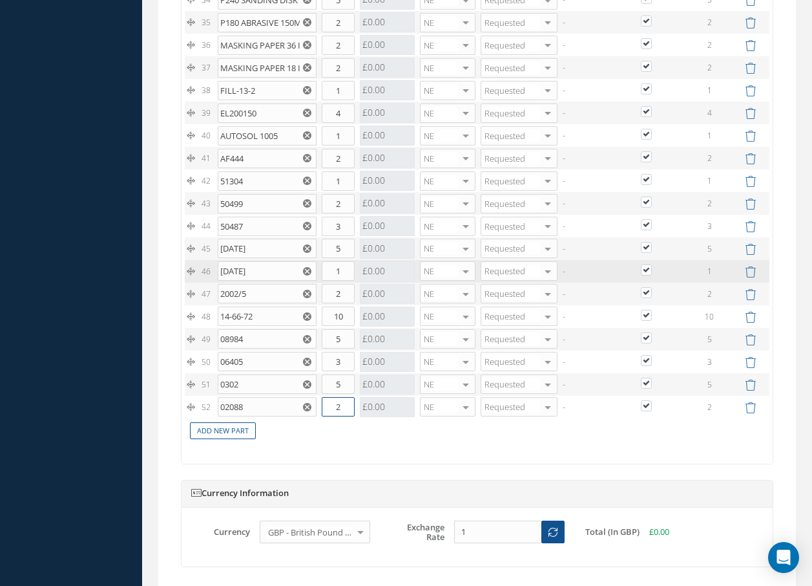
type input "2"
click at [370, 439] on td "Add New Part" at bounding box center [477, 429] width 585 height 23
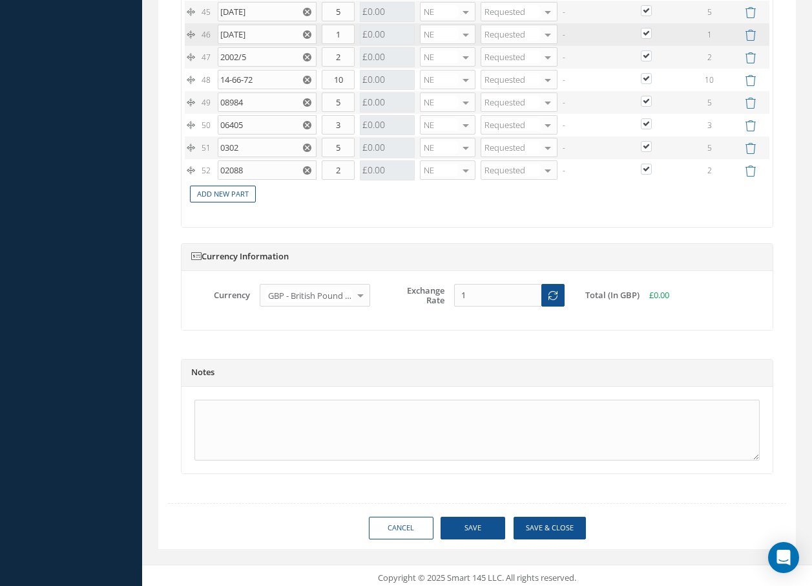
scroll to position [2310, 0]
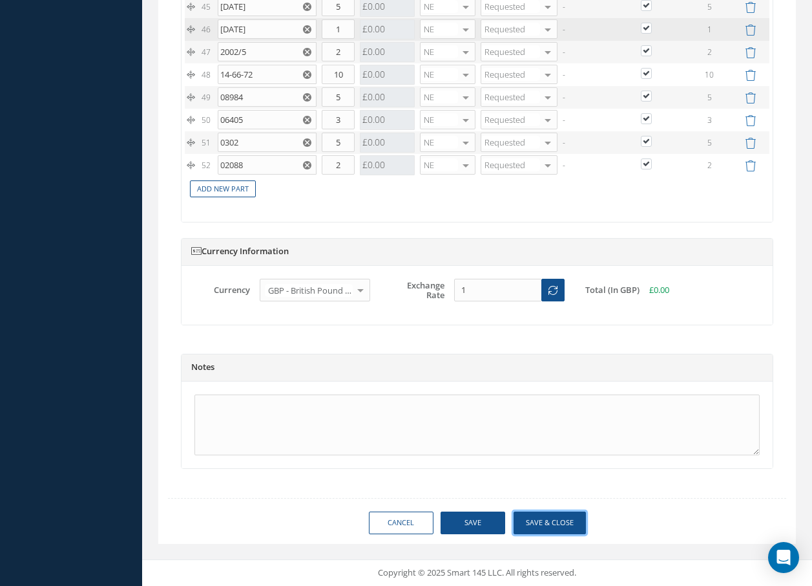
click at [562, 527] on button "Save & Close" at bounding box center [550, 522] width 72 height 23
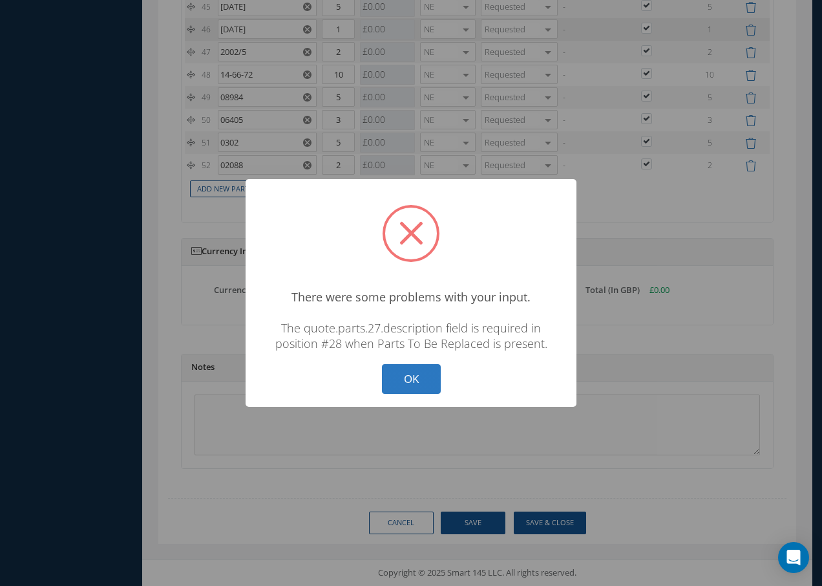
click at [418, 385] on button "OK" at bounding box center [411, 379] width 59 height 30
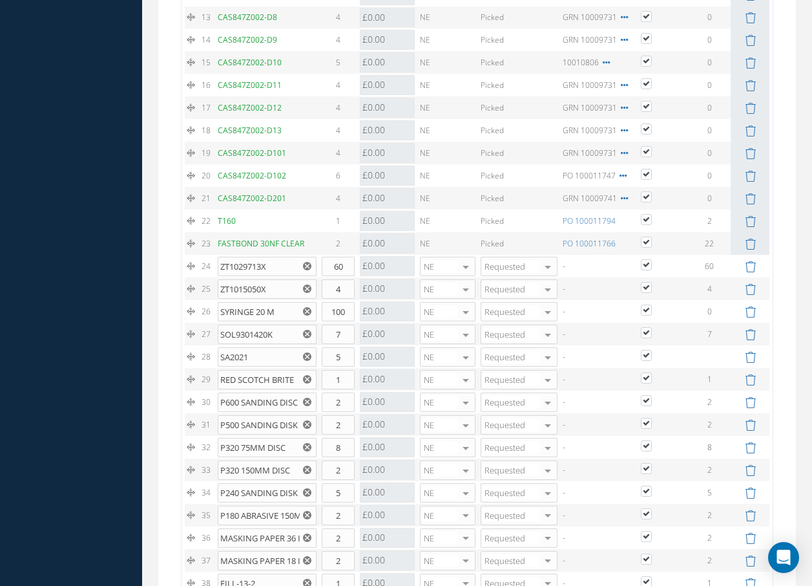
scroll to position [1599, 0]
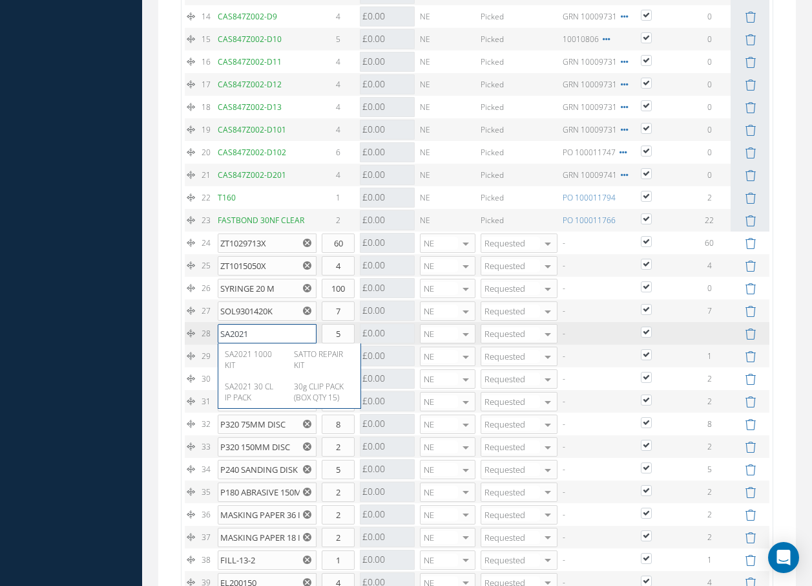
click at [253, 329] on input "SA2021" at bounding box center [267, 333] width 99 height 19
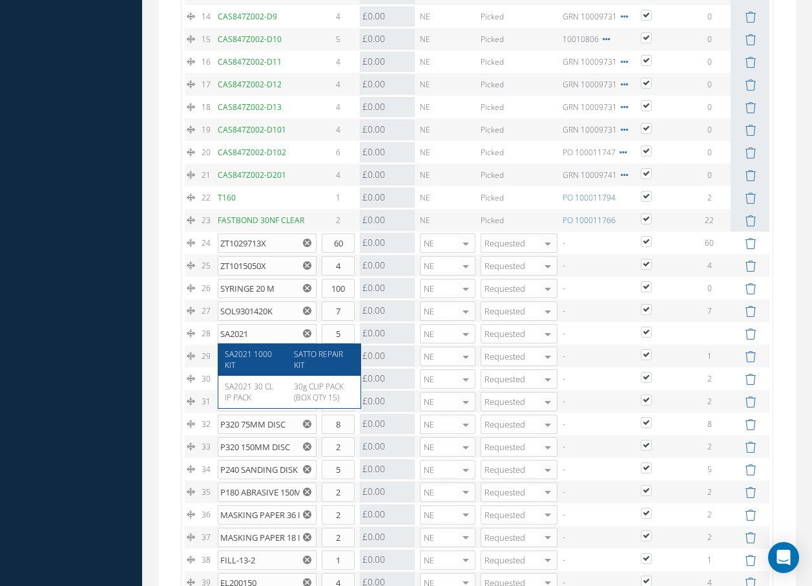
click at [312, 356] on span "SATTO REPAIR KIT" at bounding box center [318, 359] width 49 height 22
type input "SA2021 1000 KIT"
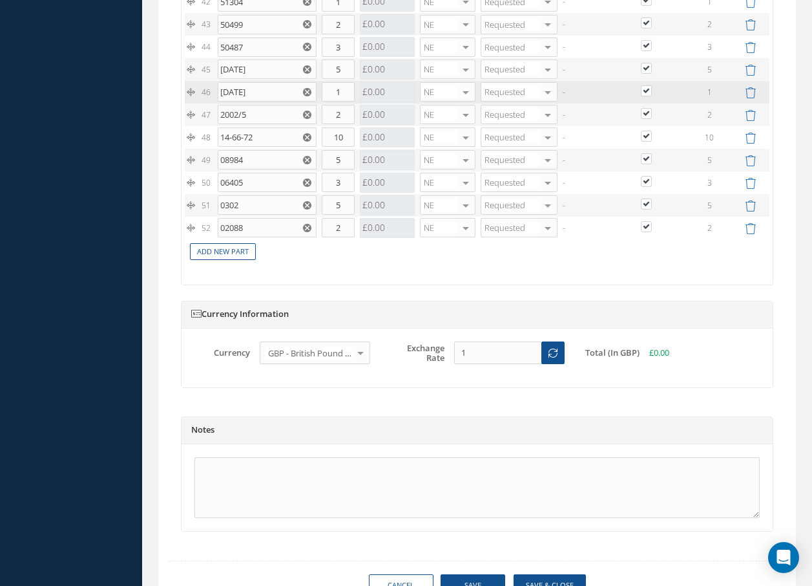
scroll to position [2322, 0]
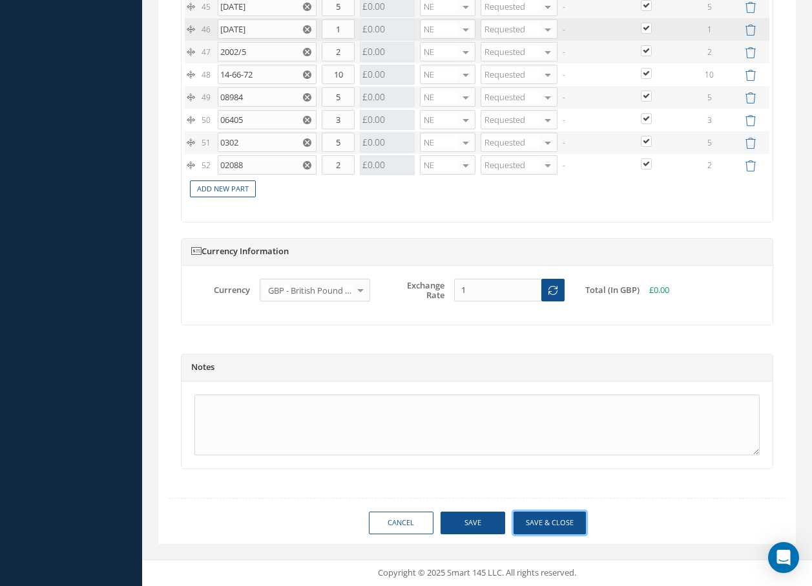
click at [536, 517] on button "Save & Close" at bounding box center [550, 522] width 72 height 23
checkbox input "true"
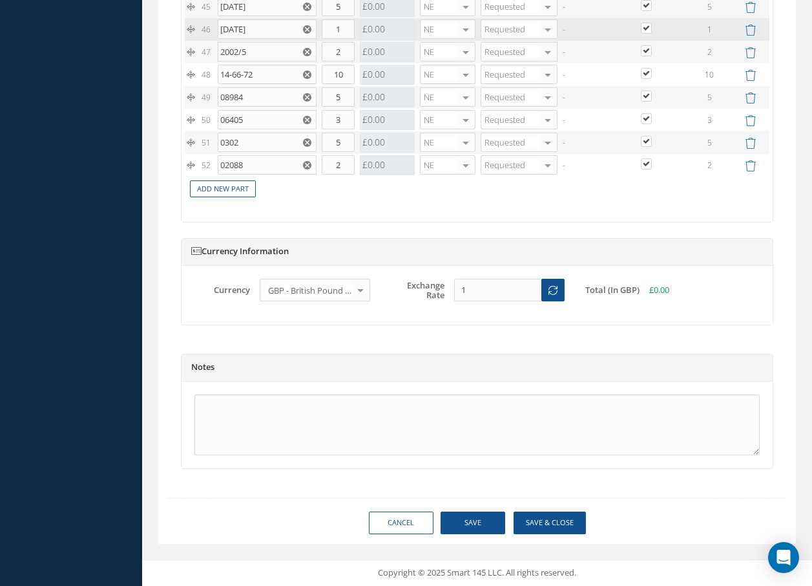
checkbox input "true"
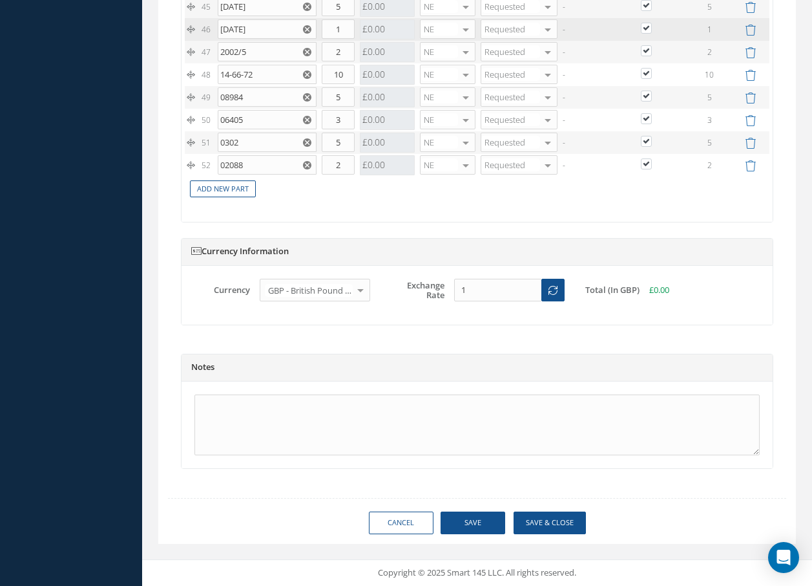
checkbox input "true"
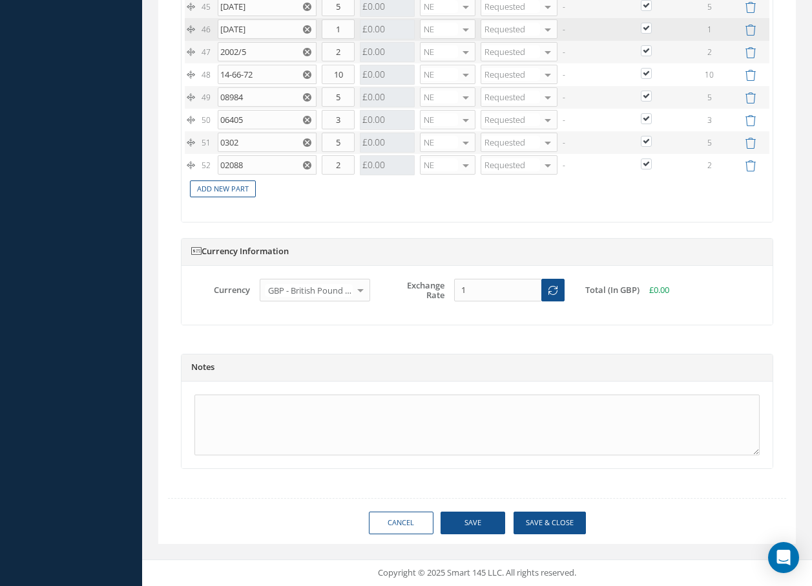
checkbox input "true"
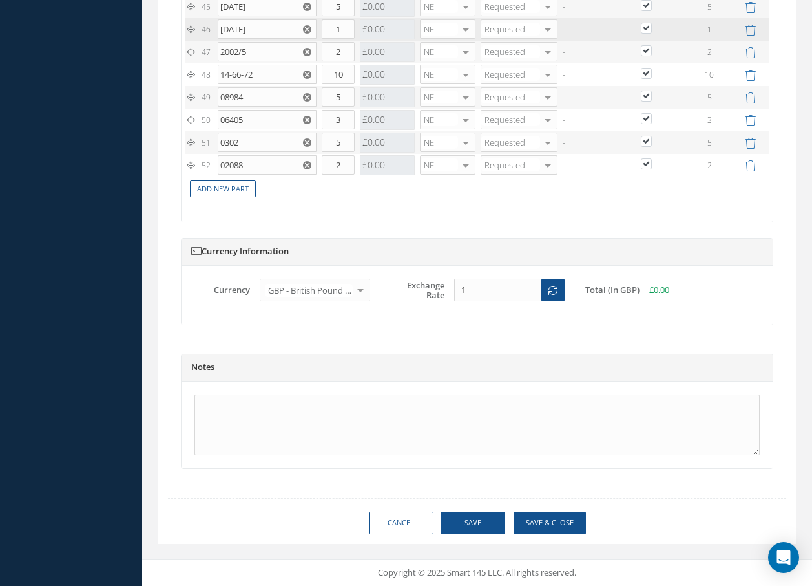
checkbox input "true"
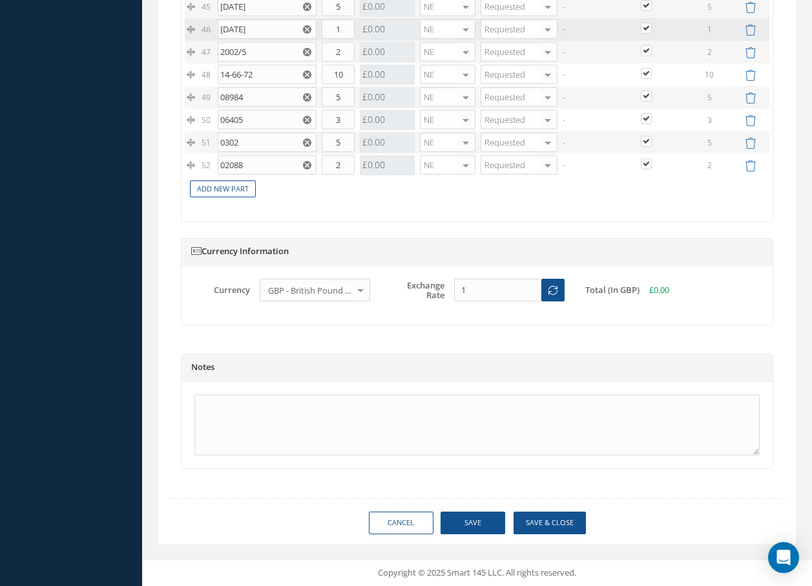
checkbox input "true"
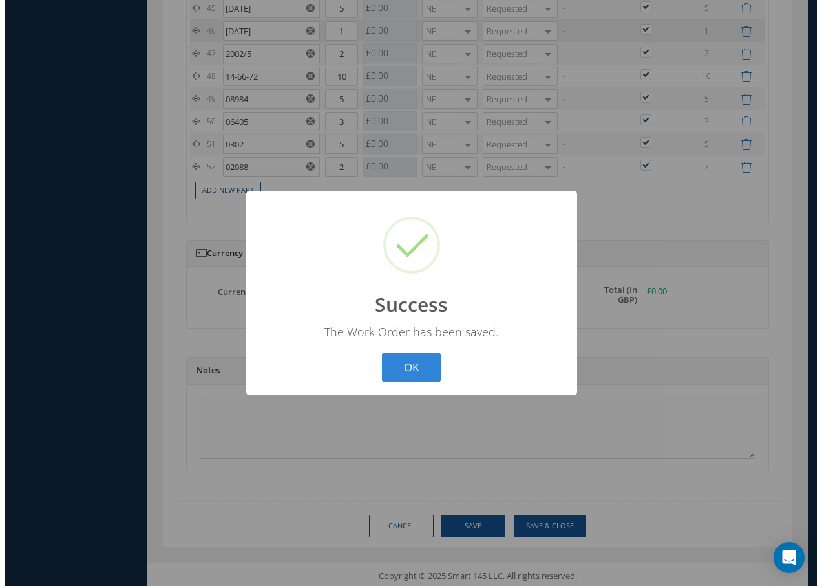
scroll to position [2310, 0]
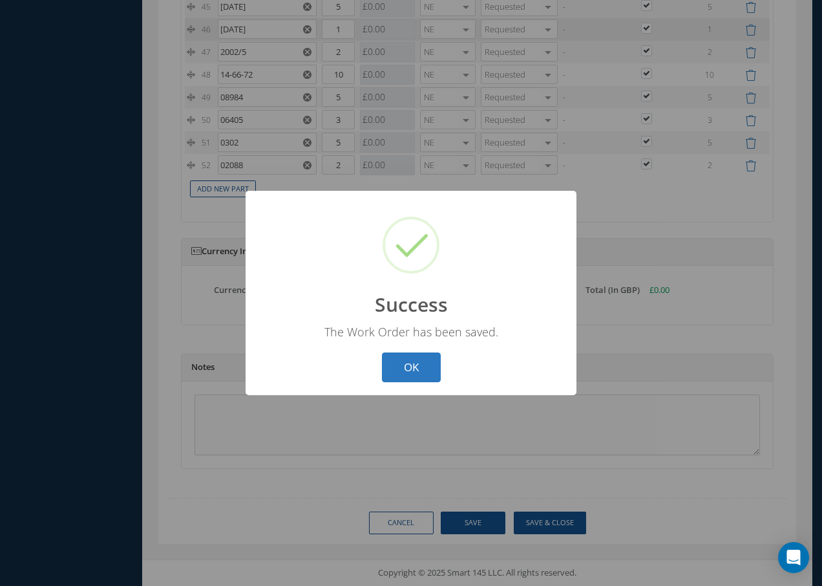
click at [414, 366] on button "OK" at bounding box center [411, 367] width 59 height 30
select select "25"
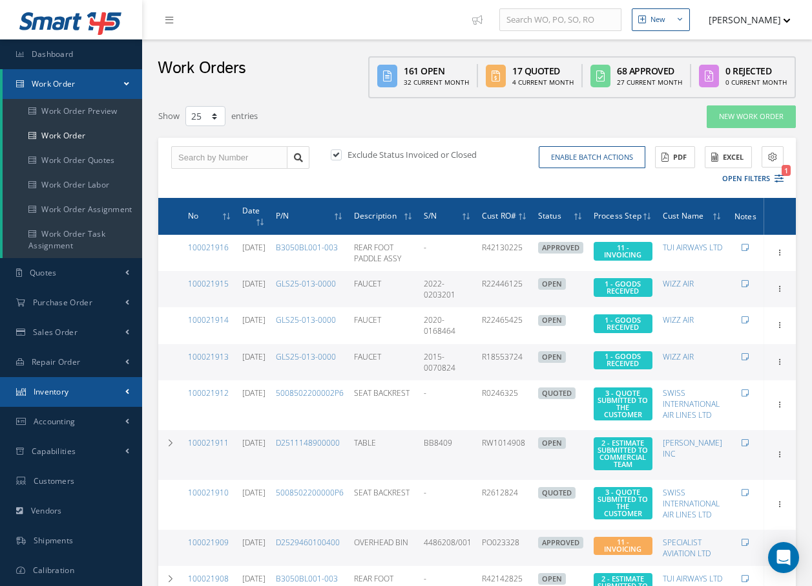
click at [69, 397] on link "Inventory" at bounding box center [71, 392] width 142 height 30
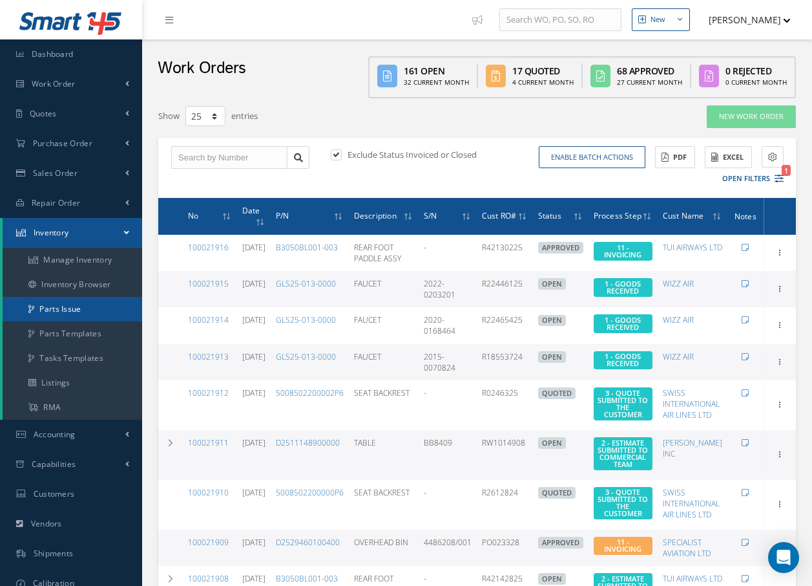
click at [80, 315] on link "Parts Issue" at bounding box center [73, 309] width 140 height 25
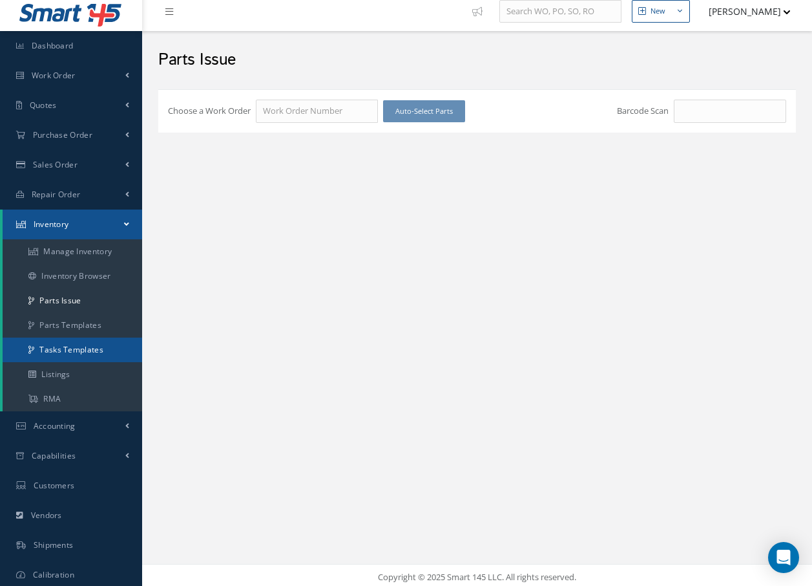
scroll to position [12, 0]
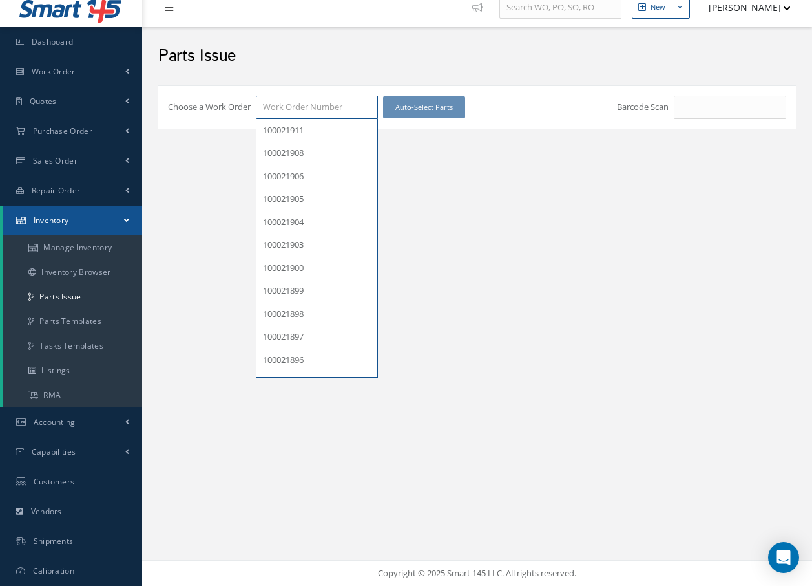
click at [302, 109] on input "Choose a Work Order" at bounding box center [317, 107] width 122 height 23
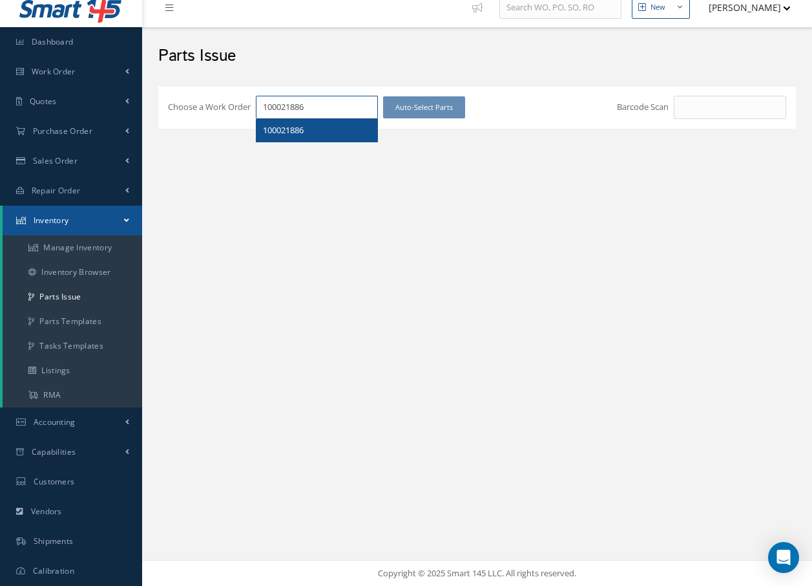
type input "100021886"
click at [303, 132] on span "100021886" at bounding box center [283, 130] width 41 height 12
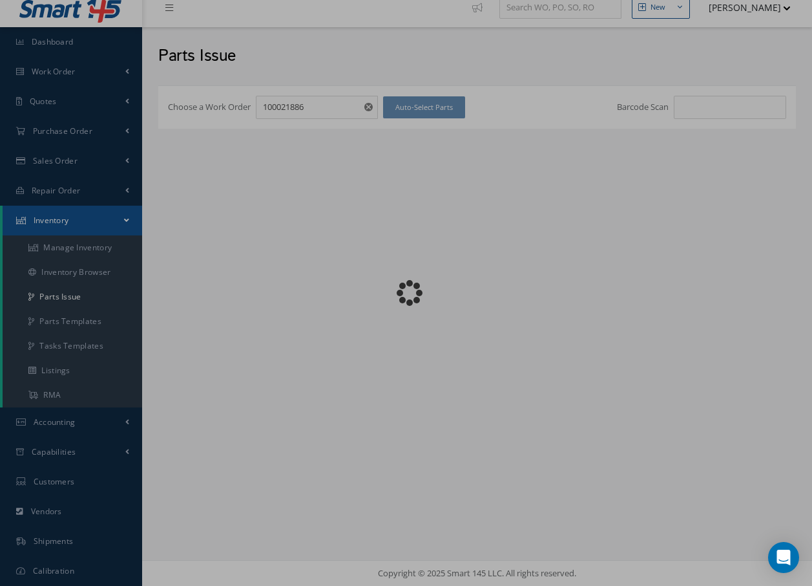
checkbox input "false"
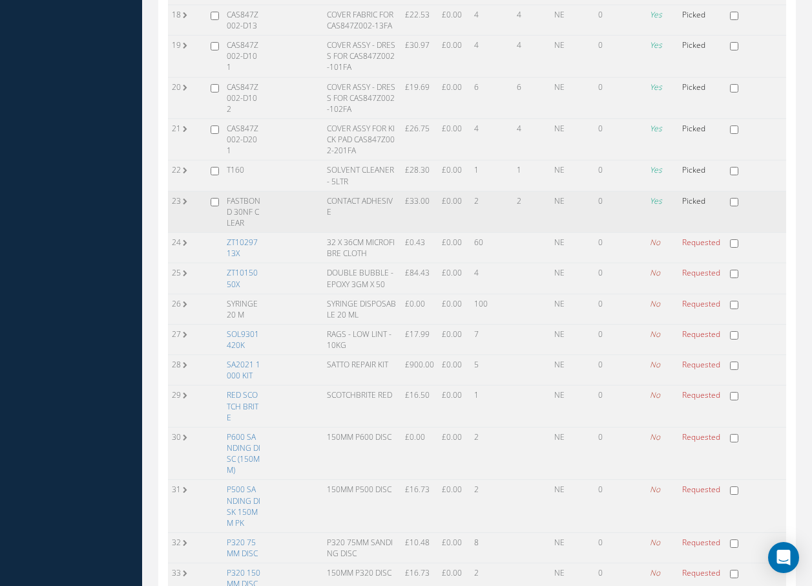
scroll to position [788, 0]
click at [246, 244] on link "ZT1029713X" at bounding box center [242, 248] width 31 height 22
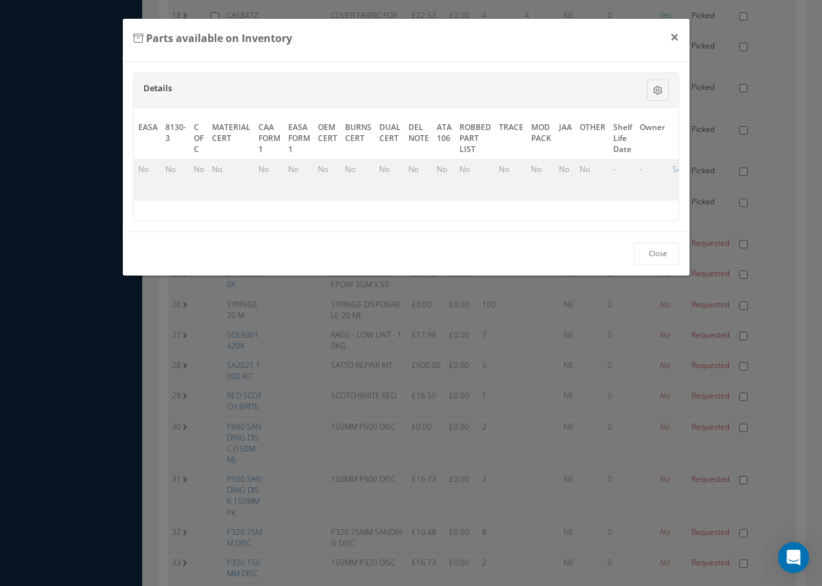
scroll to position [0, 600]
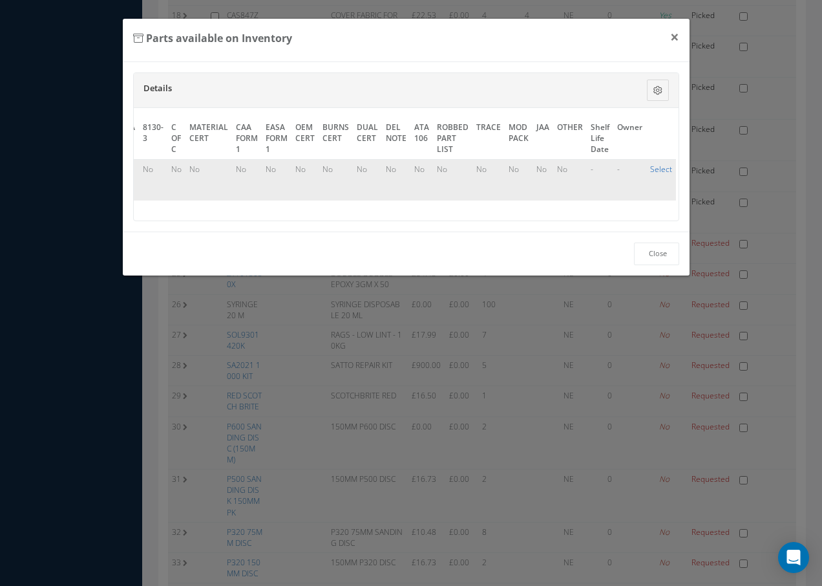
click at [650, 169] on link "Select" at bounding box center [661, 169] width 22 height 11
checkbox input "true"
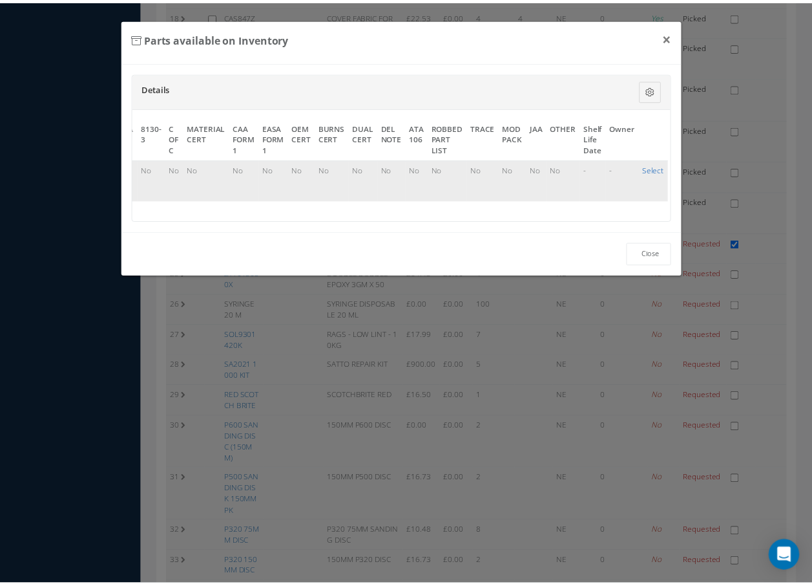
scroll to position [788, 0]
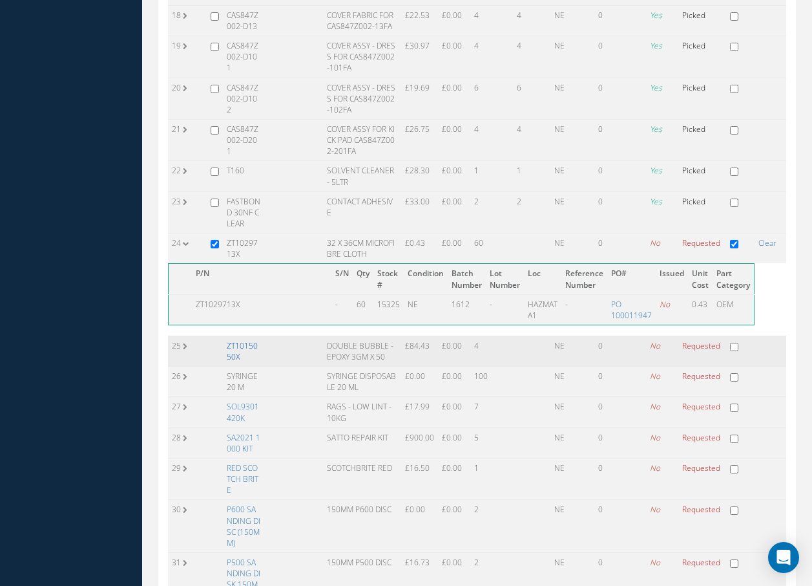
click at [233, 352] on link "ZT1015050X" at bounding box center [242, 351] width 31 height 22
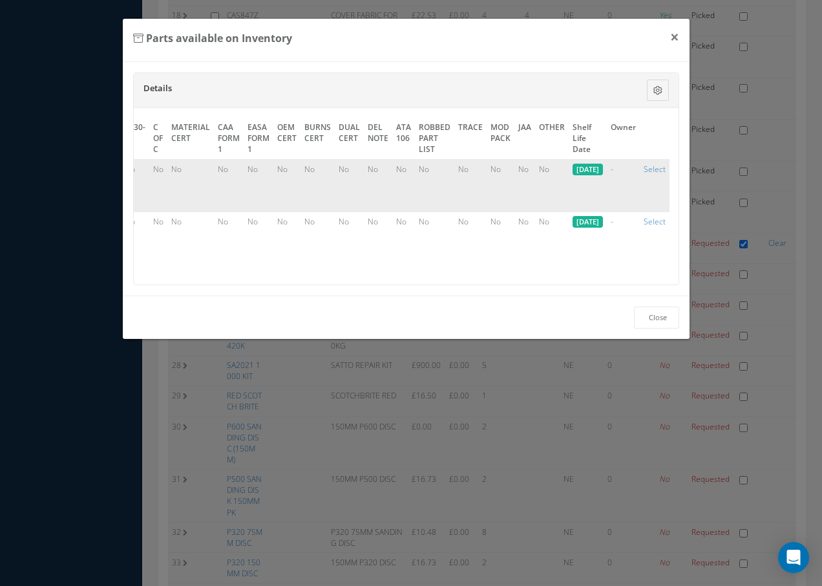
scroll to position [0, 630]
click at [648, 321] on link "Close" at bounding box center [656, 317] width 45 height 23
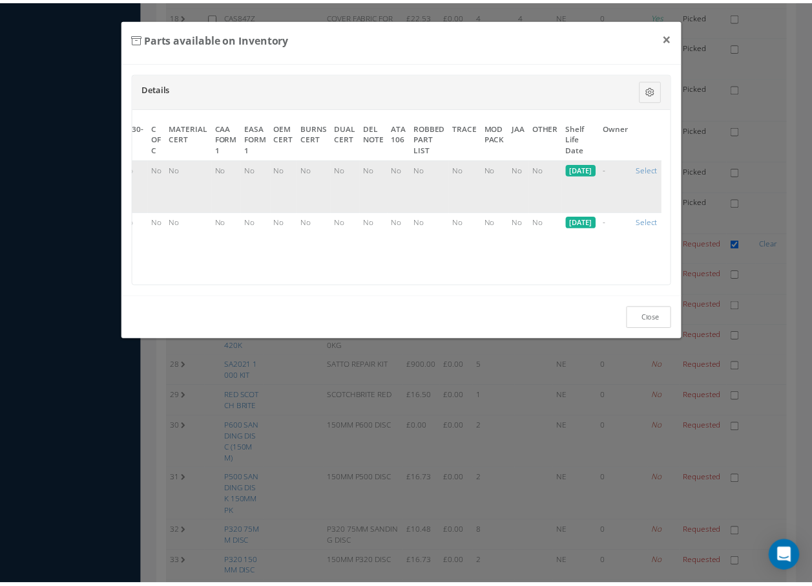
scroll to position [788, 0]
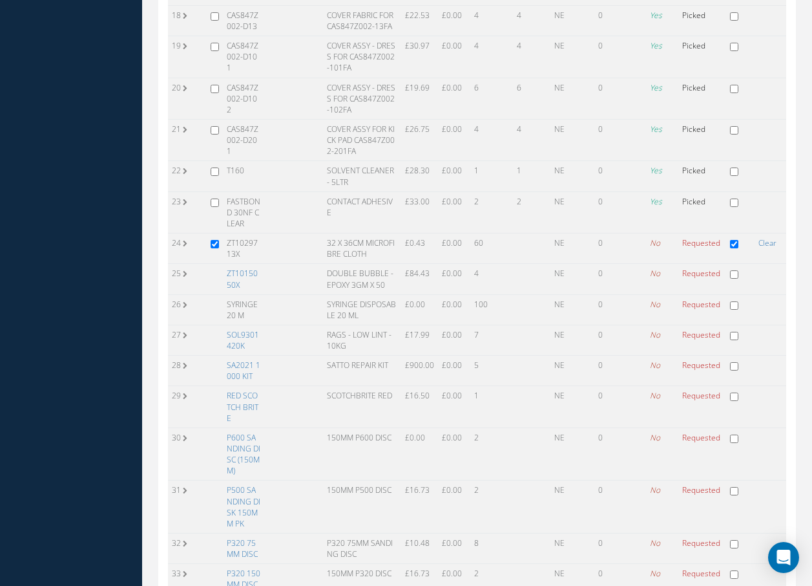
click at [239, 275] on link "ZT1015050X" at bounding box center [242, 279] width 31 height 22
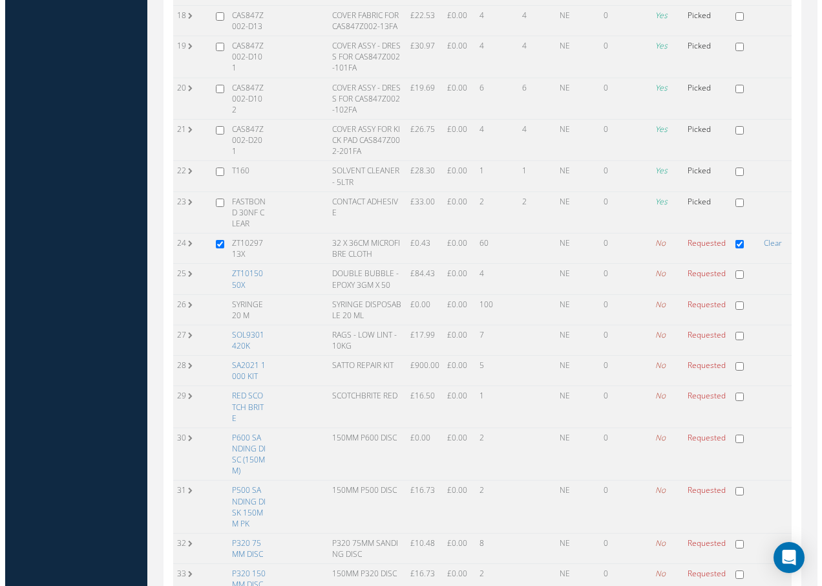
scroll to position [782, 0]
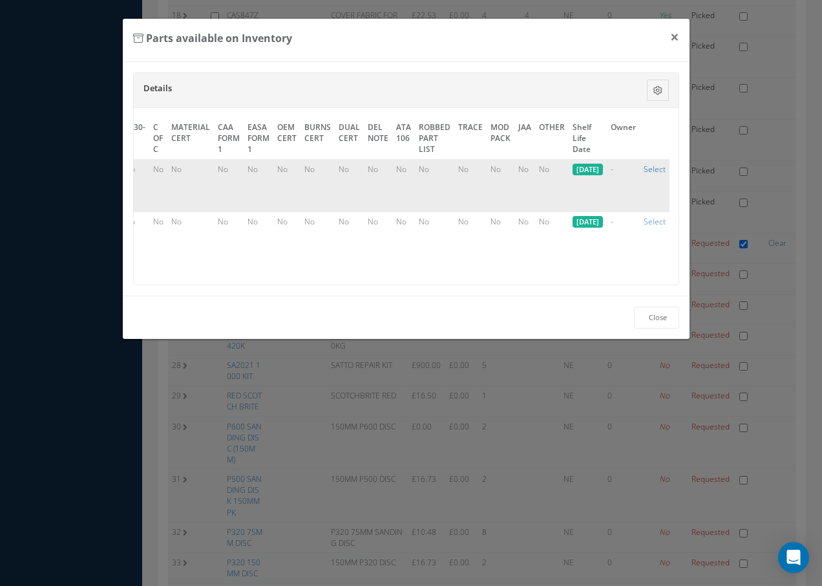
click at [651, 168] on link "Select" at bounding box center [655, 169] width 22 height 11
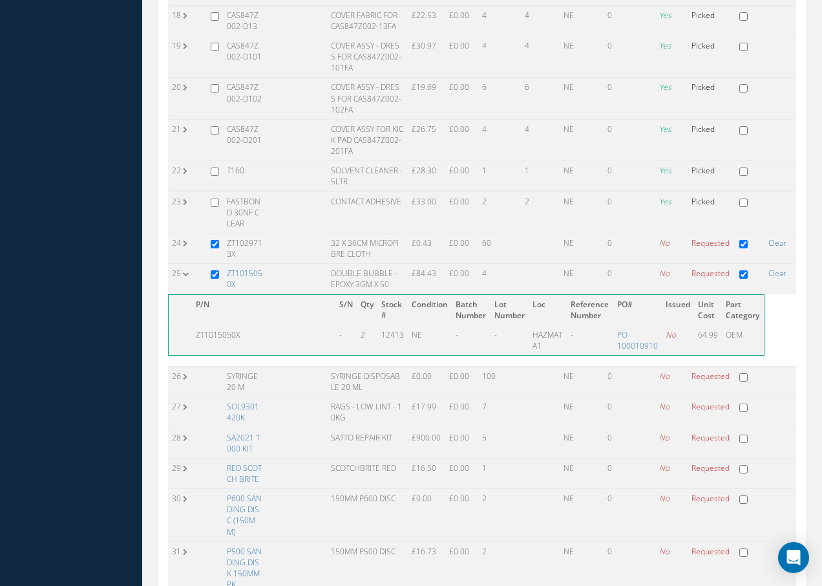
checkbox input "true"
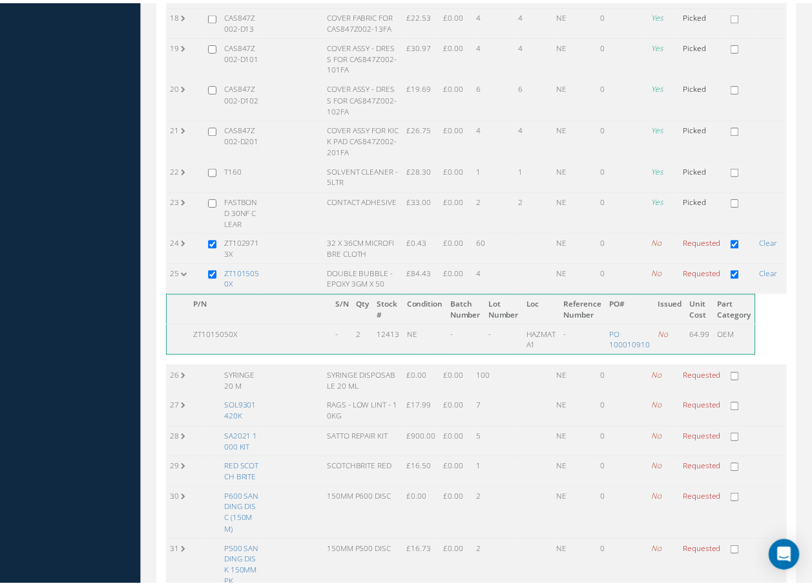
scroll to position [788, 0]
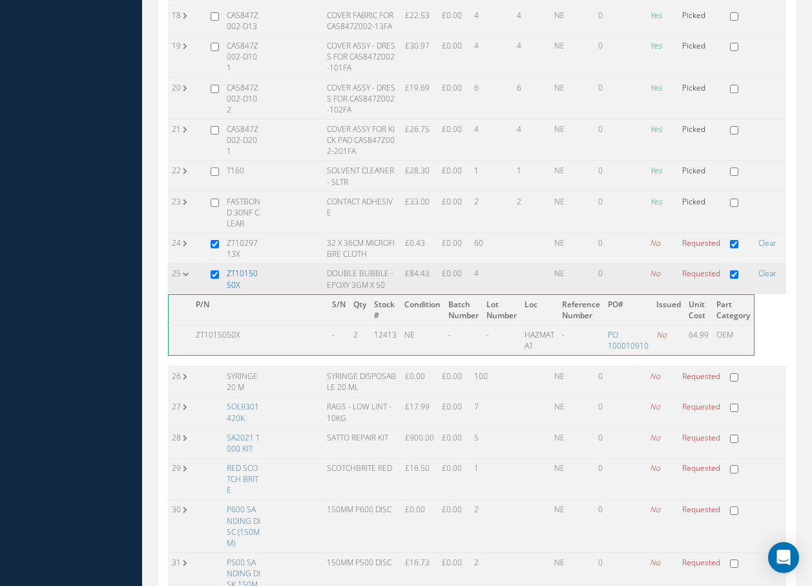
click at [237, 279] on link "ZT1015050X" at bounding box center [242, 279] width 31 height 22
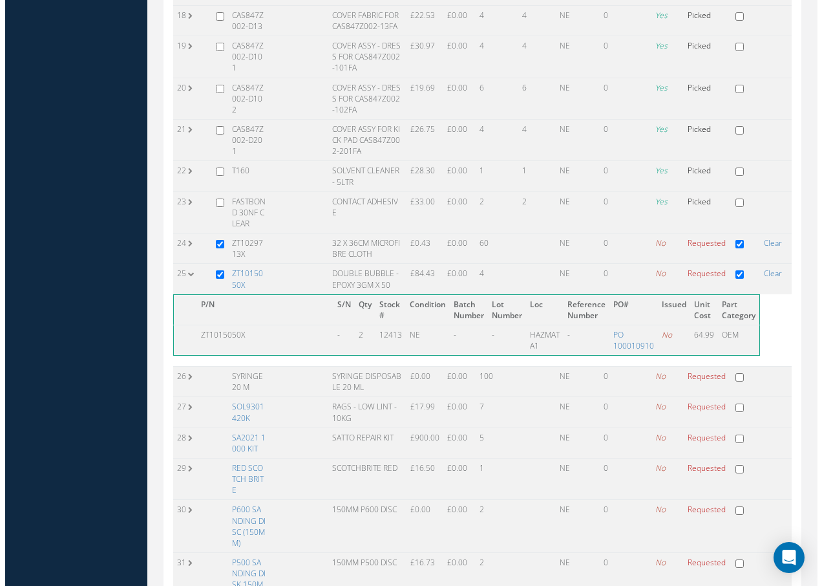
scroll to position [782, 0]
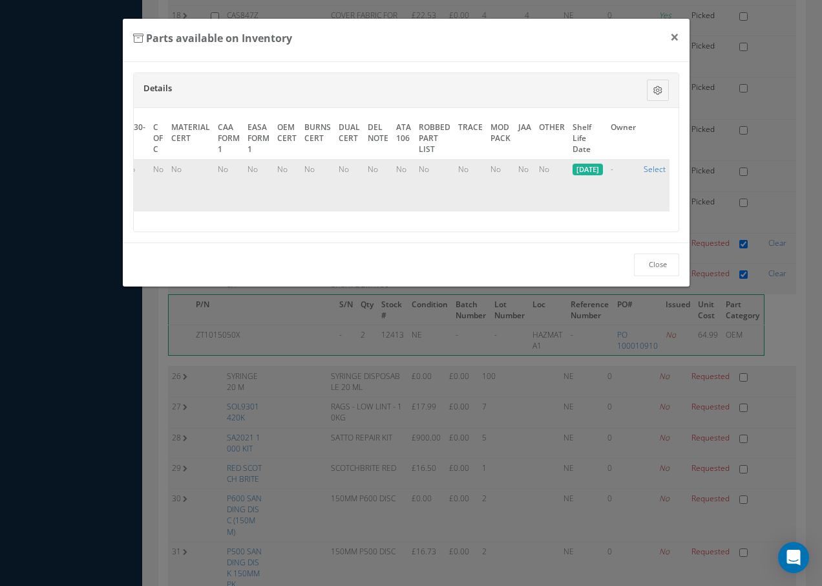
click at [653, 167] on link "Select" at bounding box center [655, 169] width 22 height 11
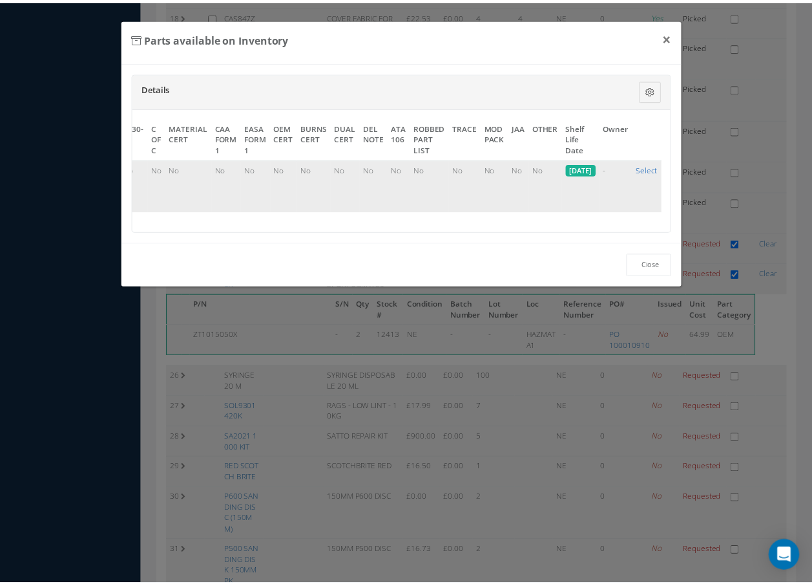
scroll to position [788, 0]
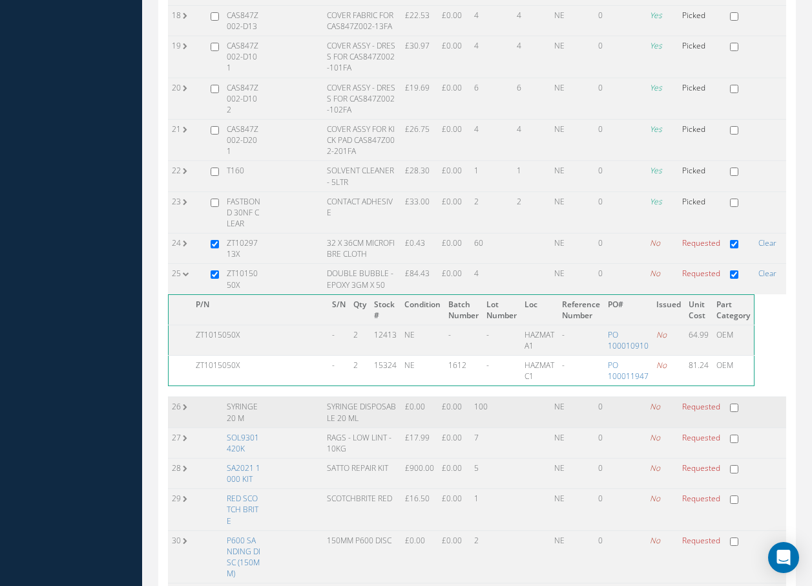
click at [246, 410] on td "SYRINGE 20 M" at bounding box center [243, 412] width 41 height 30
click at [230, 443] on link "SOL9301420K" at bounding box center [243, 443] width 32 height 22
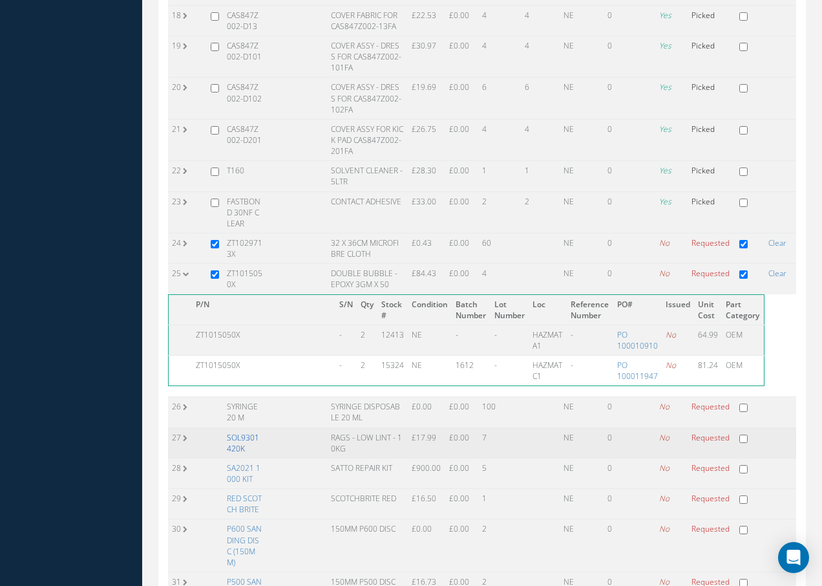
scroll to position [0, 603]
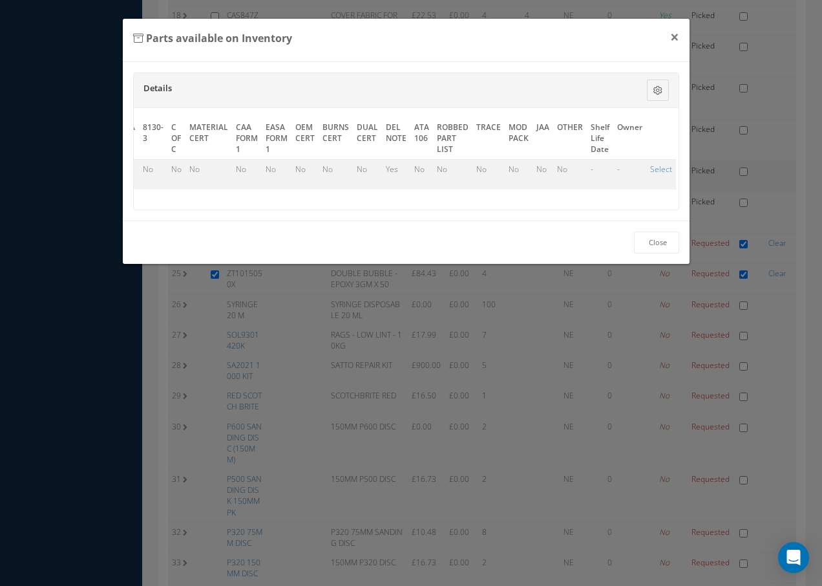
click at [655, 171] on link "Select" at bounding box center [661, 169] width 22 height 11
checkbox input "true"
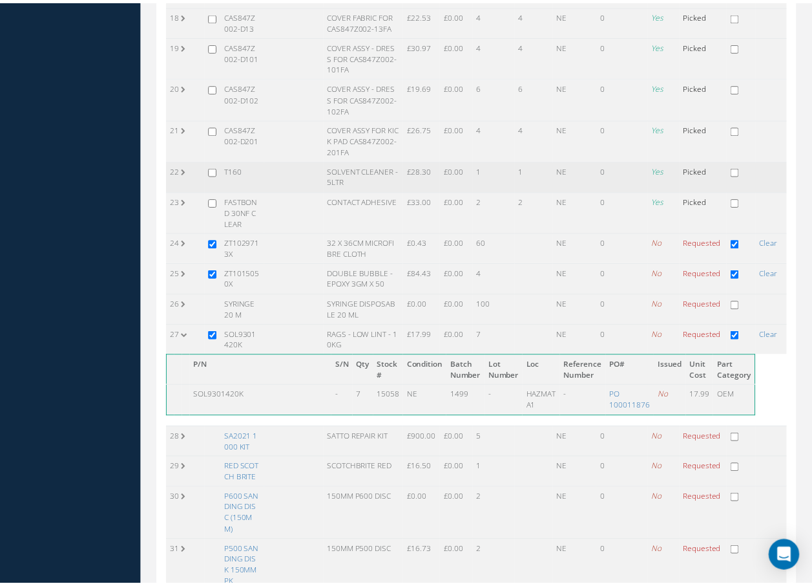
scroll to position [788, 0]
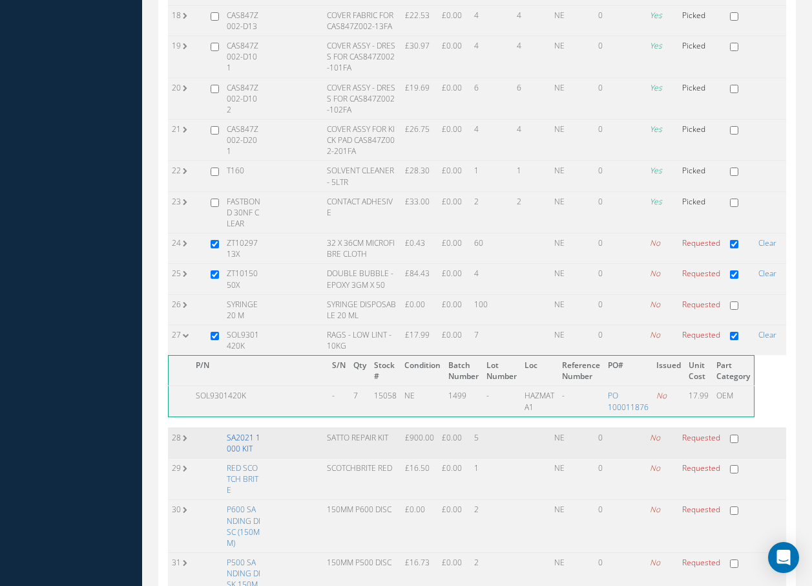
click at [234, 444] on link "SA2021 1000 KIT" at bounding box center [244, 443] width 34 height 22
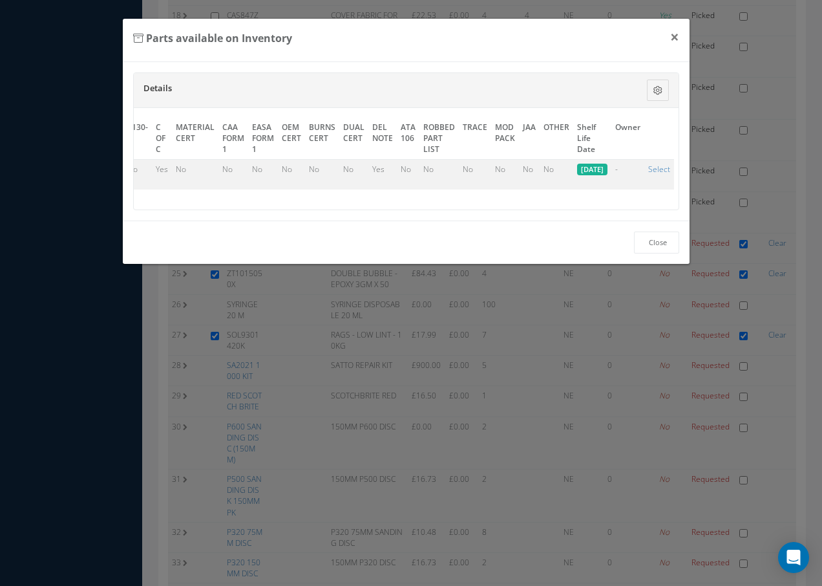
scroll to position [0, 640]
click at [656, 169] on link "Select" at bounding box center [655, 169] width 22 height 11
checkbox input "true"
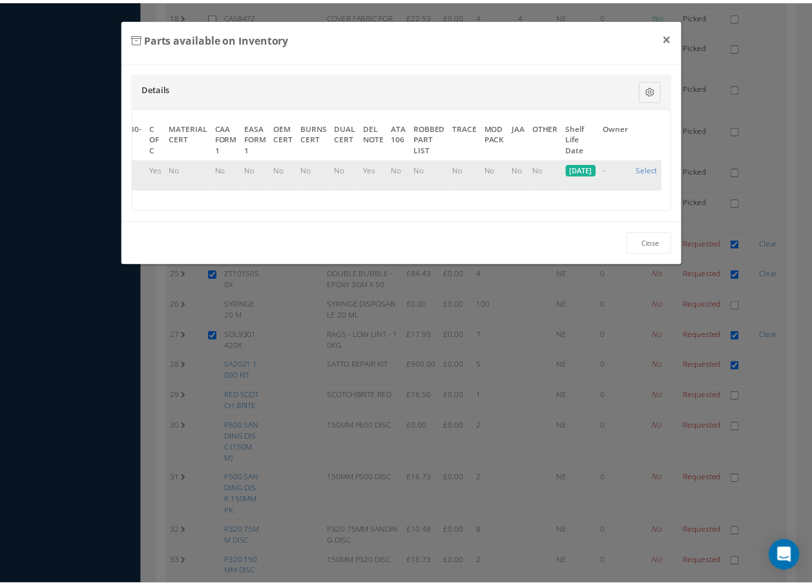
scroll to position [788, 0]
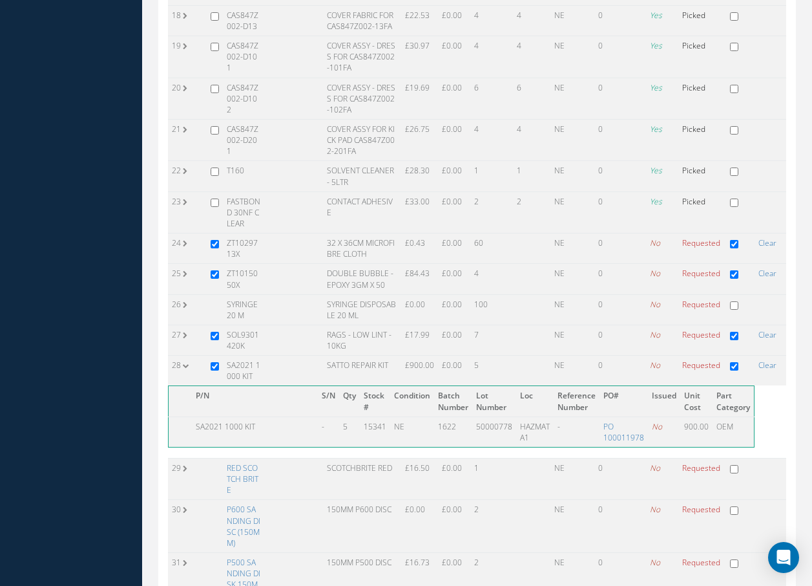
click at [232, 470] on link "RED SCOTCH BRITE" at bounding box center [243, 478] width 32 height 33
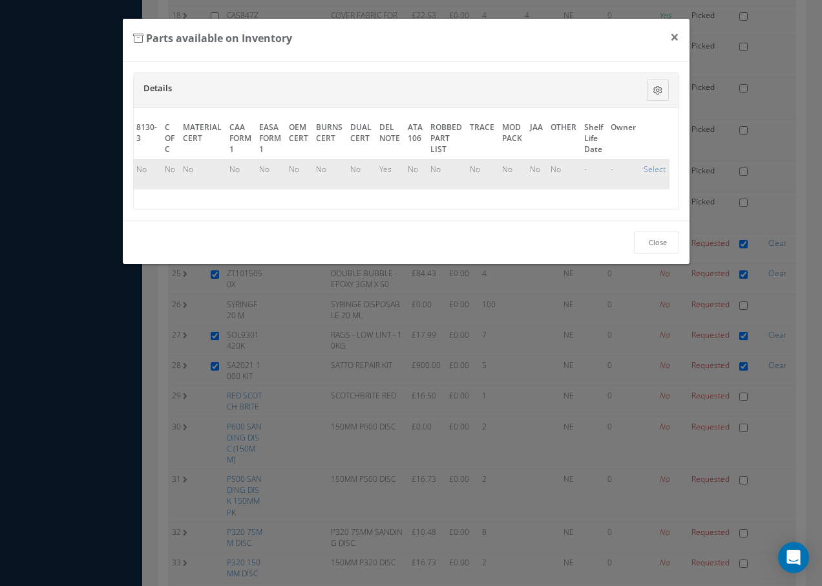
scroll to position [0, 603]
click at [652, 171] on link "Select" at bounding box center [661, 169] width 22 height 11
checkbox input "true"
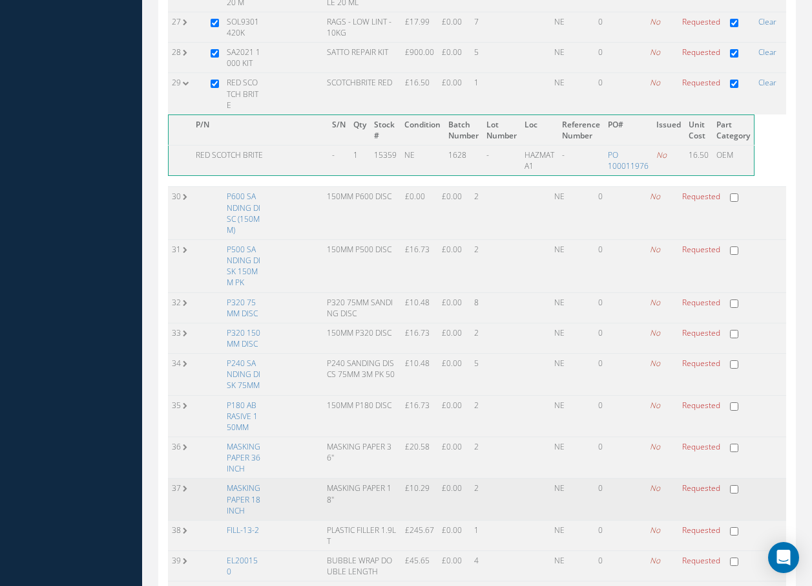
scroll to position [1176, 0]
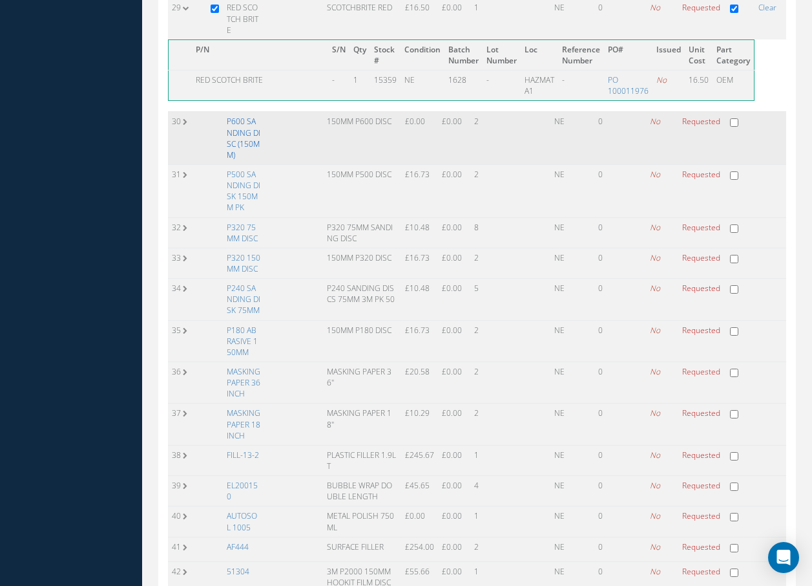
click at [249, 137] on link "P600 SANDING DISC (150MM)" at bounding box center [244, 138] width 34 height 44
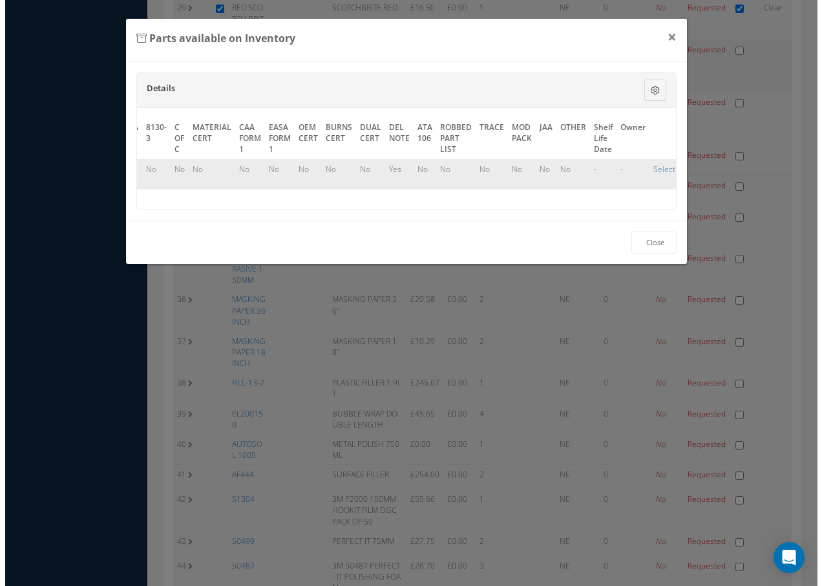
scroll to position [1170, 0]
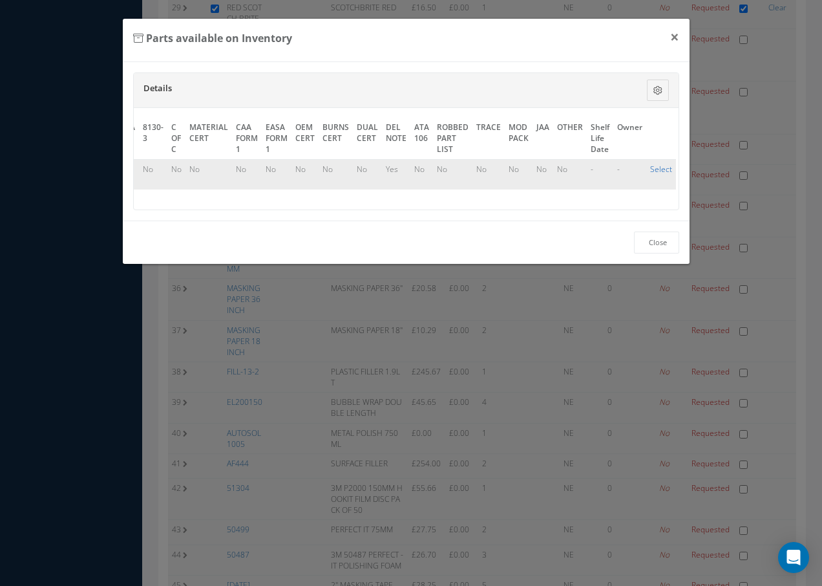
click at [650, 167] on link "Select" at bounding box center [661, 169] width 22 height 11
checkbox input "true"
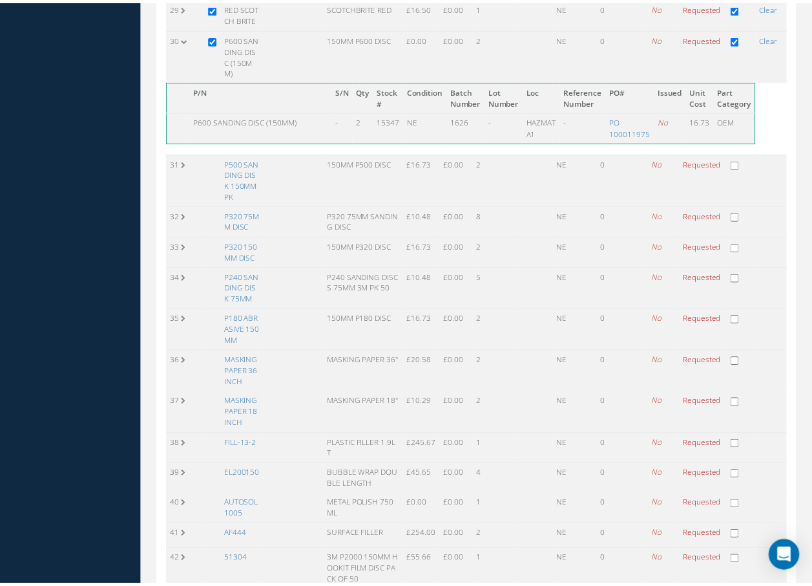
scroll to position [1176, 0]
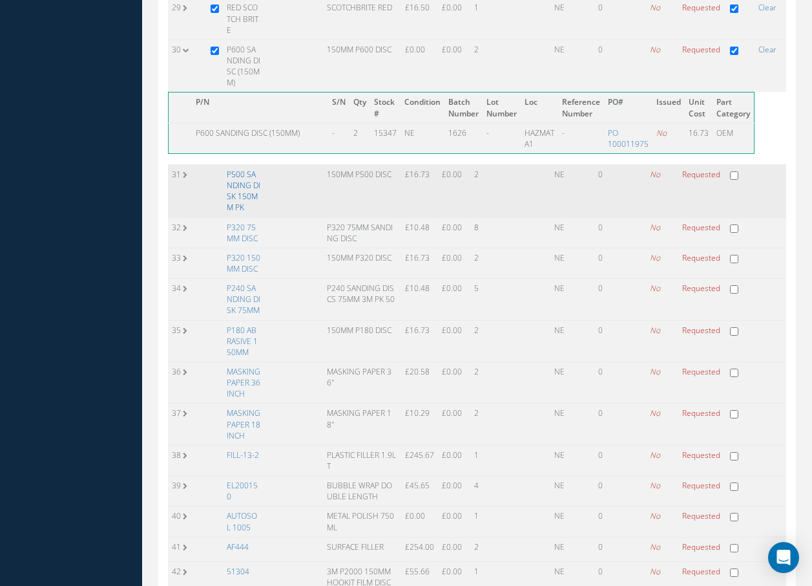
click at [250, 188] on link "P500 SANDING DISK 150MM PK" at bounding box center [244, 191] width 34 height 44
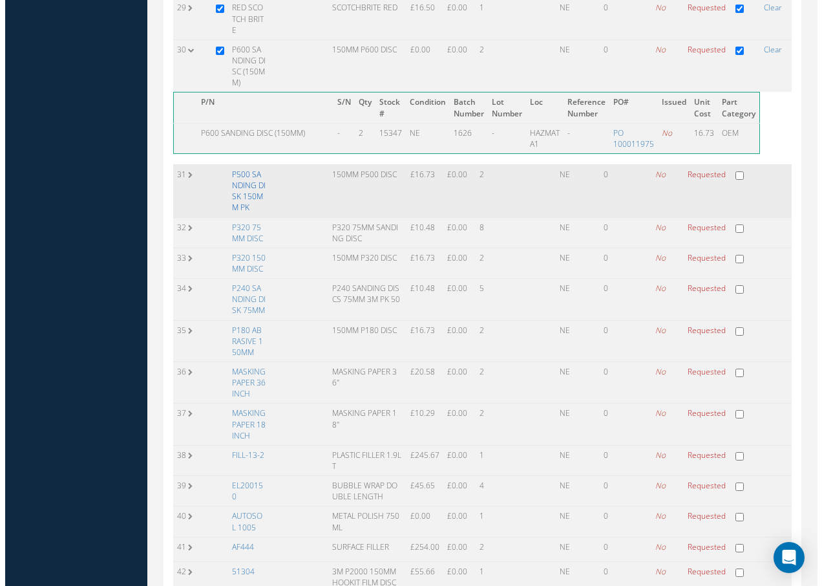
scroll to position [1170, 0]
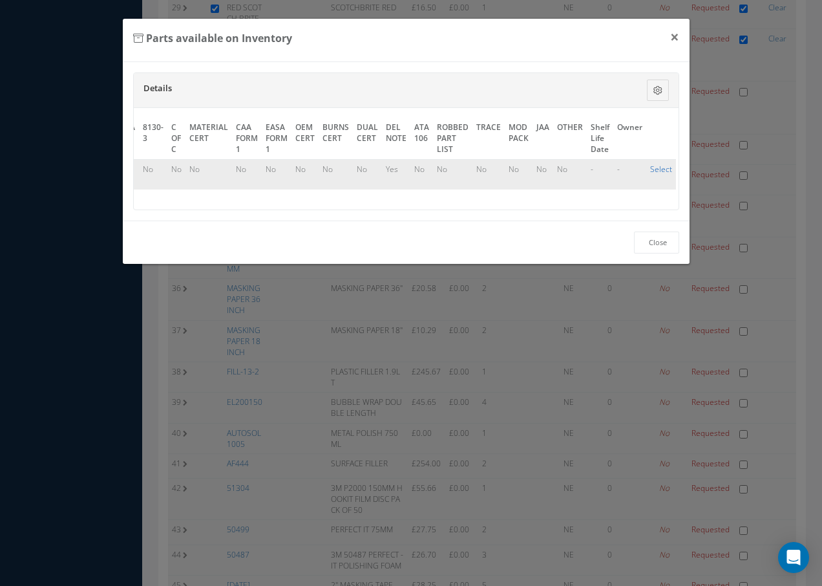
click at [661, 169] on link "Select" at bounding box center [661, 169] width 22 height 11
checkbox input "true"
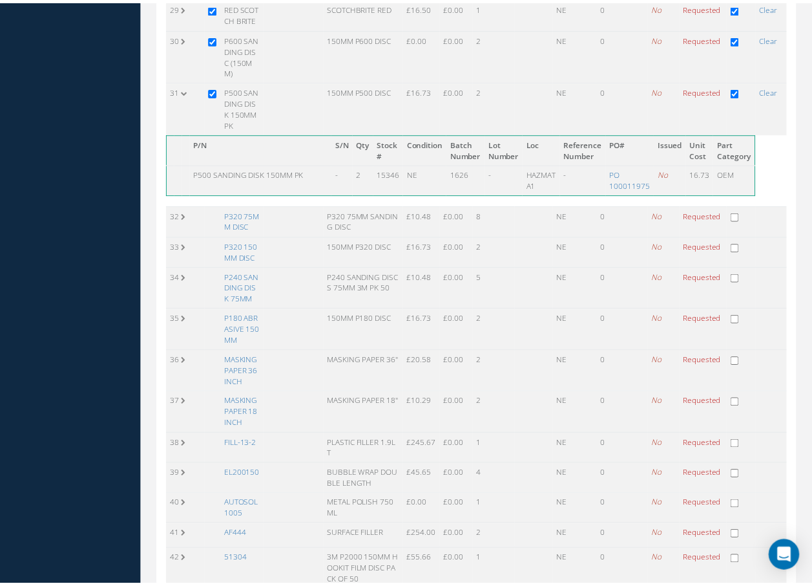
scroll to position [1176, 0]
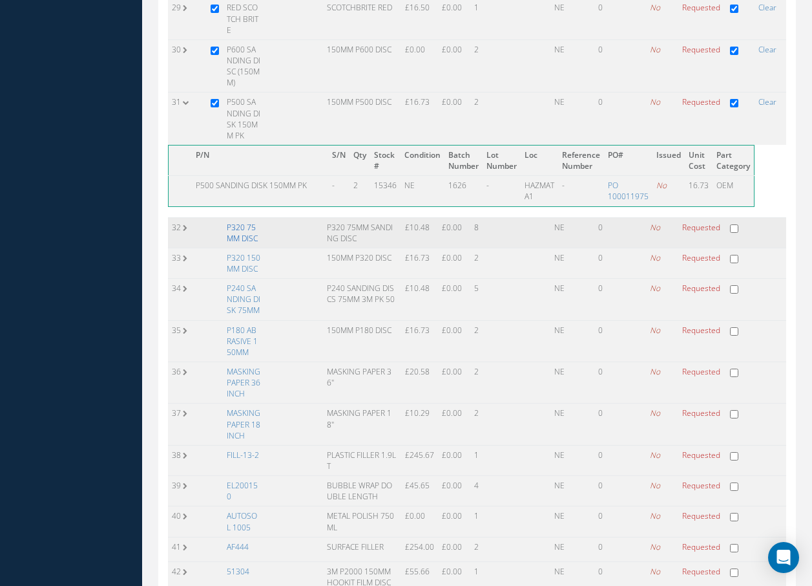
click at [248, 233] on link "P320 75MM DISC" at bounding box center [242, 233] width 31 height 22
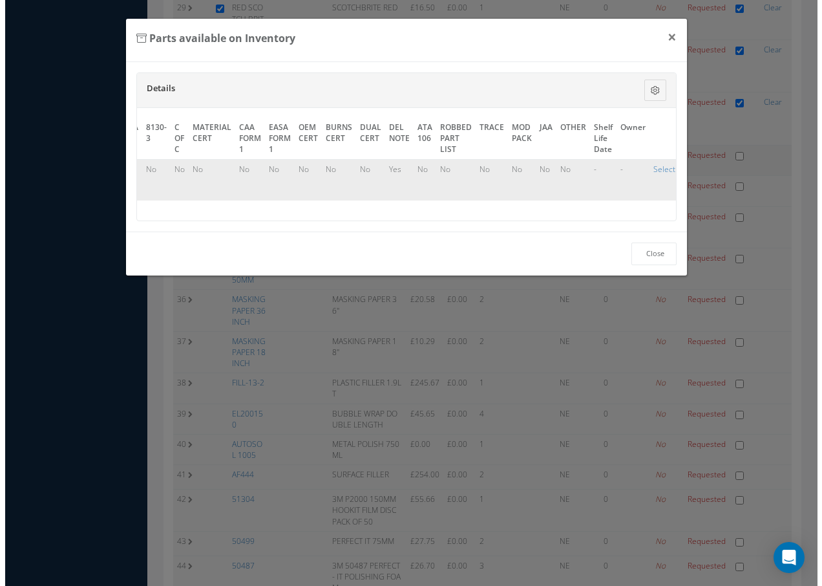
scroll to position [1170, 0]
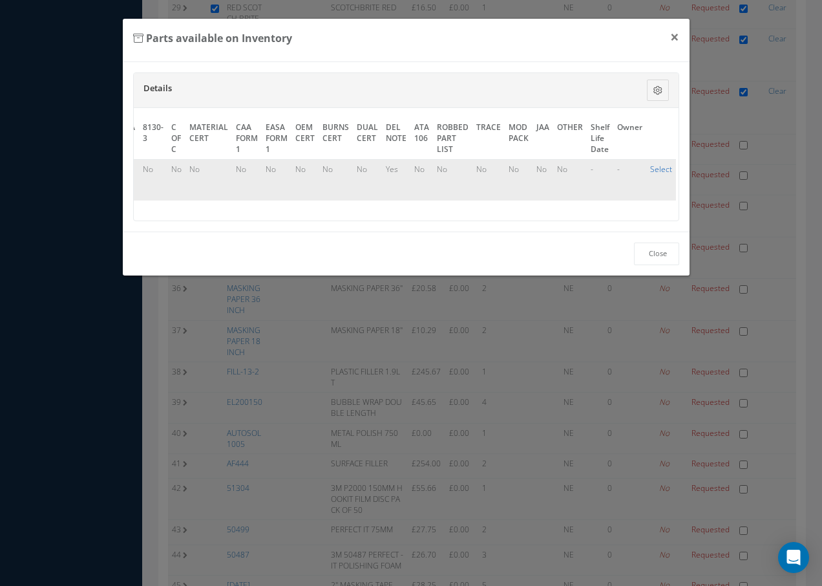
click at [651, 167] on link "Select" at bounding box center [661, 169] width 22 height 11
checkbox input "true"
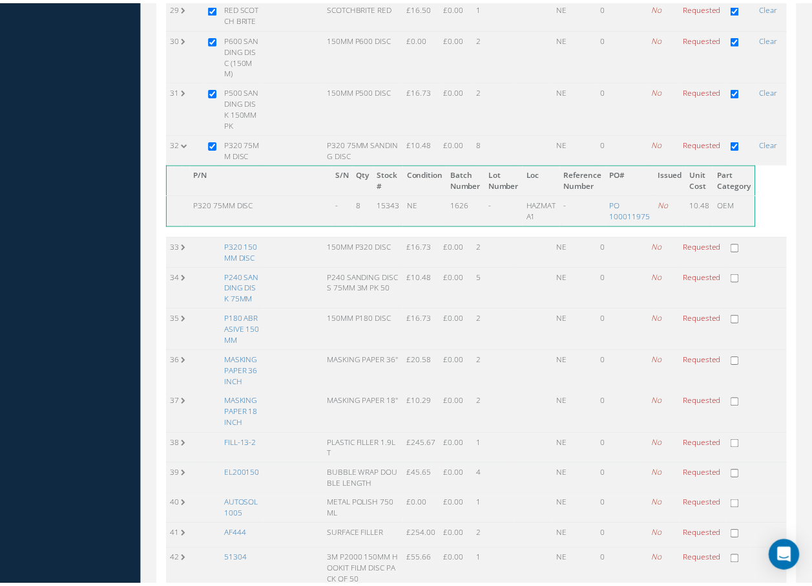
scroll to position [1176, 0]
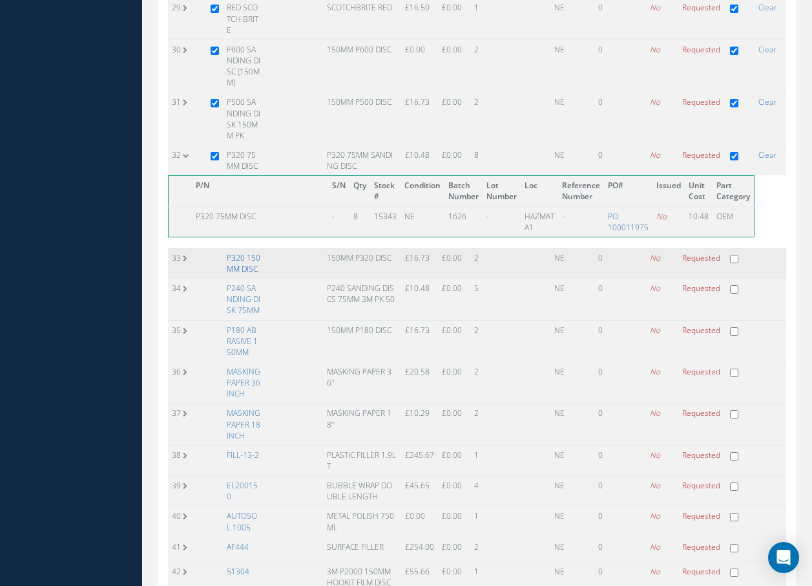
click at [238, 264] on link "P320 150MM DISC" at bounding box center [244, 263] width 34 height 22
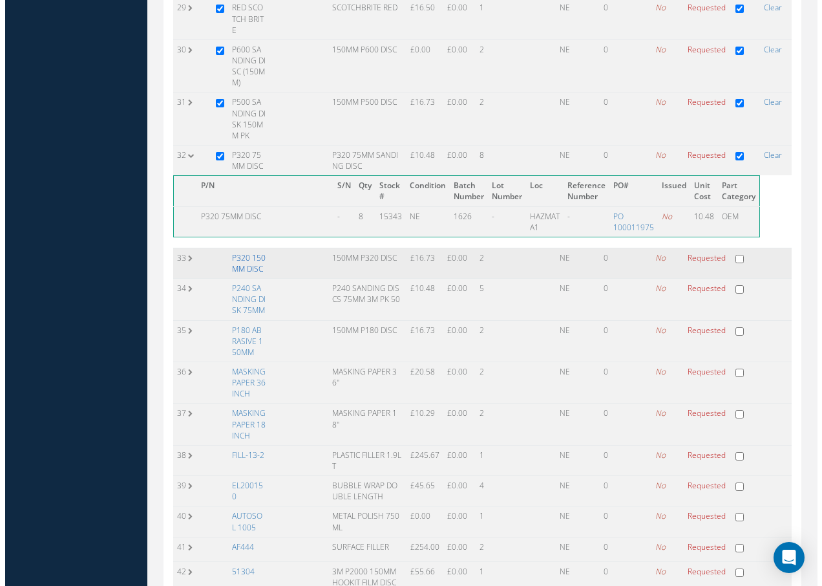
scroll to position [1170, 0]
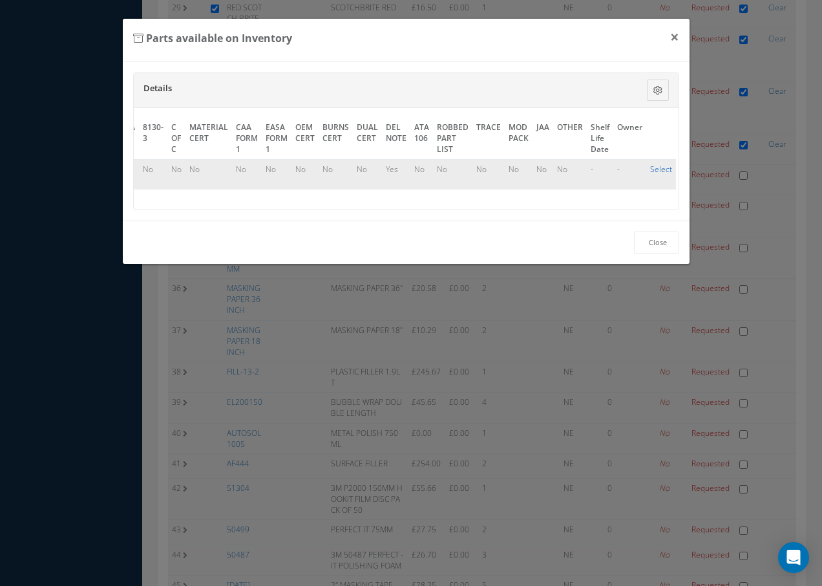
click at [652, 166] on link "Select" at bounding box center [661, 169] width 22 height 11
checkbox input "true"
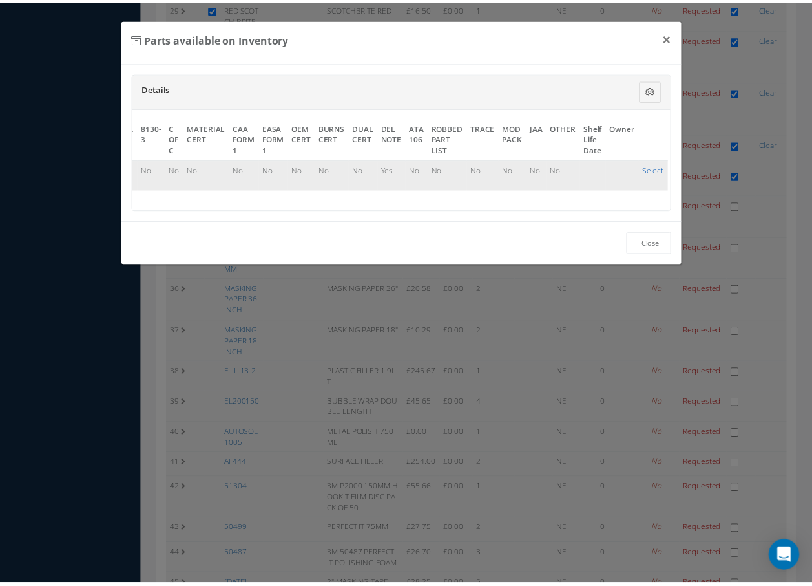
scroll to position [1176, 0]
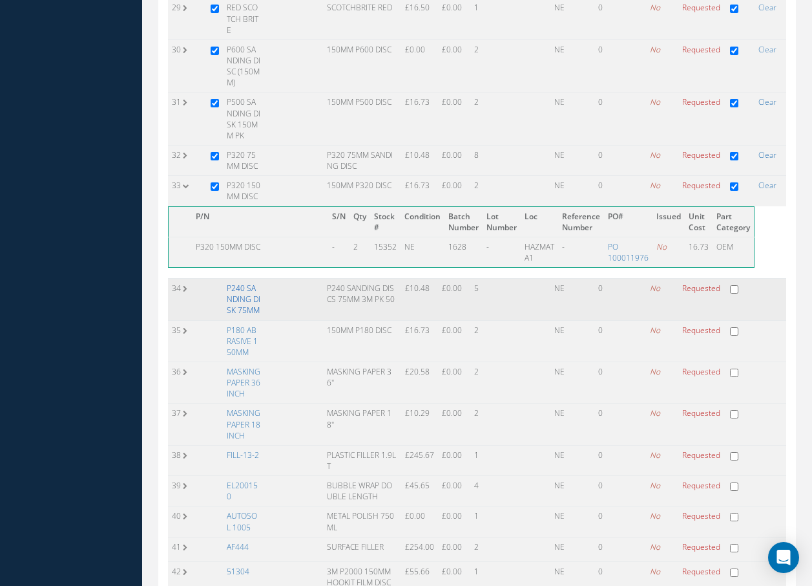
click at [238, 300] on link "P240 SANDING DISK 75MM" at bounding box center [244, 298] width 34 height 33
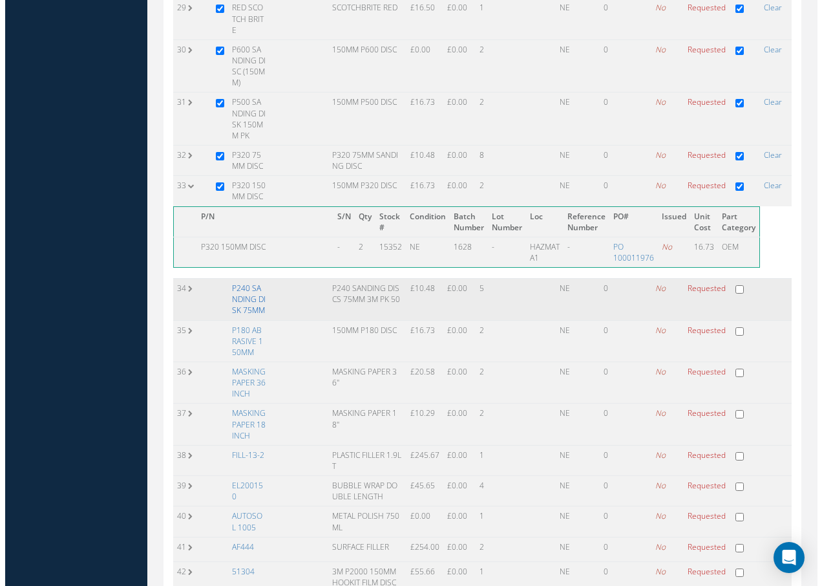
scroll to position [1170, 0]
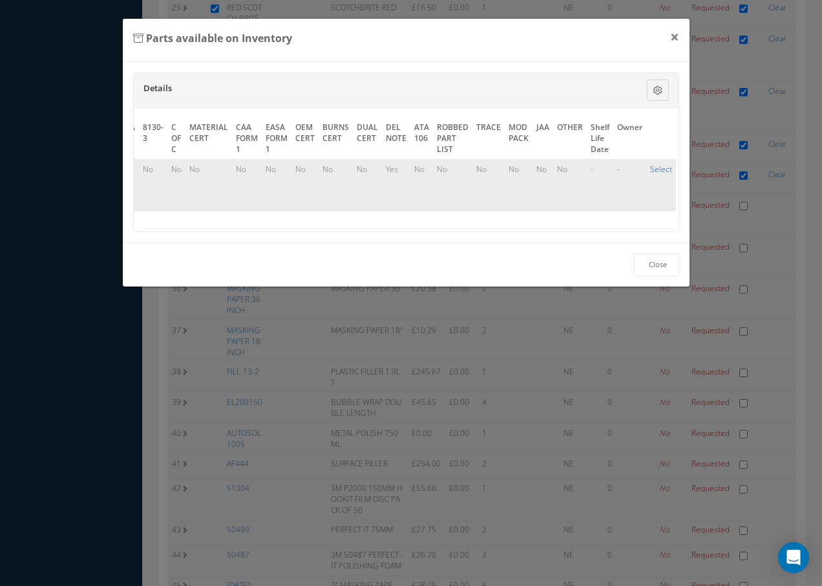
click at [651, 169] on link "Select" at bounding box center [661, 169] width 22 height 11
checkbox input "true"
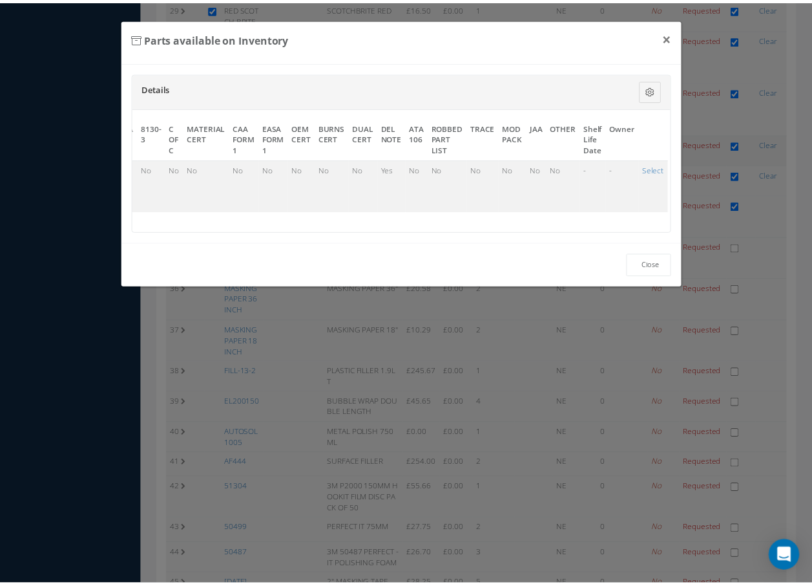
scroll to position [1176, 0]
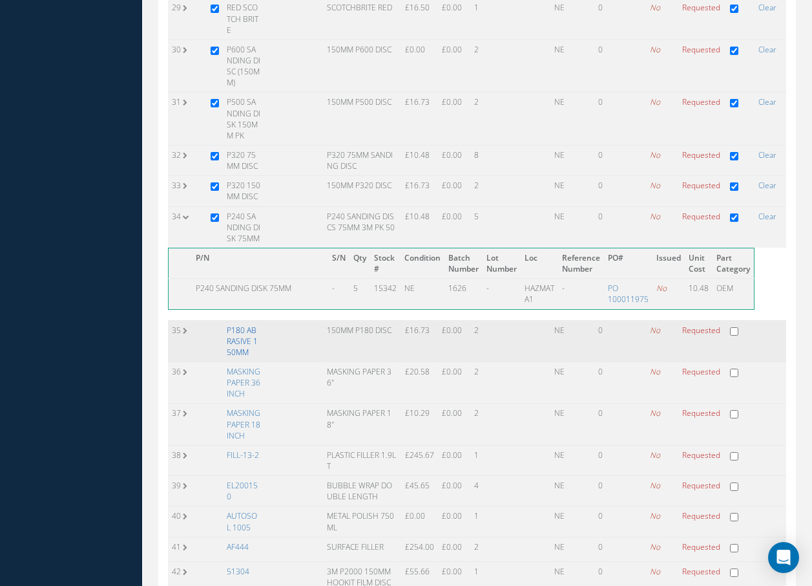
click at [230, 340] on link "P180 ABRASIVE 150MM" at bounding box center [242, 340] width 31 height 33
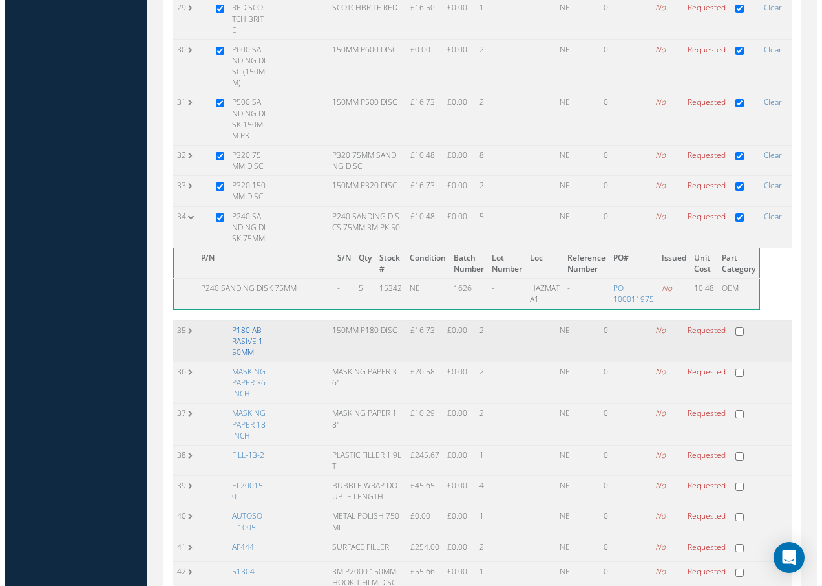
scroll to position [1170, 0]
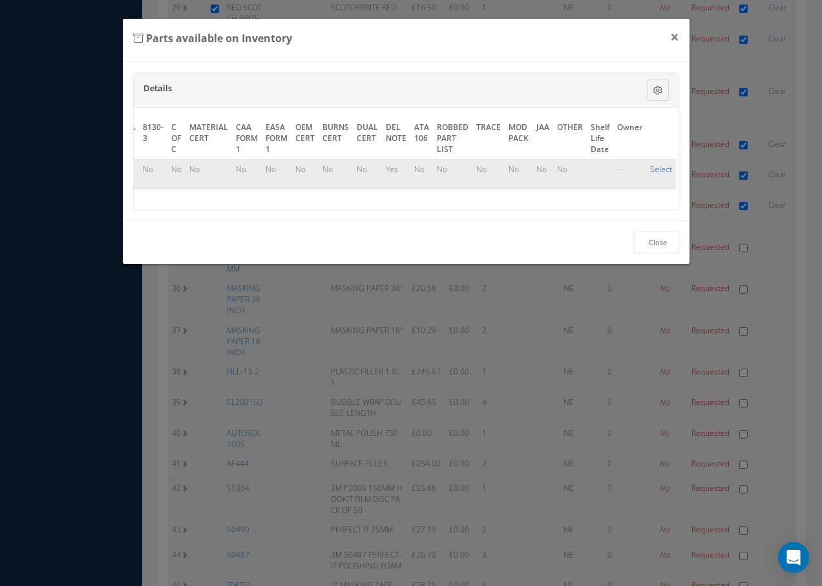
click at [650, 173] on link "Select" at bounding box center [661, 169] width 22 height 11
checkbox input "true"
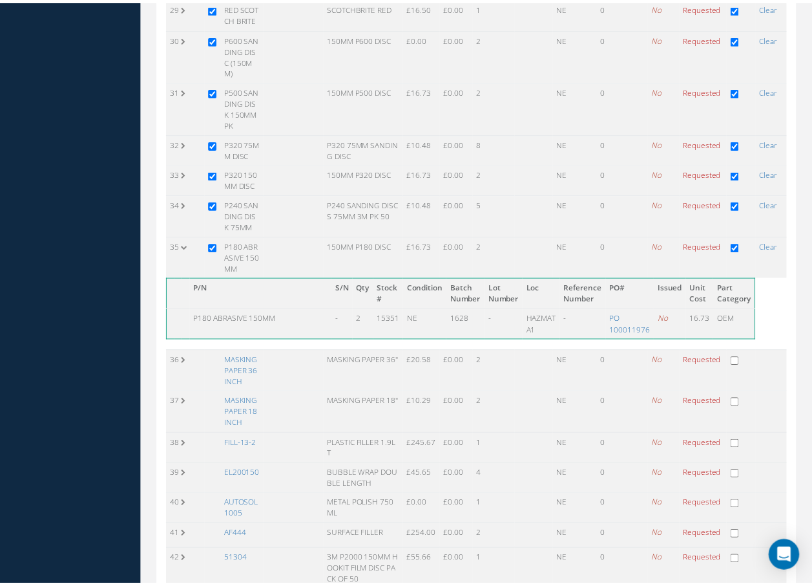
scroll to position [1176, 0]
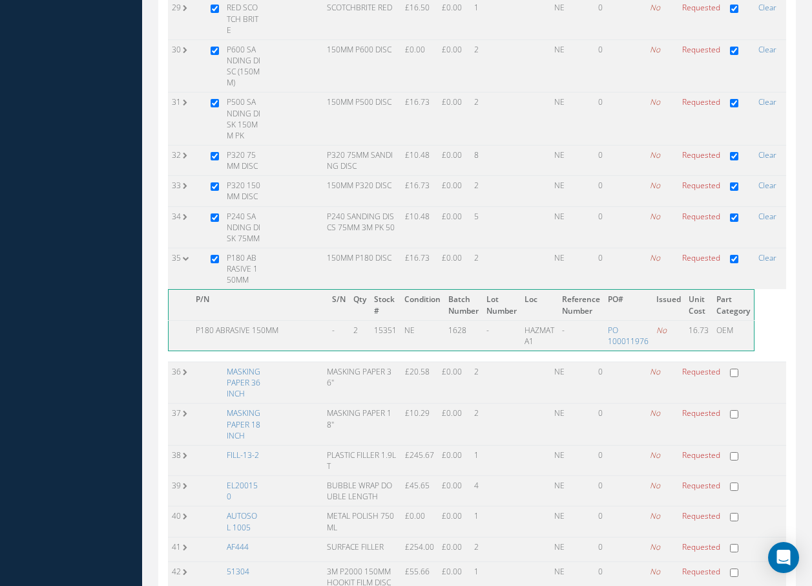
click at [247, 372] on link "MASKING PAPER 36 INCH" at bounding box center [244, 382] width 34 height 33
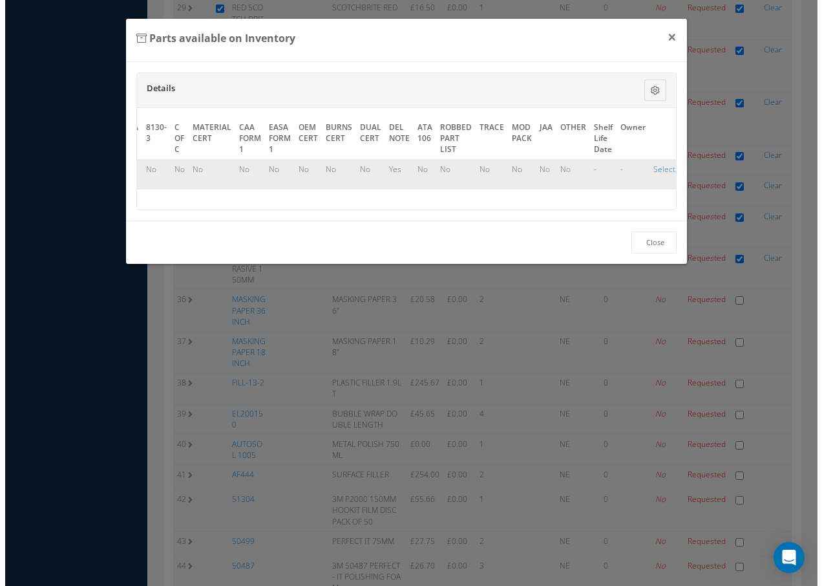
scroll to position [1170, 0]
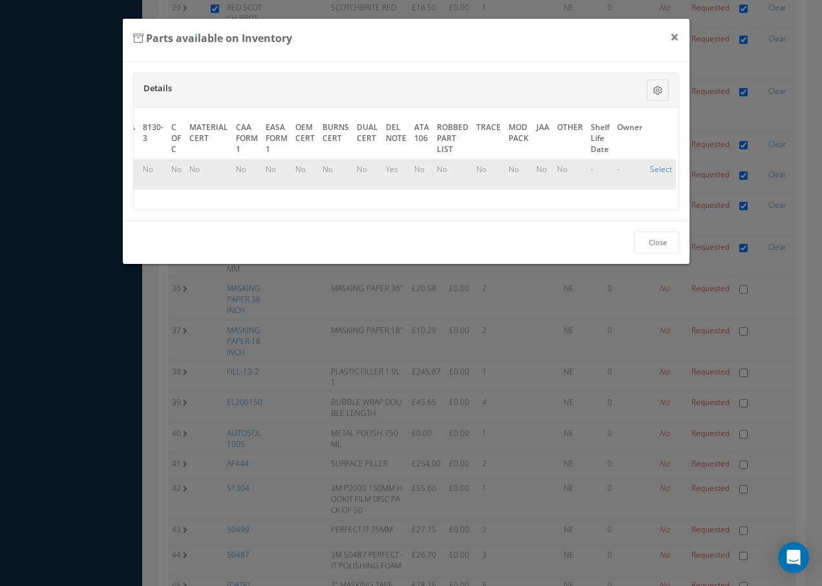
click at [650, 167] on link "Select" at bounding box center [661, 169] width 22 height 11
checkbox input "true"
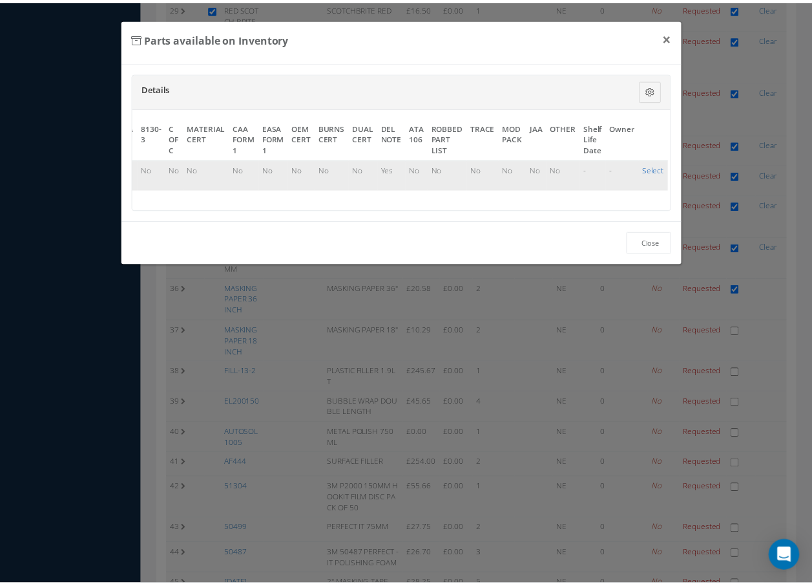
scroll to position [1176, 0]
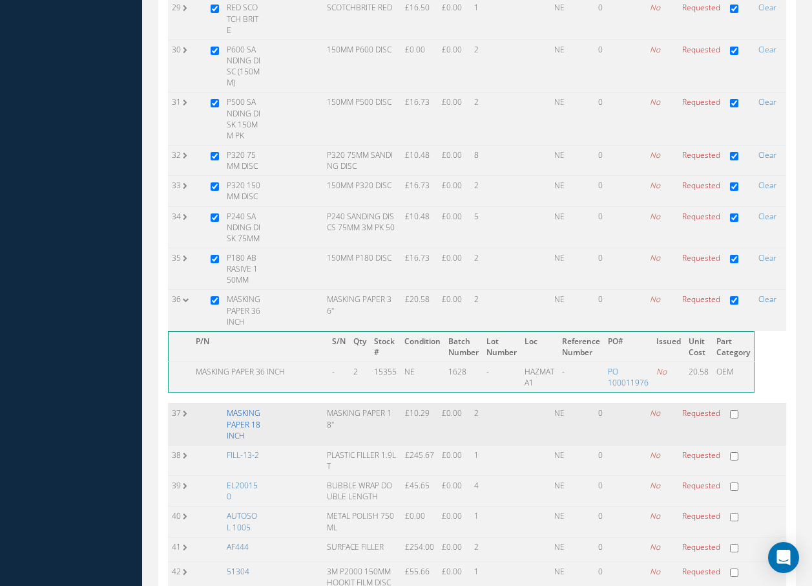
click at [238, 418] on link "MASKING PAPER 18 INCH" at bounding box center [244, 423] width 34 height 33
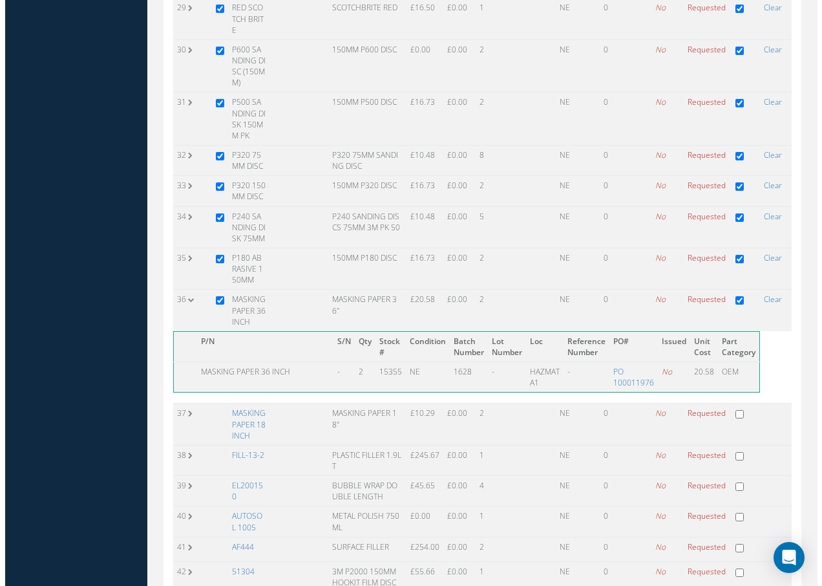
scroll to position [1170, 0]
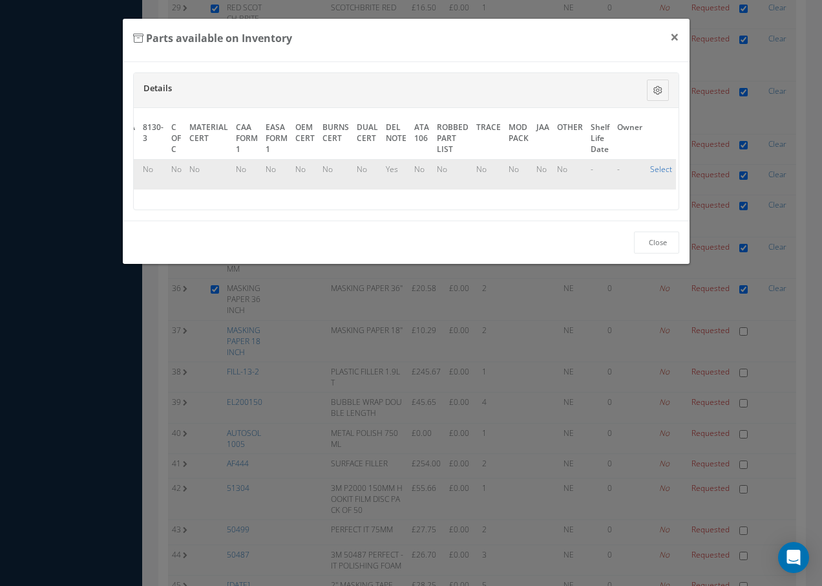
click at [657, 167] on link "Select" at bounding box center [661, 169] width 22 height 11
checkbox input "true"
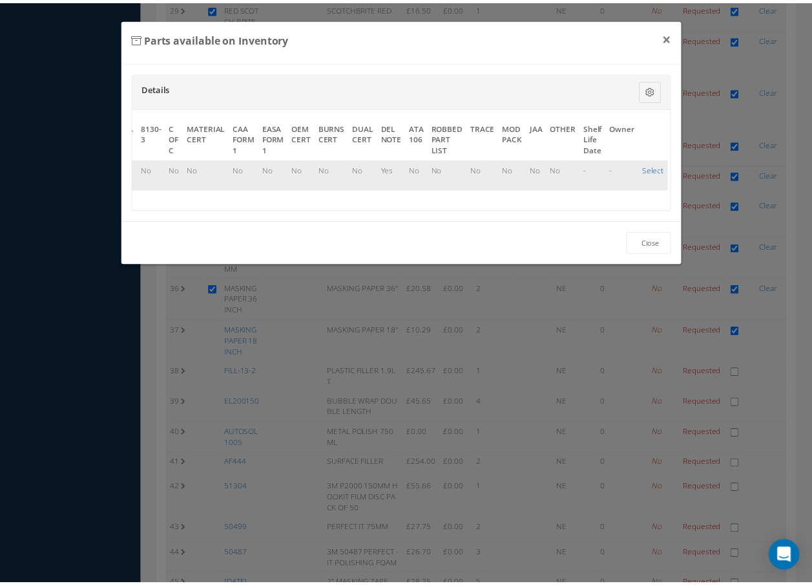
scroll to position [1176, 0]
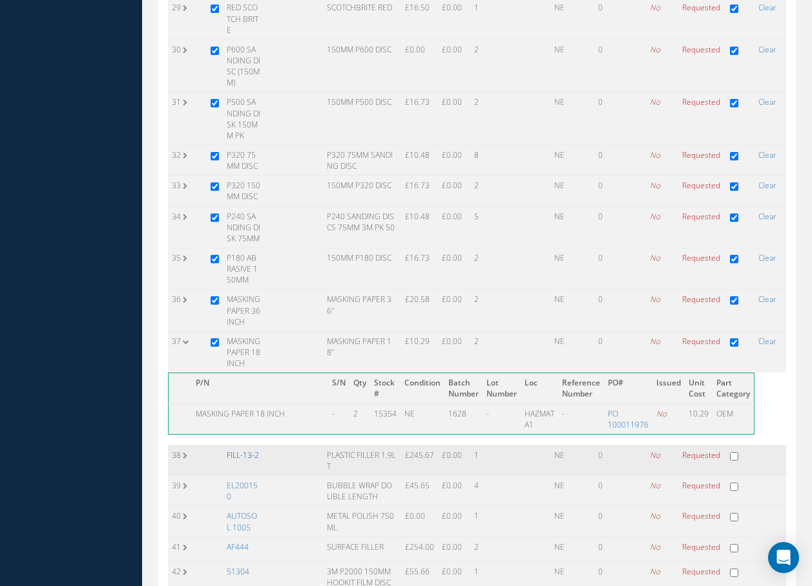
click at [247, 451] on link "FILL-13-2" at bounding box center [243, 454] width 32 height 11
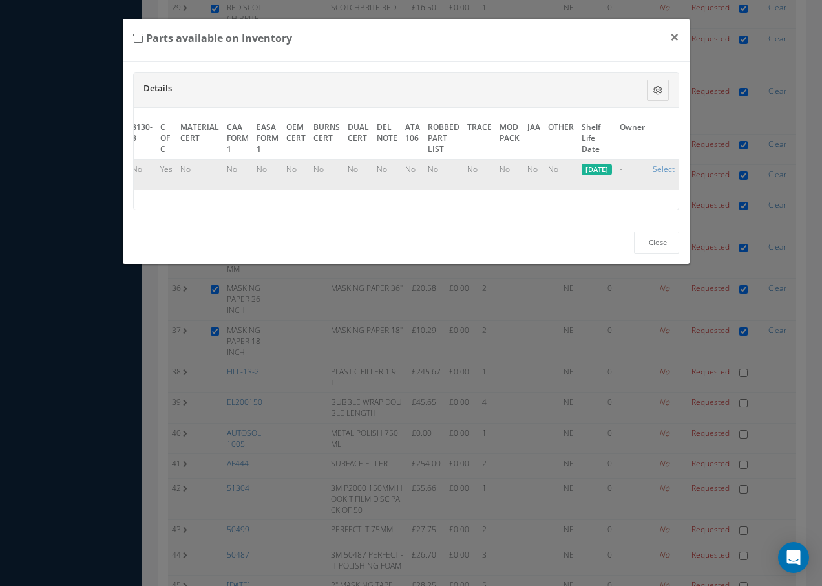
scroll to position [0, 645]
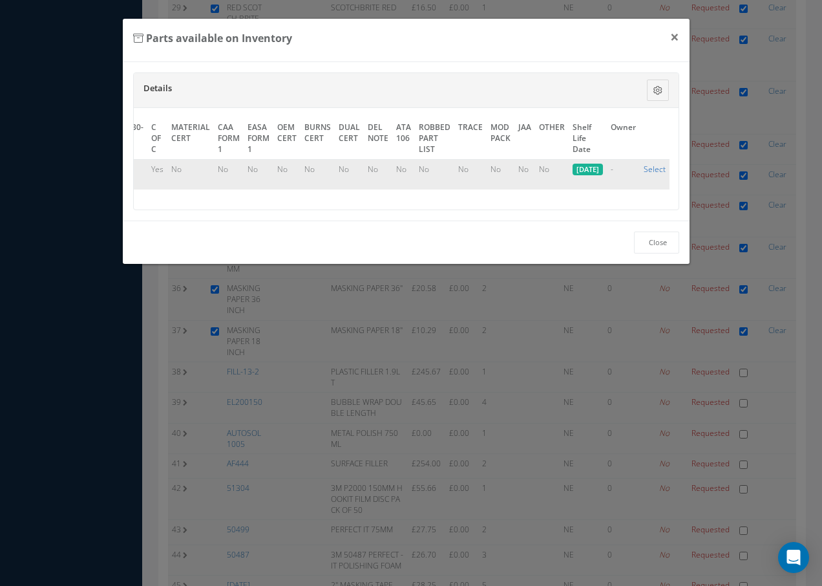
click at [655, 166] on link "Select" at bounding box center [655, 169] width 22 height 11
checkbox input "true"
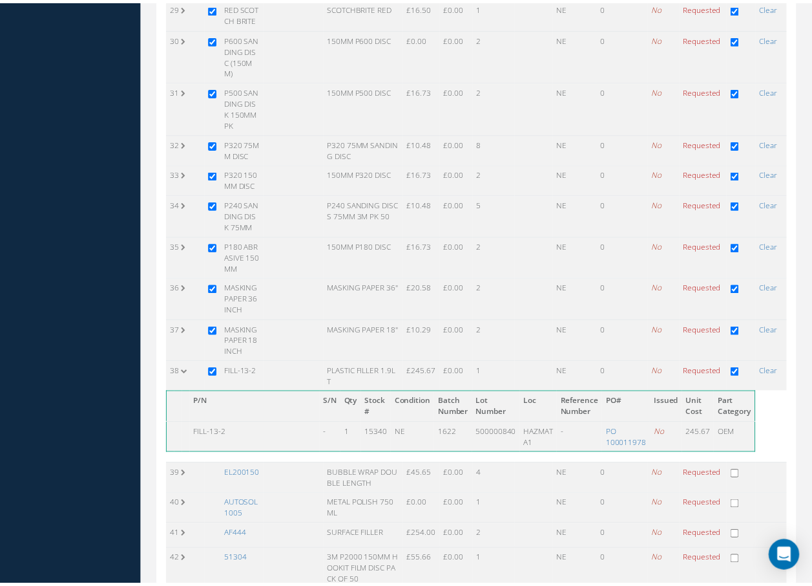
scroll to position [1176, 0]
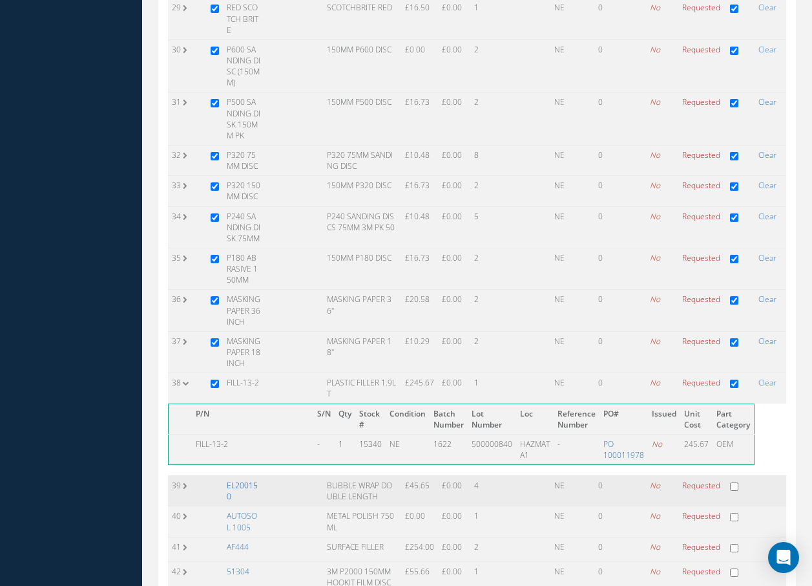
click at [236, 485] on link "EL200150" at bounding box center [242, 491] width 31 height 22
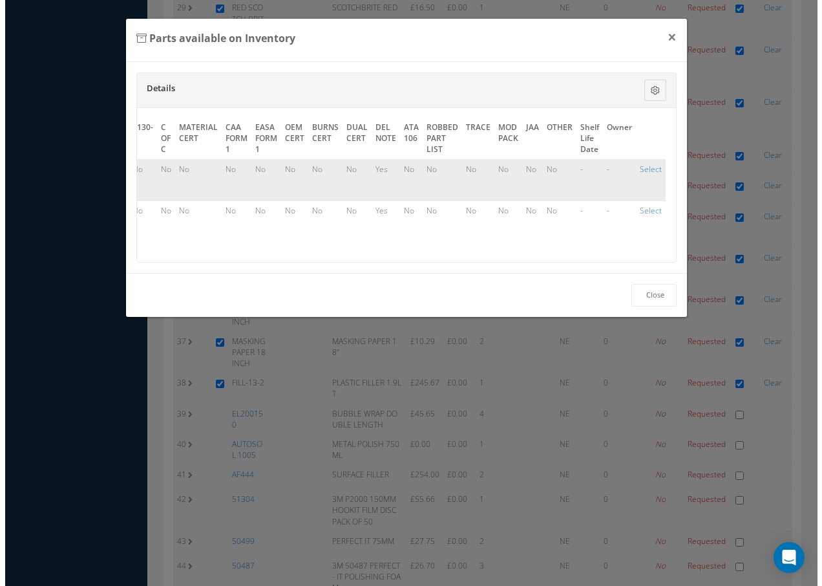
scroll to position [0, 603]
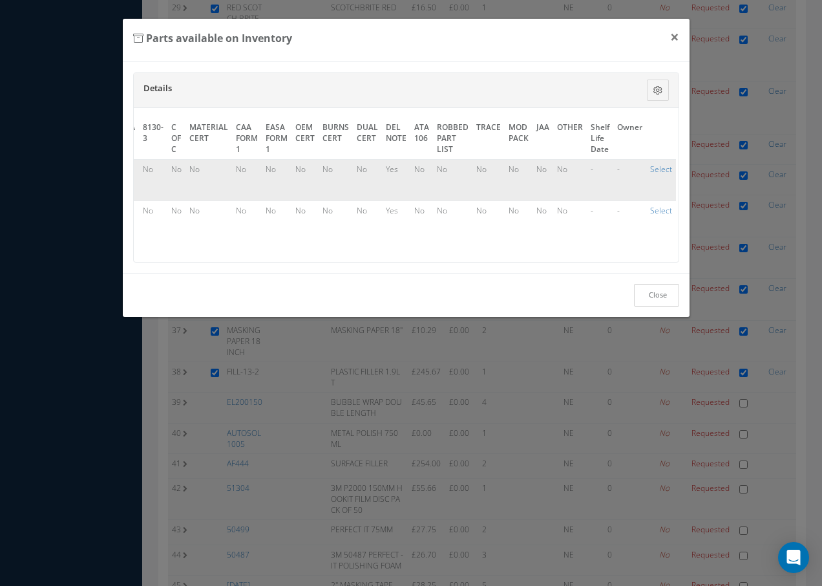
click at [658, 306] on link "Close" at bounding box center [656, 295] width 45 height 23
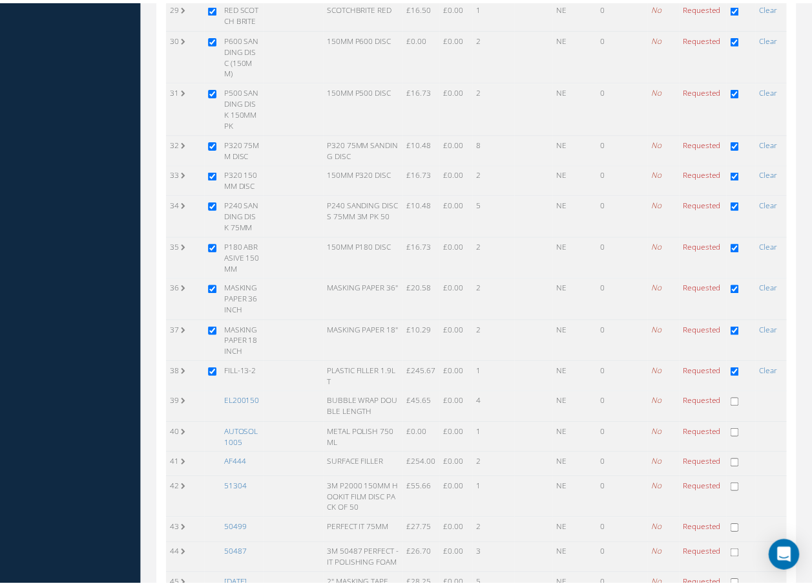
scroll to position [1176, 0]
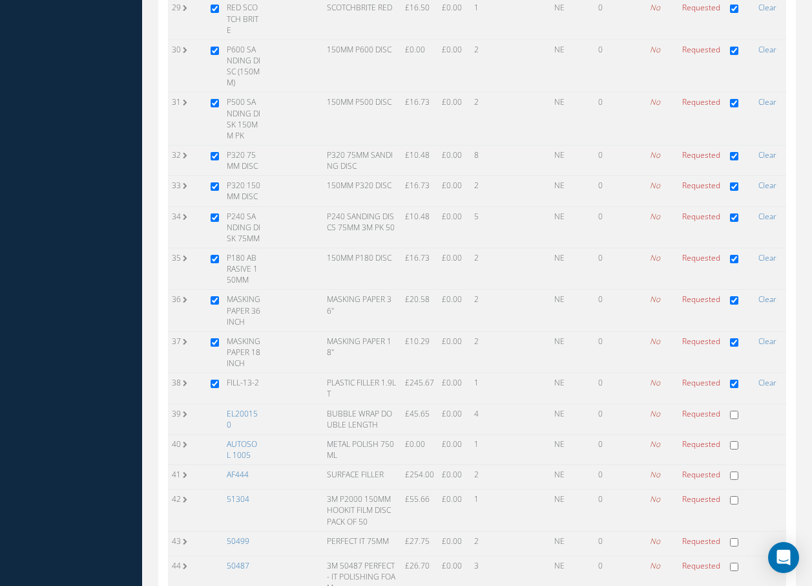
click at [253, 414] on link "EL200150" at bounding box center [242, 419] width 31 height 22
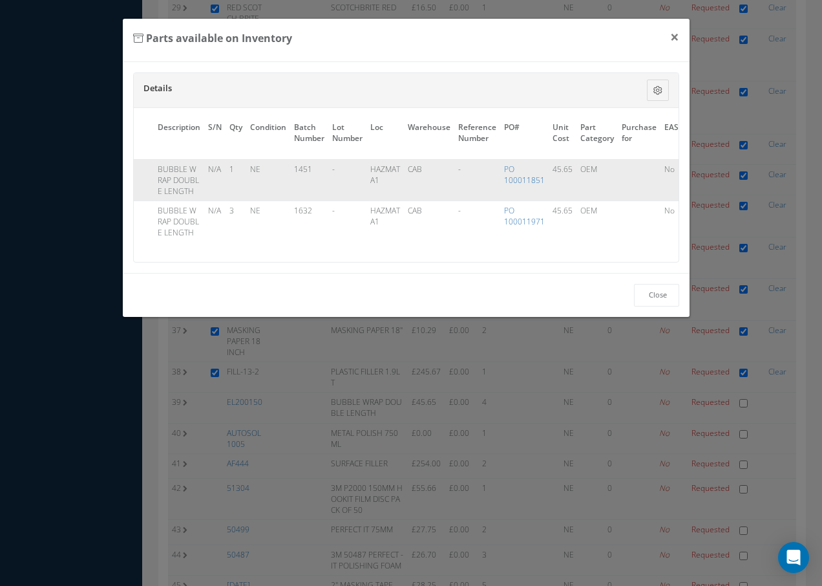
scroll to position [0, 603]
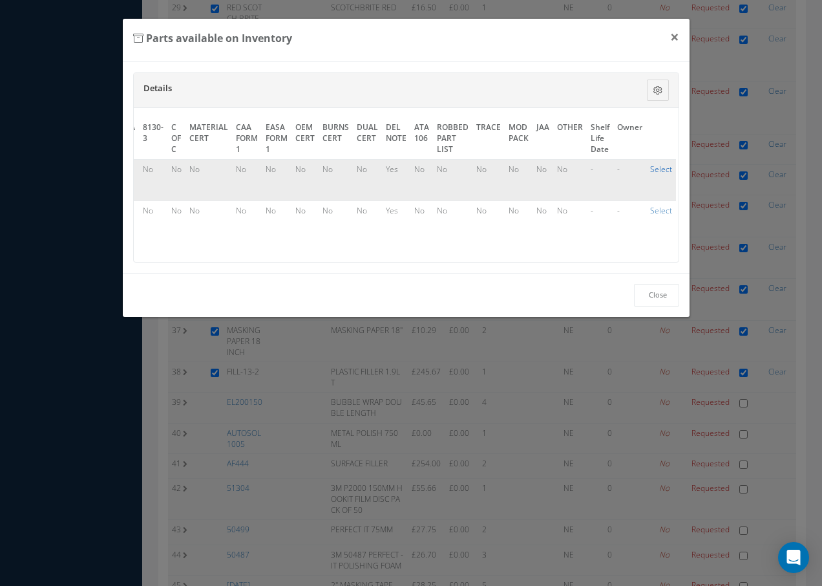
click at [650, 171] on link "Select" at bounding box center [661, 169] width 22 height 11
checkbox input "true"
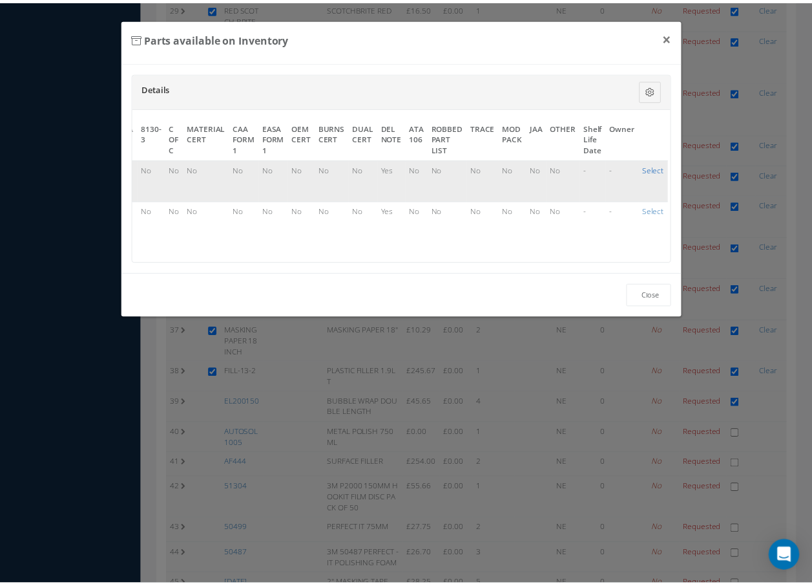
scroll to position [1176, 0]
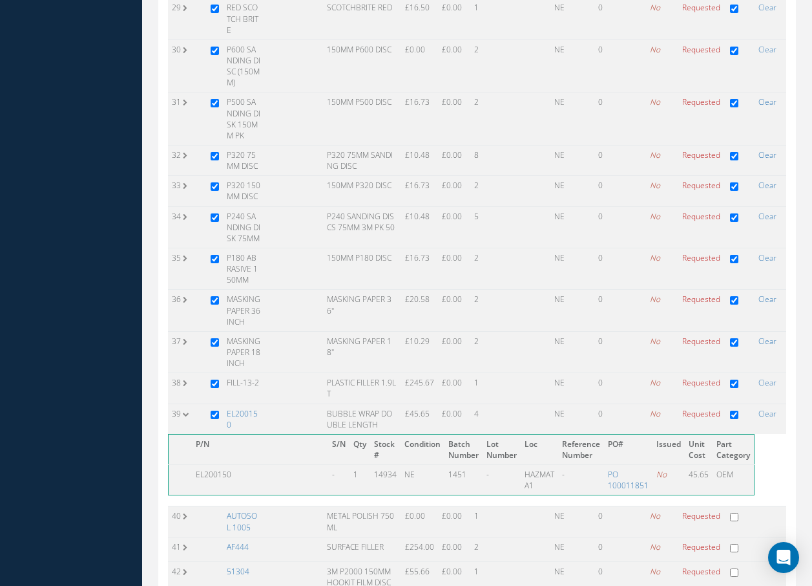
drag, startPoint x: 235, startPoint y: 414, endPoint x: 261, endPoint y: 408, distance: 26.5
click at [237, 414] on link "EL200150" at bounding box center [242, 419] width 31 height 22
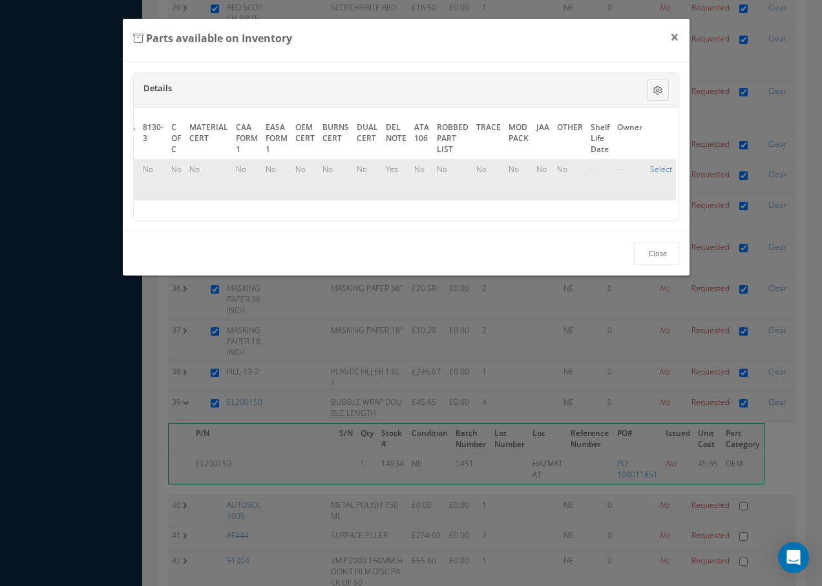
click at [662, 166] on link "Select" at bounding box center [661, 169] width 22 height 11
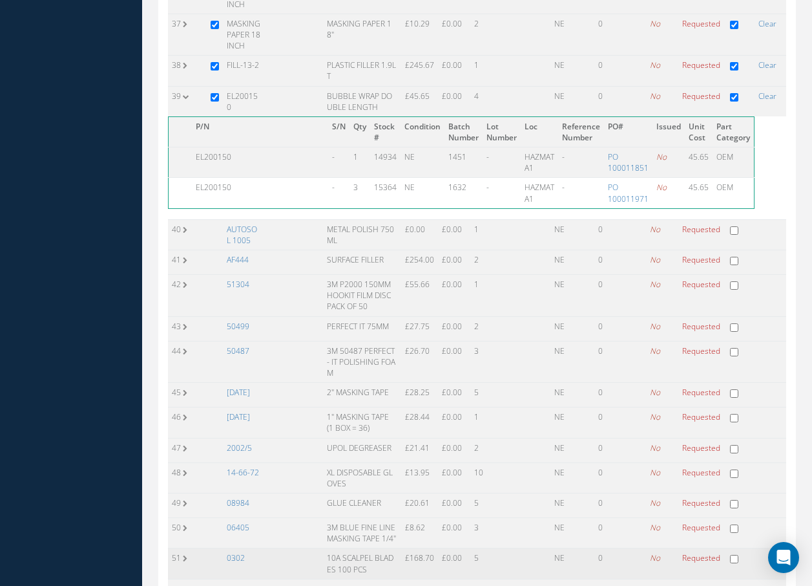
scroll to position [0, 0]
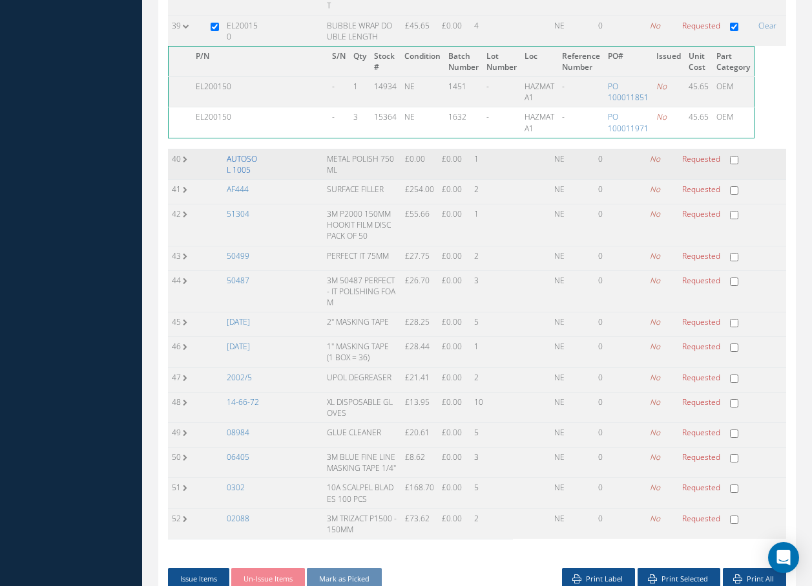
click at [243, 157] on link "AUTOSOL 1005" at bounding box center [242, 164] width 30 height 22
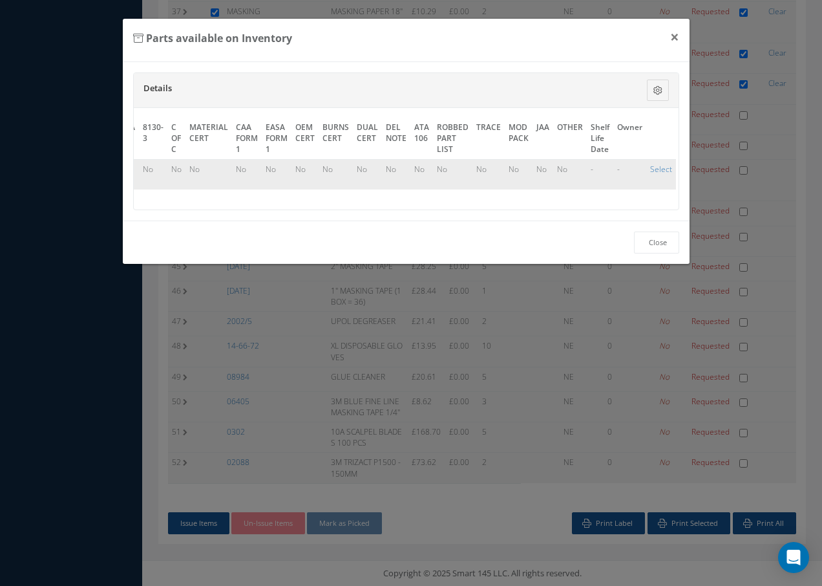
click at [667, 167] on td "Select" at bounding box center [661, 174] width 30 height 30
click at [651, 169] on link "Select" at bounding box center [661, 169] width 22 height 11
checkbox input "true"
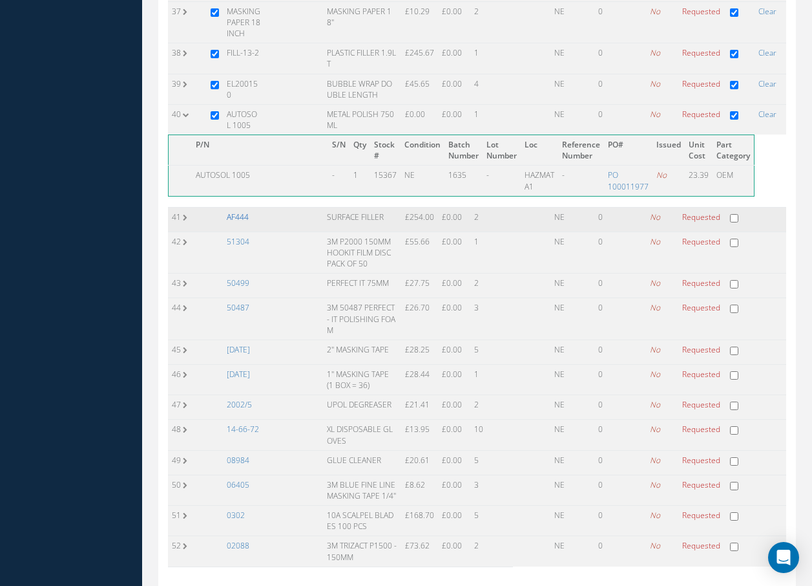
click at [244, 218] on link "AF444" at bounding box center [238, 216] width 22 height 11
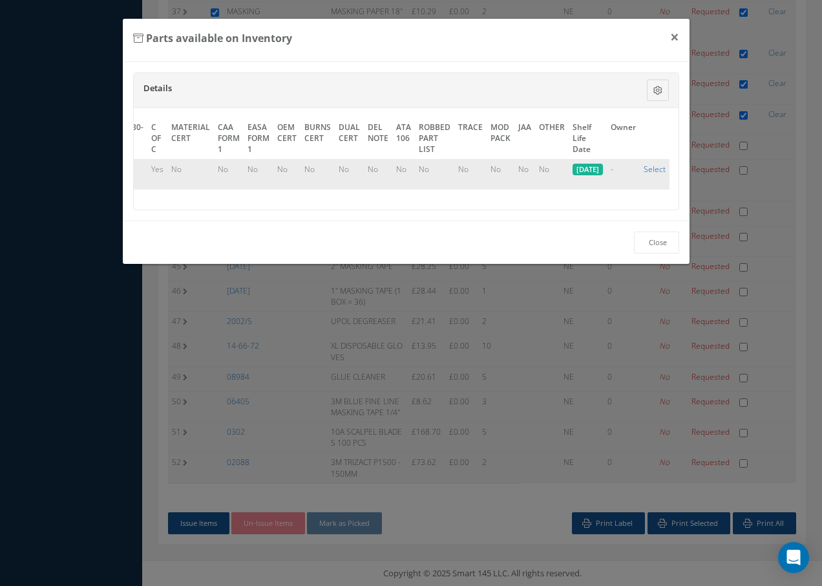
click at [651, 170] on link "Select" at bounding box center [655, 169] width 22 height 11
checkbox input "true"
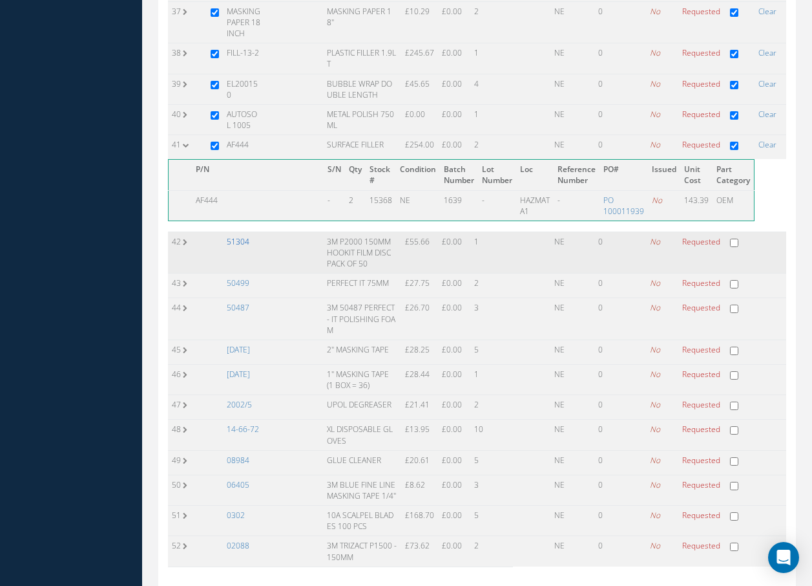
click at [244, 240] on link "51304" at bounding box center [238, 241] width 23 height 11
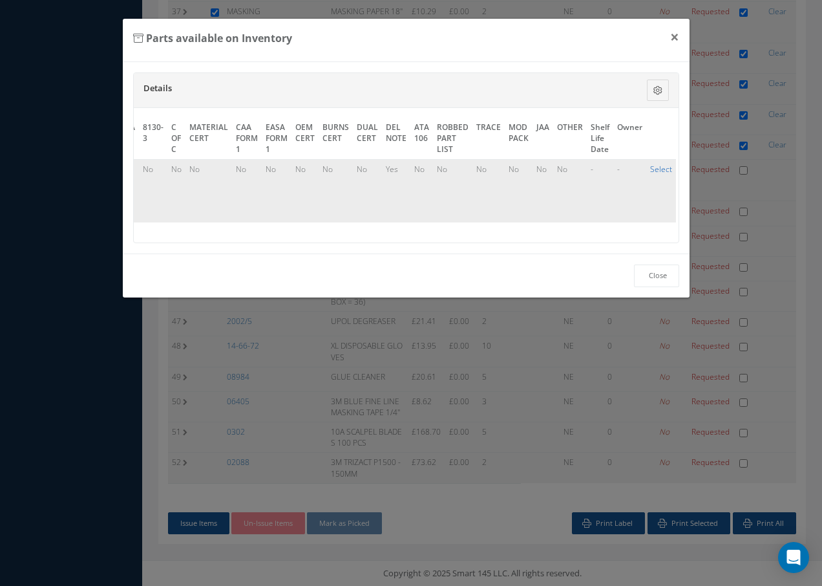
click at [657, 169] on link "Select" at bounding box center [661, 169] width 22 height 11
checkbox input "true"
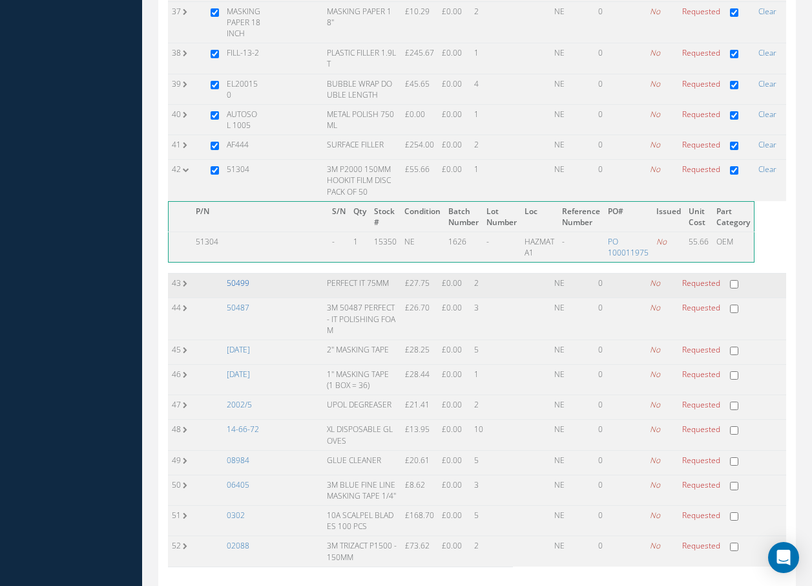
click at [246, 284] on link "50499" at bounding box center [238, 282] width 23 height 11
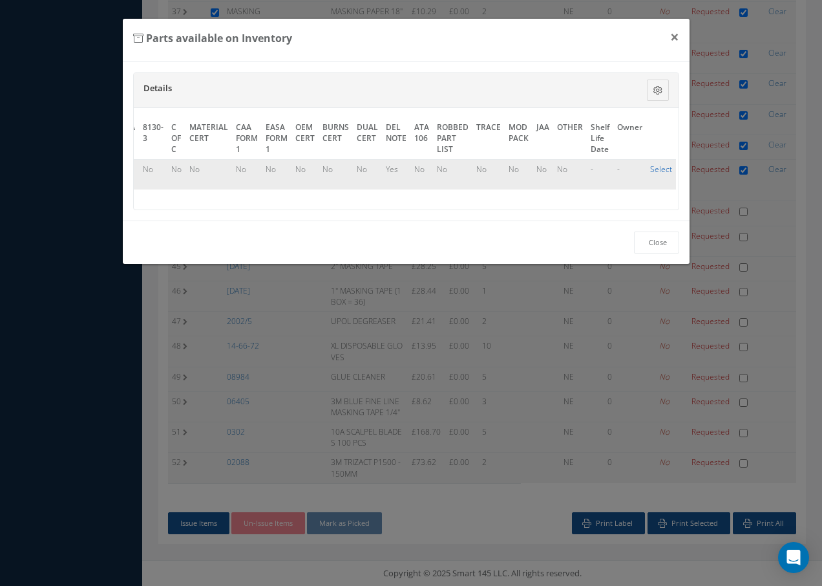
click at [653, 167] on link "Select" at bounding box center [661, 169] width 22 height 11
checkbox input "true"
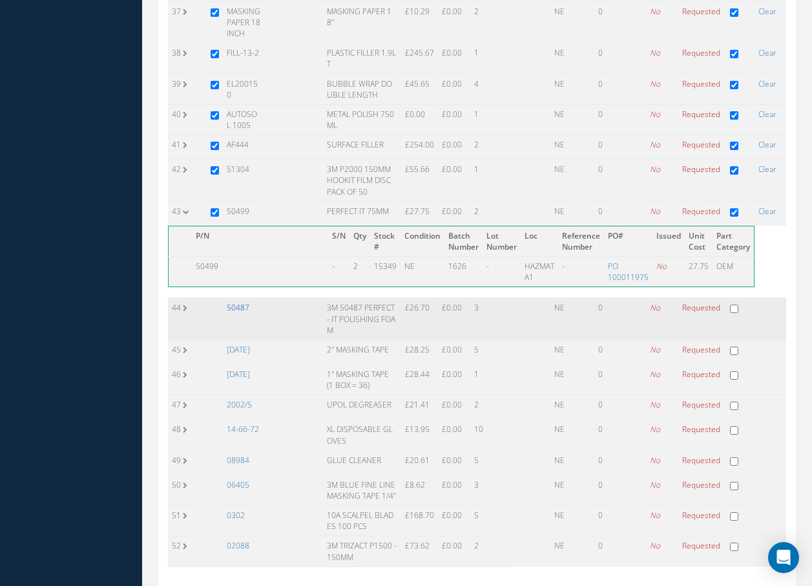
click at [239, 309] on link "50487" at bounding box center [238, 307] width 23 height 11
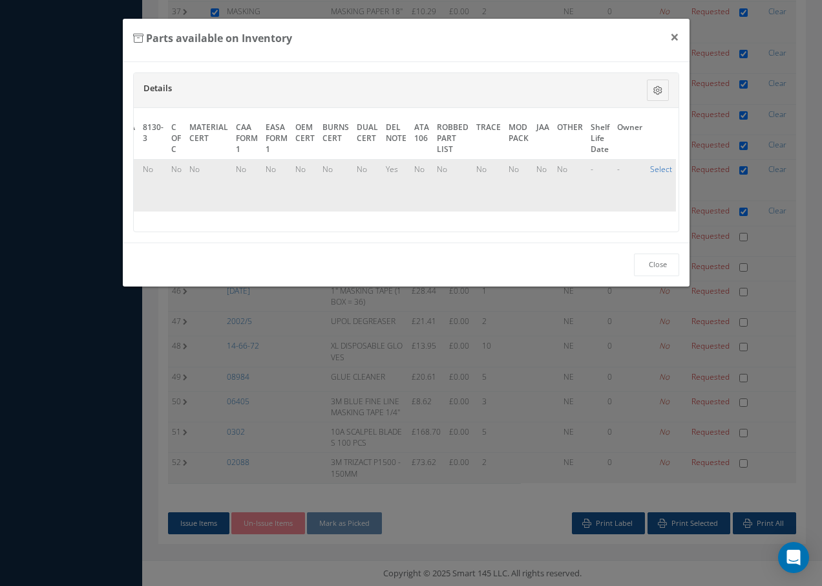
click at [651, 168] on link "Select" at bounding box center [661, 169] width 22 height 11
checkbox input "true"
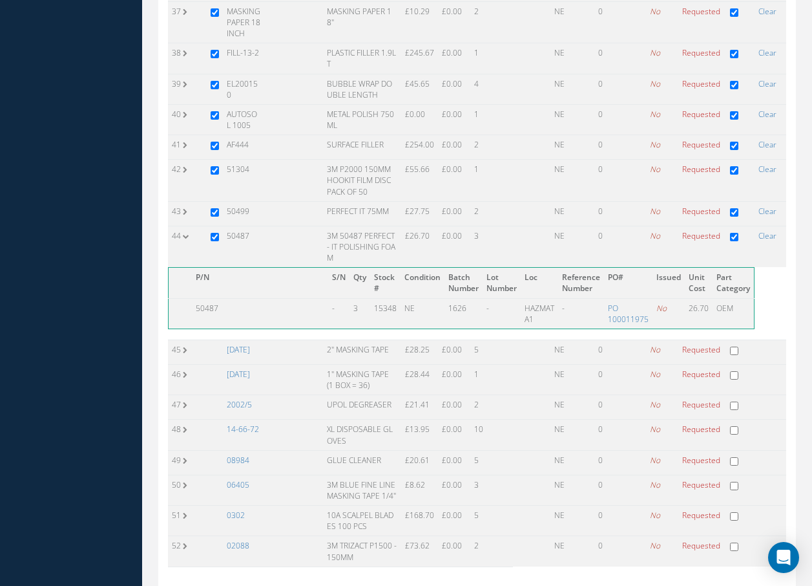
drag, startPoint x: 244, startPoint y: 347, endPoint x: 344, endPoint y: 337, distance: 100.7
click at [244, 347] on link "[DATE]" at bounding box center [238, 349] width 23 height 11
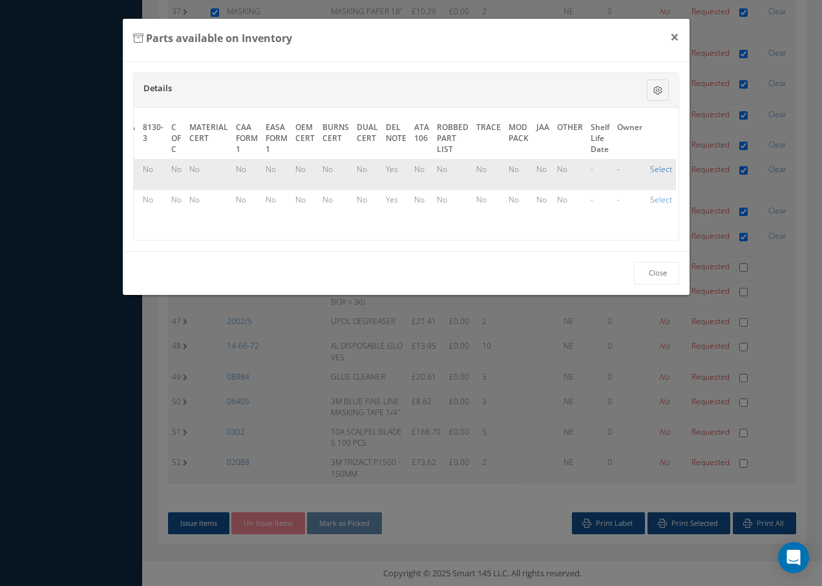
click at [659, 168] on link "Select" at bounding box center [661, 169] width 22 height 11
checkbox input "true"
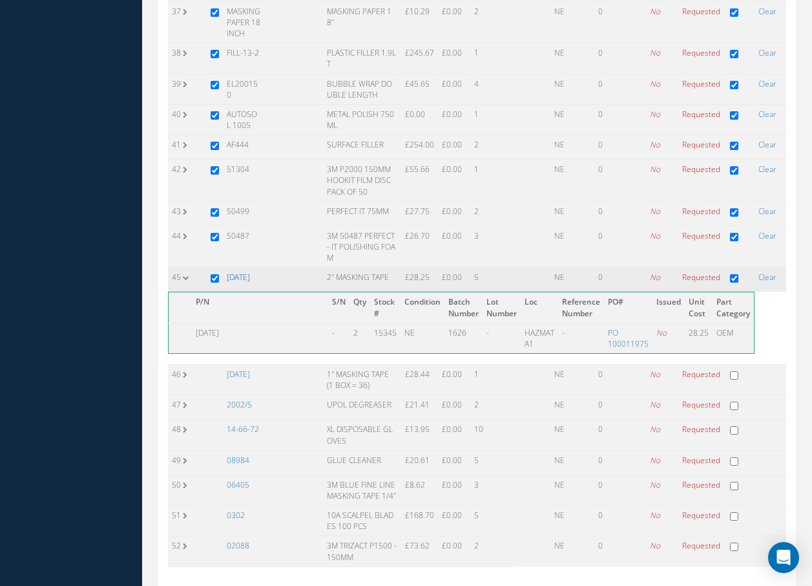
click at [235, 276] on link "[DATE]" at bounding box center [238, 276] width 23 height 11
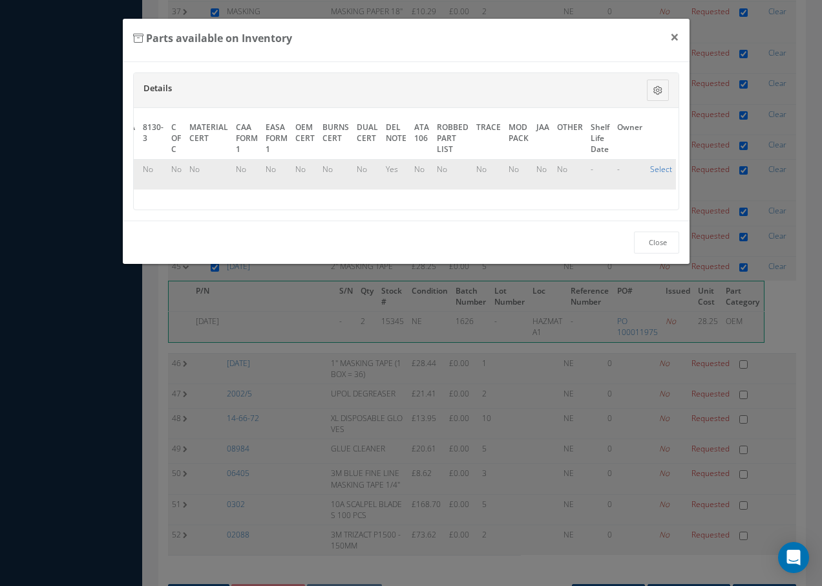
click at [650, 165] on link "Select" at bounding box center [661, 169] width 22 height 11
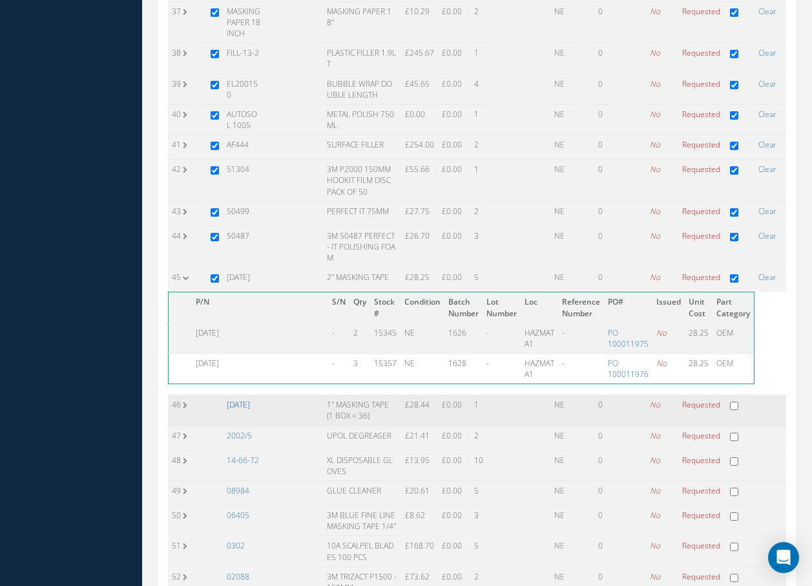
click at [241, 401] on link "[DATE]" at bounding box center [238, 404] width 23 height 11
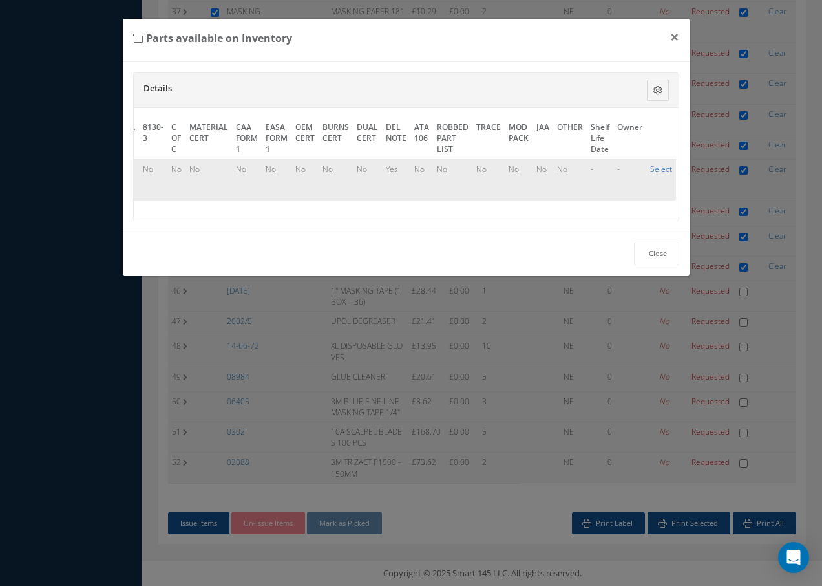
click at [659, 169] on link "Select" at bounding box center [661, 169] width 22 height 11
checkbox input "true"
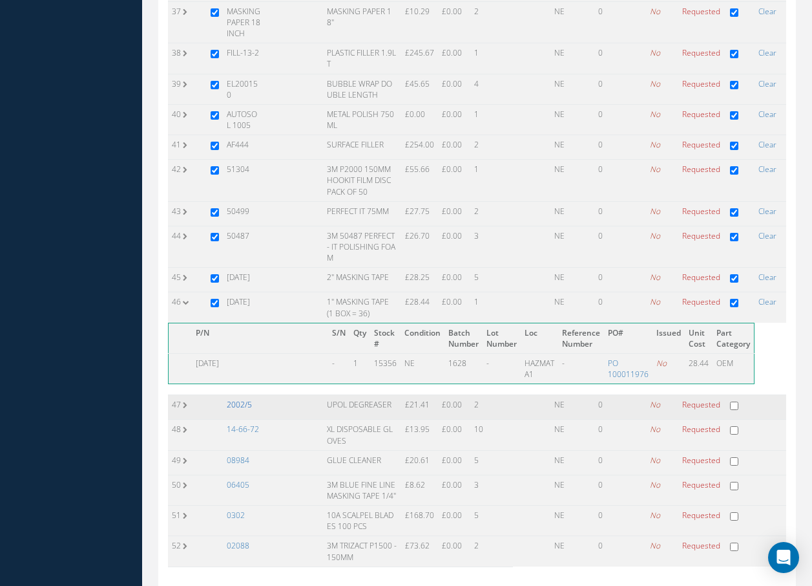
click at [247, 403] on link "2002/5" at bounding box center [239, 404] width 25 height 11
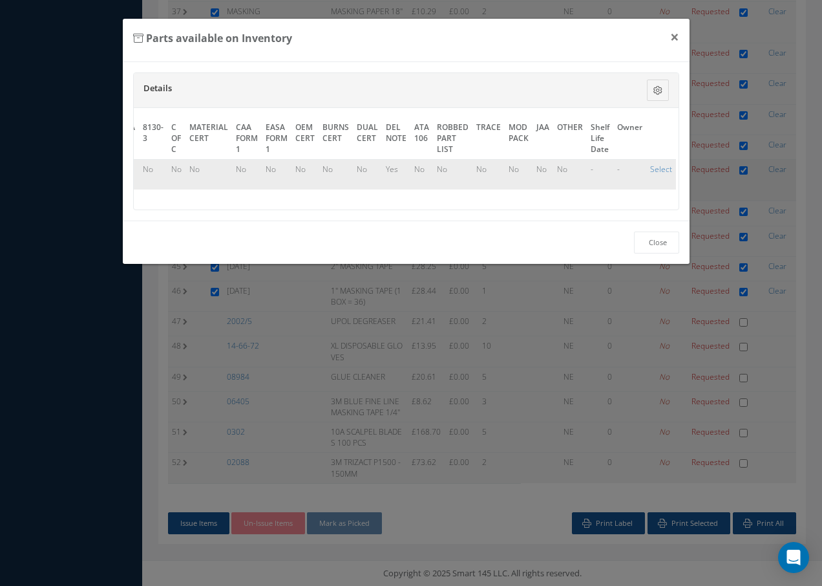
click at [654, 167] on link "Select" at bounding box center [661, 169] width 22 height 11
checkbox input "true"
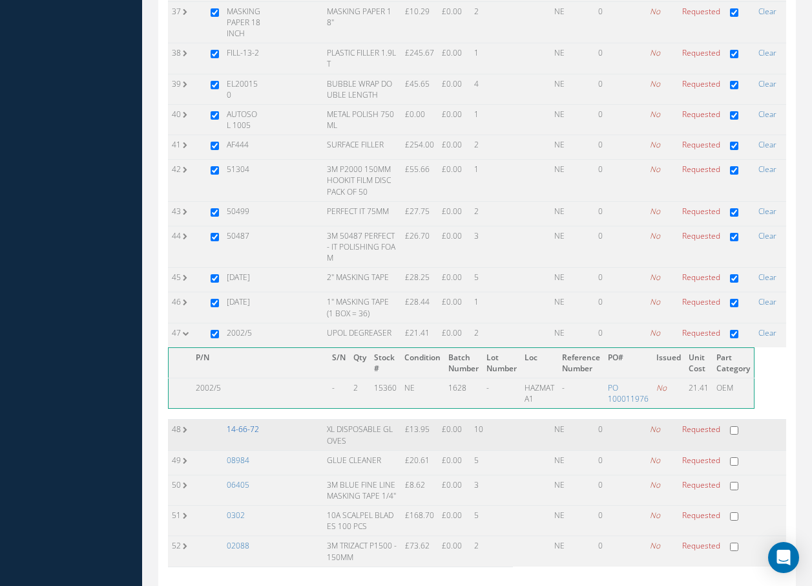
click at [248, 427] on link "14-66-72" at bounding box center [243, 428] width 32 height 11
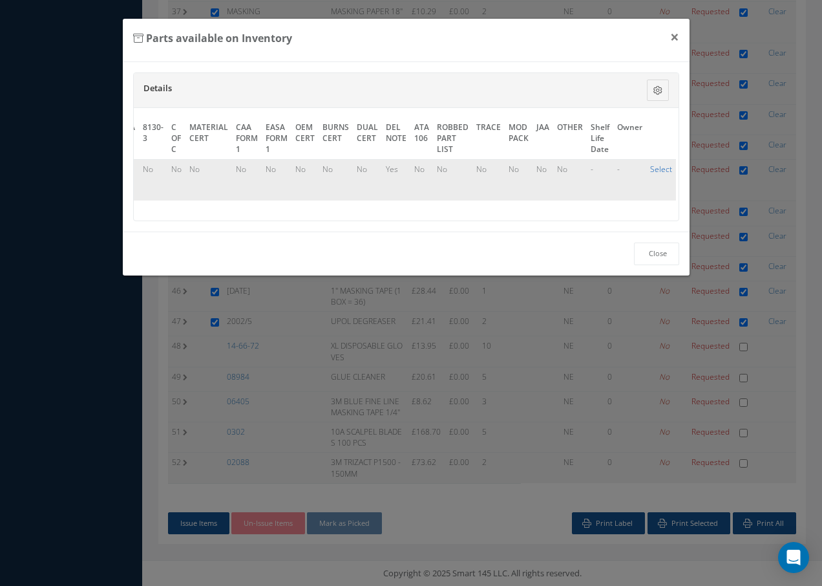
click at [655, 169] on link "Select" at bounding box center [661, 169] width 22 height 11
checkbox input "true"
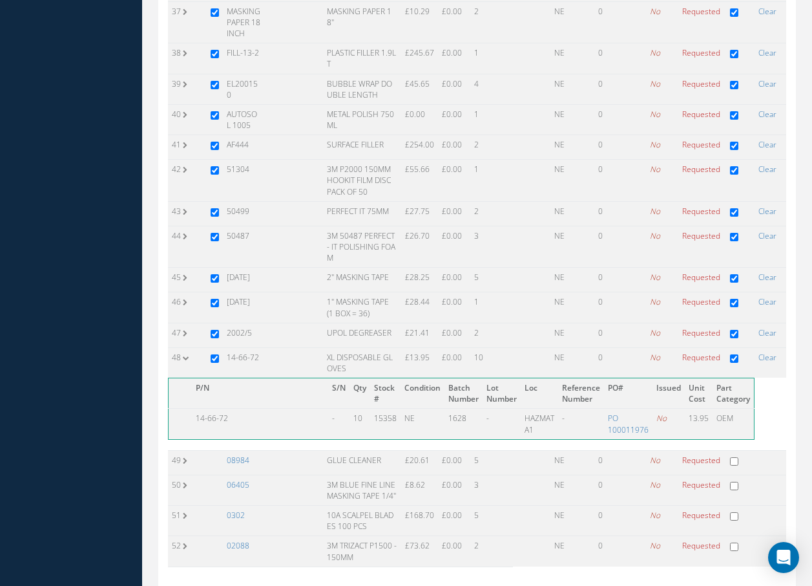
click at [235, 460] on link "08984" at bounding box center [238, 459] width 23 height 11
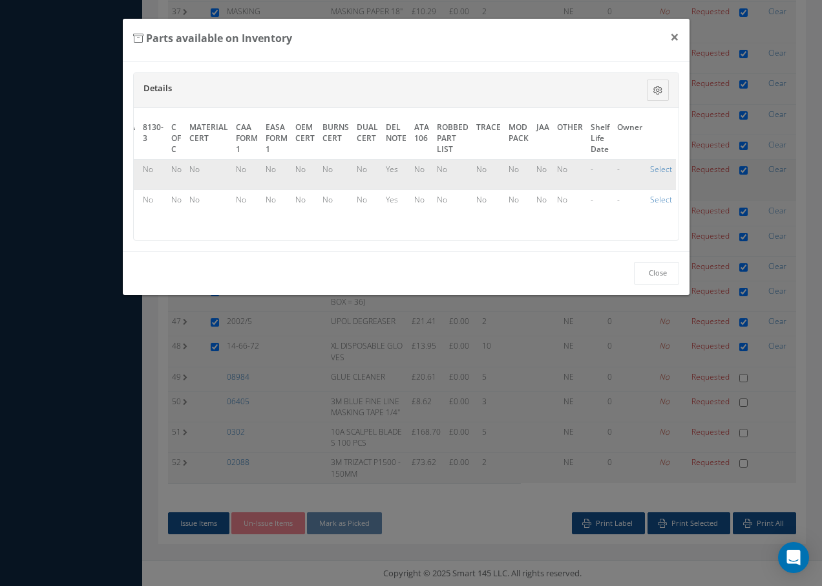
click at [650, 167] on link "Select" at bounding box center [661, 169] width 22 height 11
checkbox input "true"
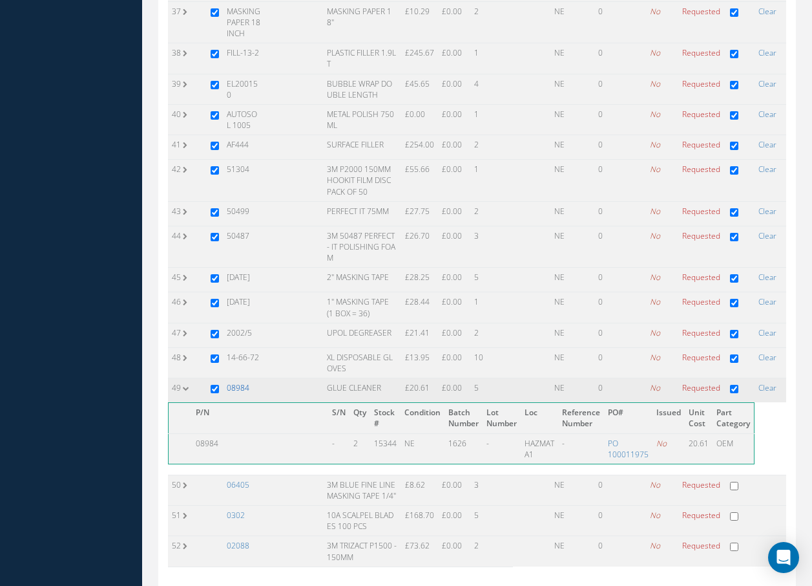
click at [244, 386] on link "08984" at bounding box center [238, 387] width 23 height 11
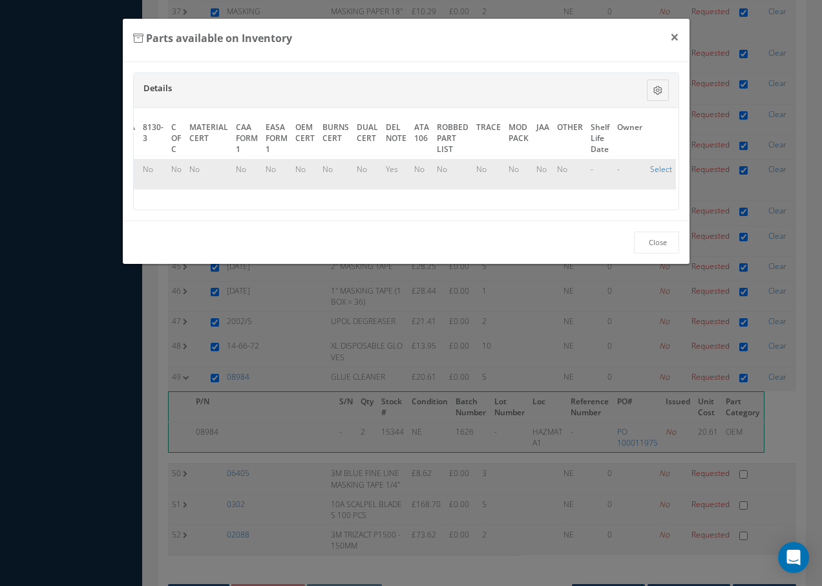
click at [661, 166] on link "Select" at bounding box center [661, 169] width 22 height 11
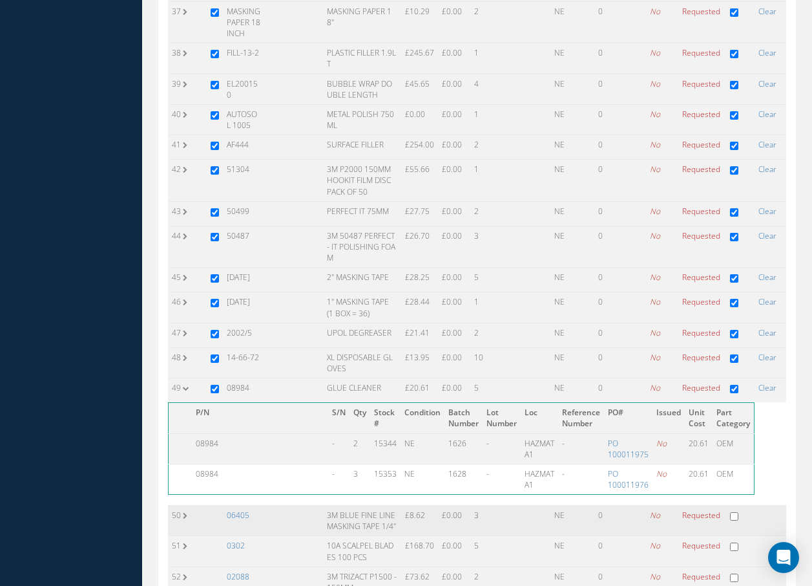
click at [250, 512] on td "06405" at bounding box center [243, 520] width 41 height 30
click at [234, 513] on link "06405" at bounding box center [238, 514] width 23 height 11
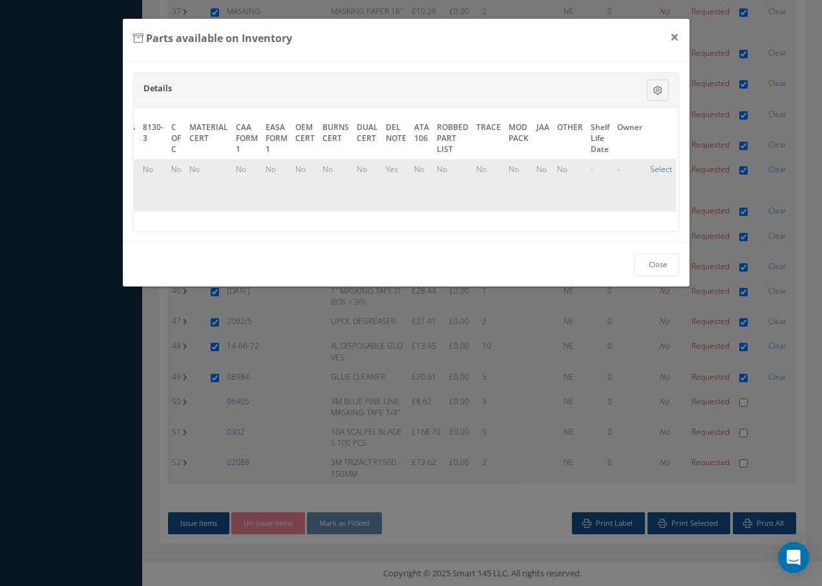
click at [655, 165] on link "Select" at bounding box center [661, 169] width 22 height 11
checkbox input "true"
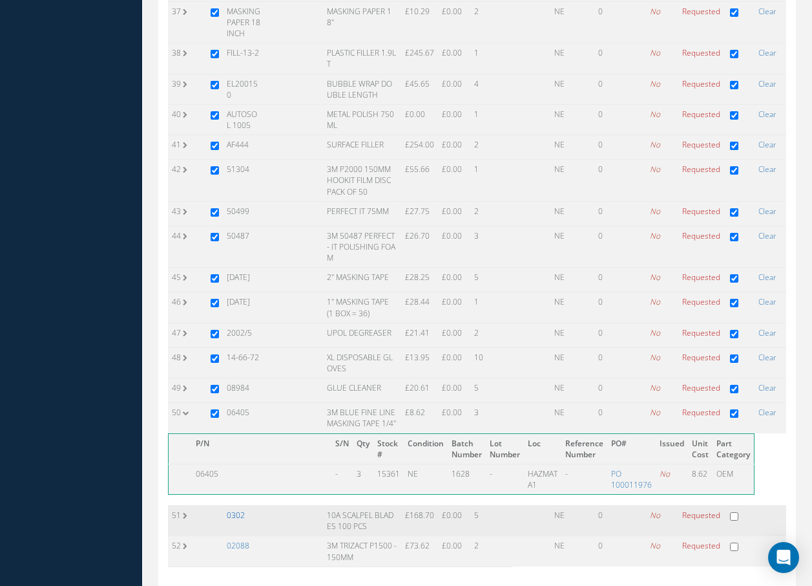
click at [239, 513] on link "0302" at bounding box center [236, 514] width 18 height 11
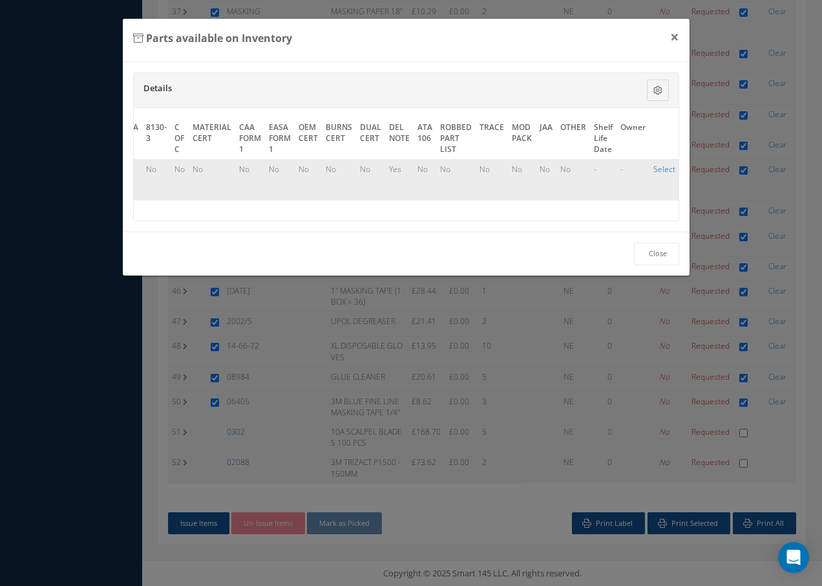
click at [663, 169] on link "Select" at bounding box center [664, 169] width 22 height 11
checkbox input "true"
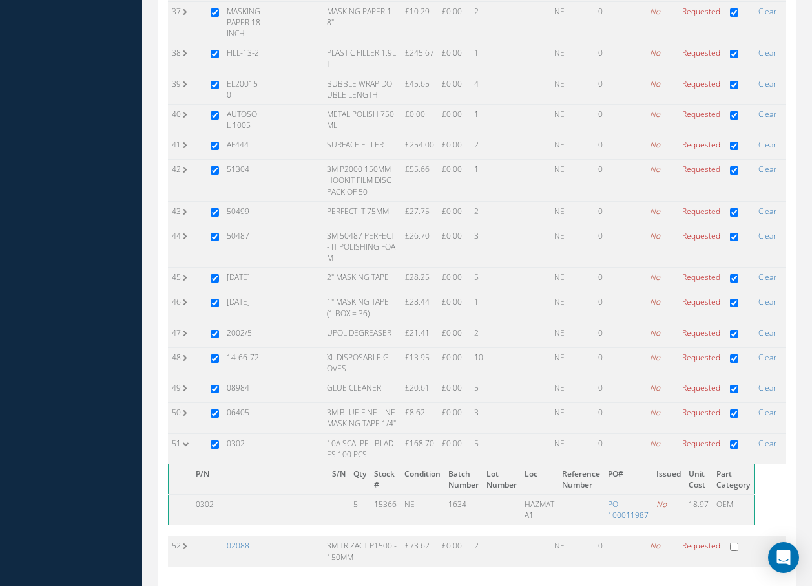
click at [244, 546] on link "02088" at bounding box center [238, 545] width 23 height 11
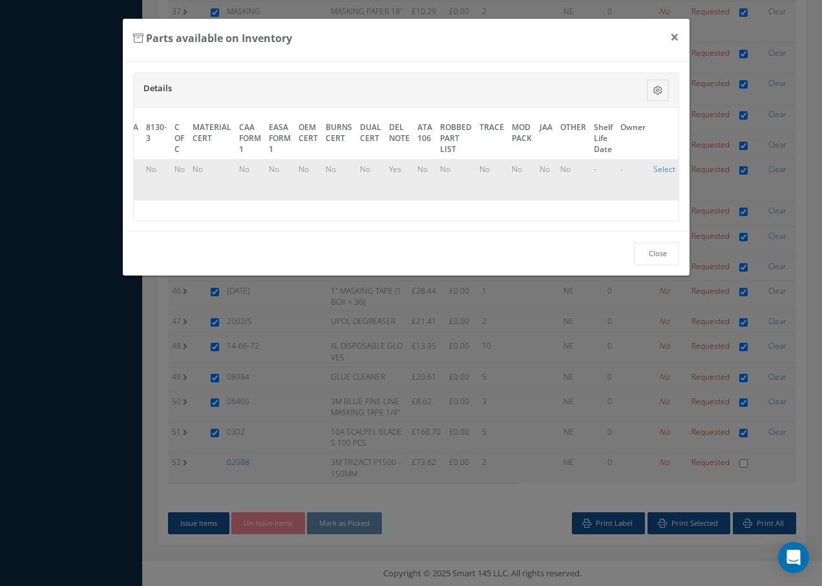
click at [653, 167] on link "Select" at bounding box center [664, 169] width 22 height 11
checkbox input "true"
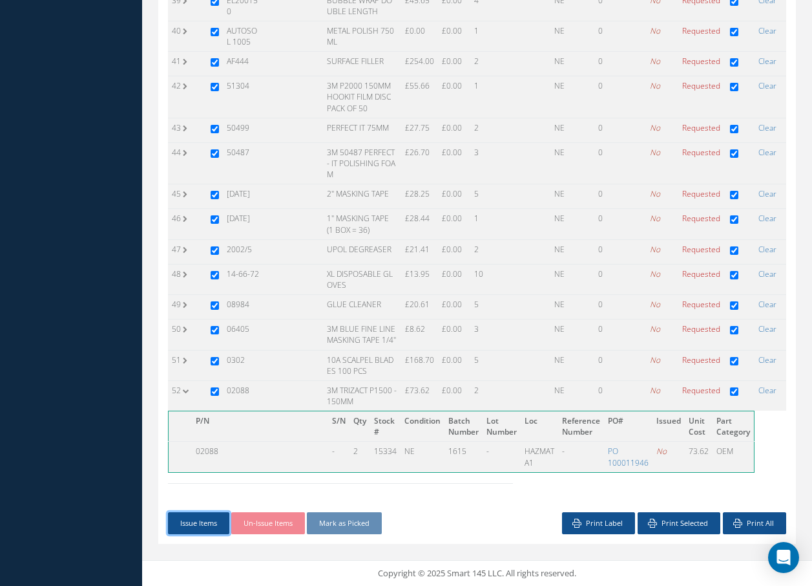
click at [203, 521] on button "Issue Items" at bounding box center [198, 523] width 61 height 23
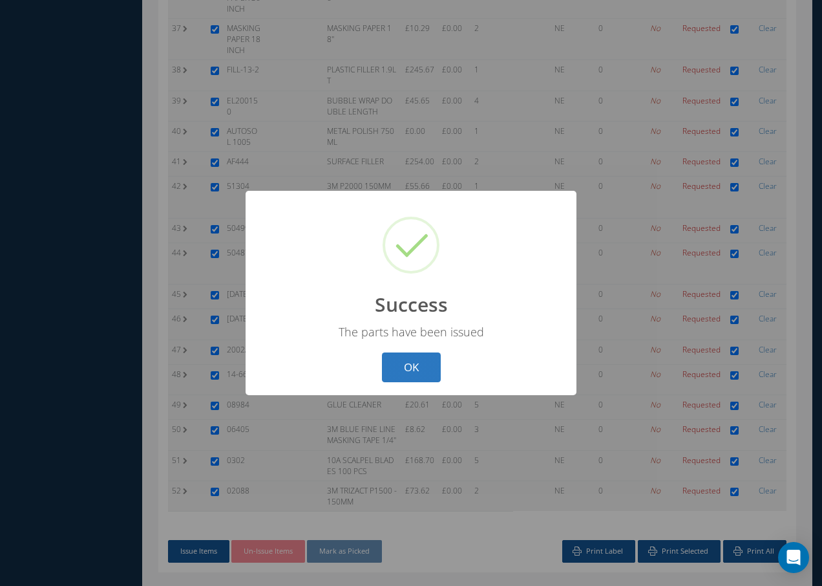
click at [422, 368] on button "OK" at bounding box center [411, 367] width 59 height 30
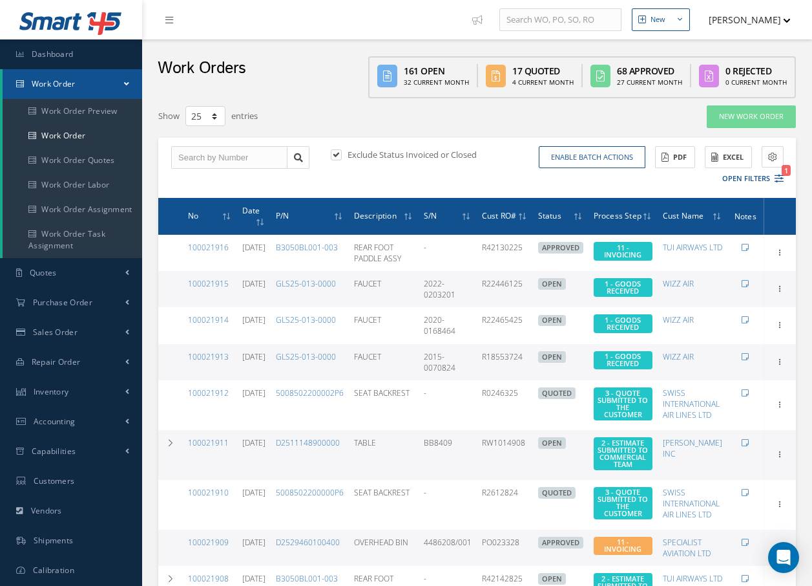
select select "25"
click at [43, 299] on span "Purchase Order" at bounding box center [62, 302] width 59 height 11
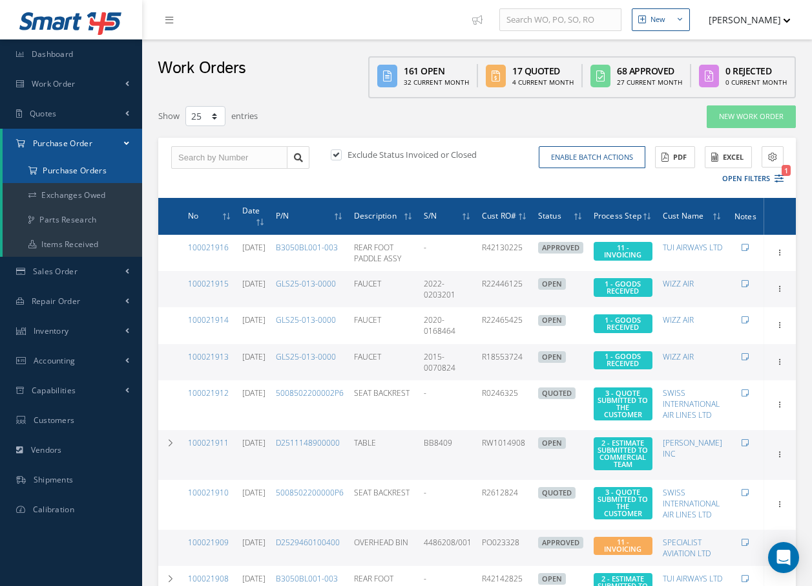
click at [41, 167] on a=1&status_id=2&status_id=3&status_id=5&collapsedFilters"] "Purchase Orders" at bounding box center [73, 170] width 140 height 25
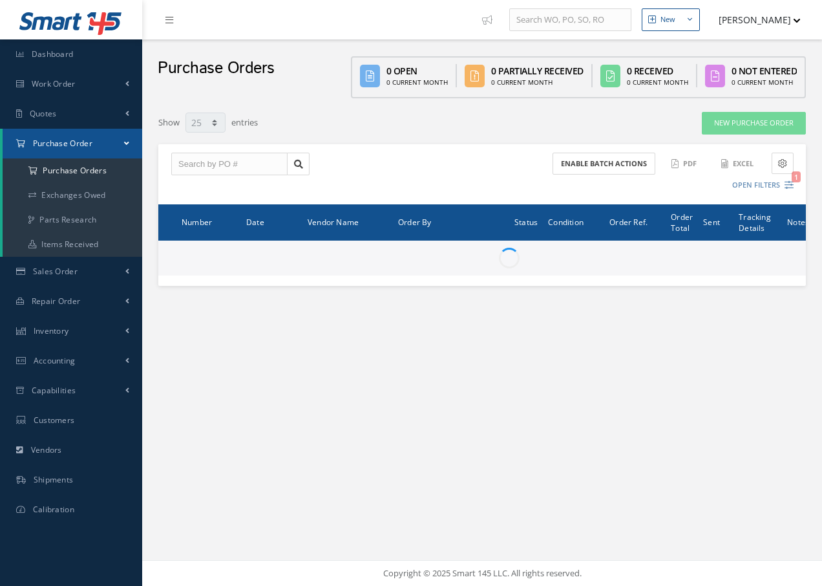
select select "25"
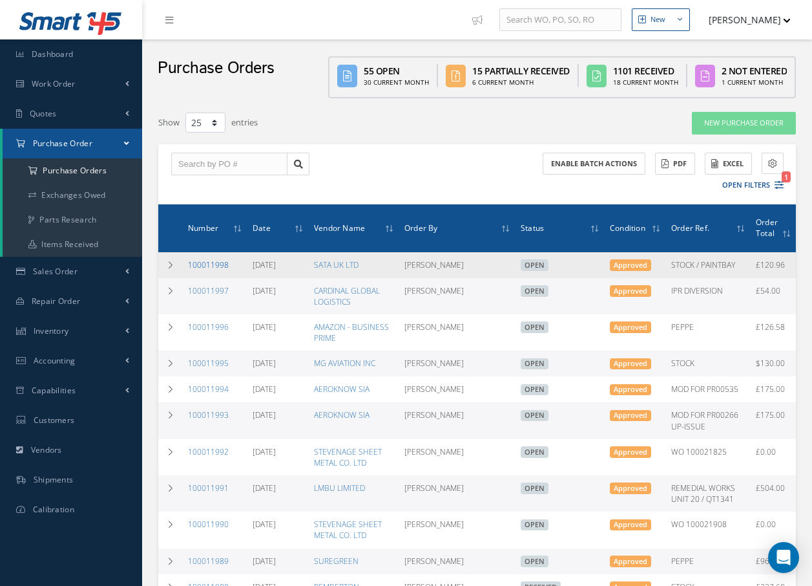
click at [196, 267] on link "100011998" at bounding box center [208, 264] width 41 height 11
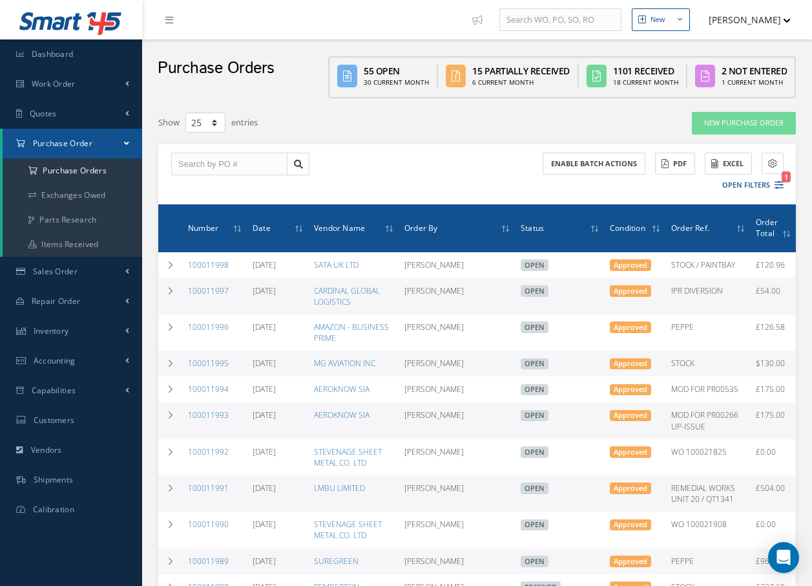
select select "25"
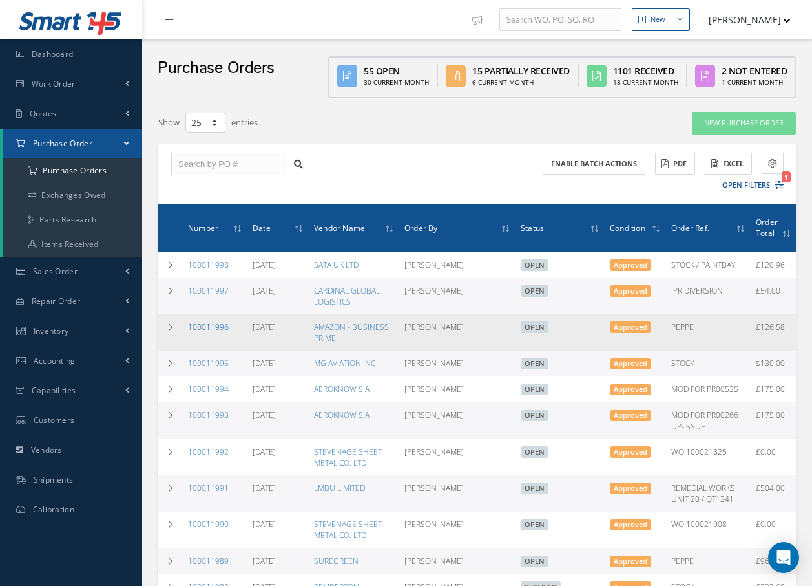
click at [211, 332] on link "100011996" at bounding box center [208, 326] width 41 height 11
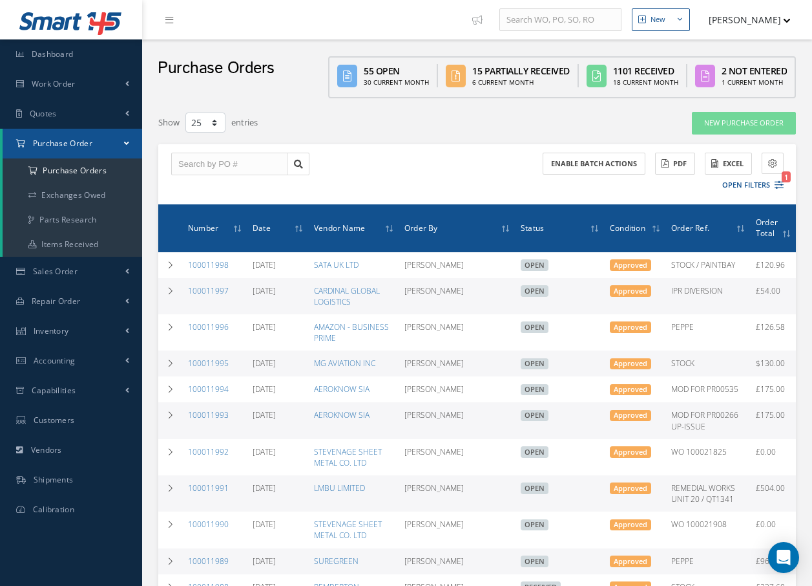
select select "25"
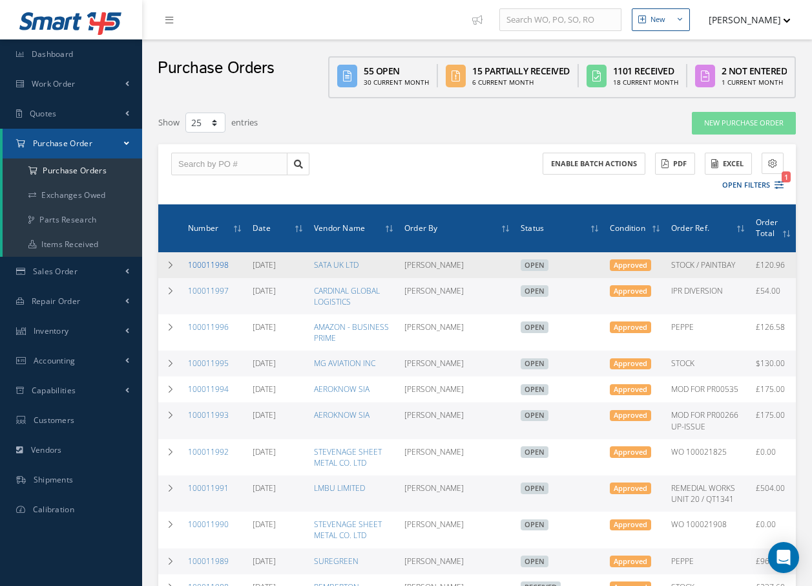
click at [196, 264] on link "100011998" at bounding box center [208, 264] width 41 height 11
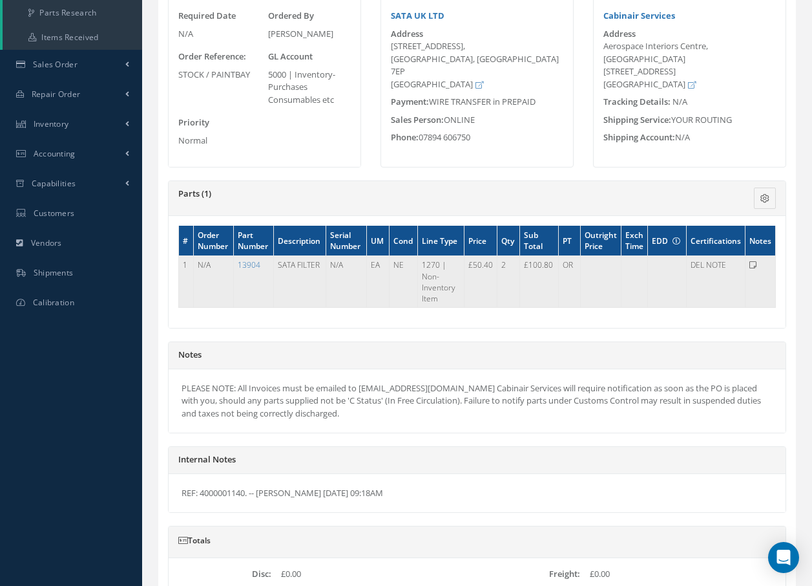
scroll to position [194, 0]
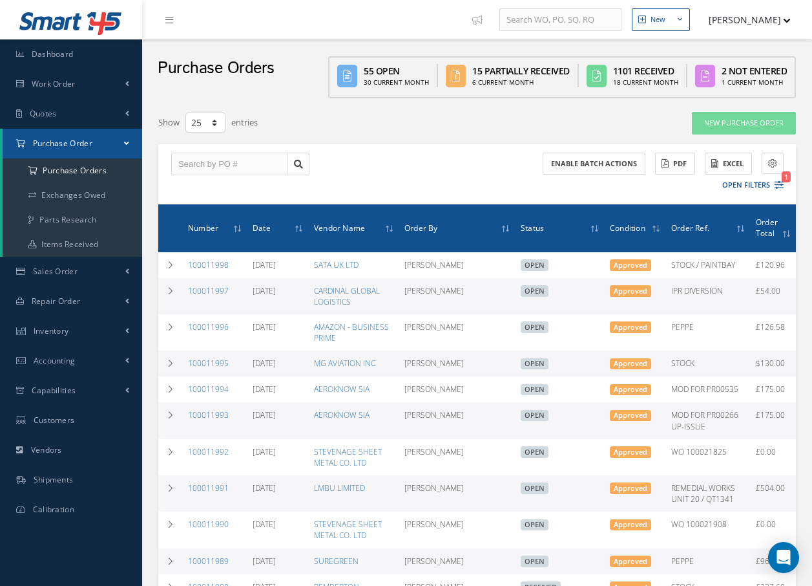
select select "25"
